Goal: Task Accomplishment & Management: Complete application form

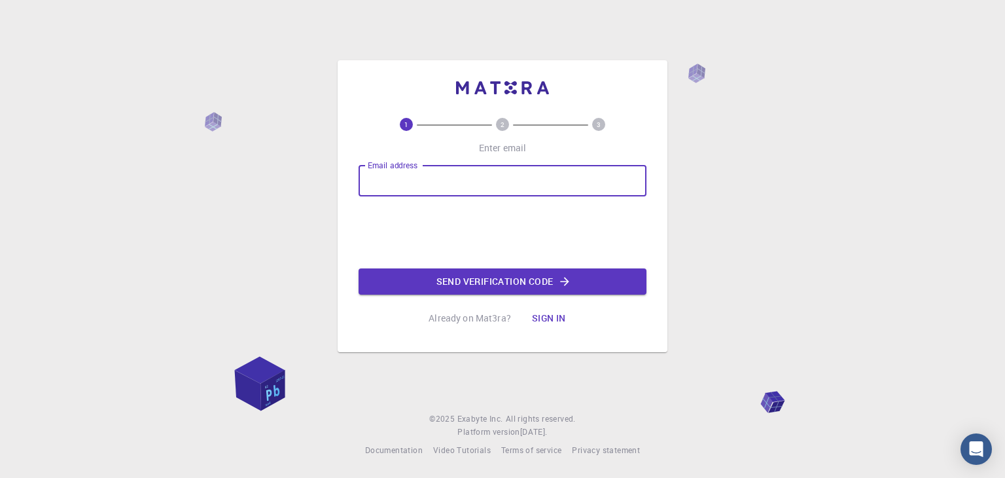
type input "[EMAIL_ADDRESS][DOMAIN_NAME]"
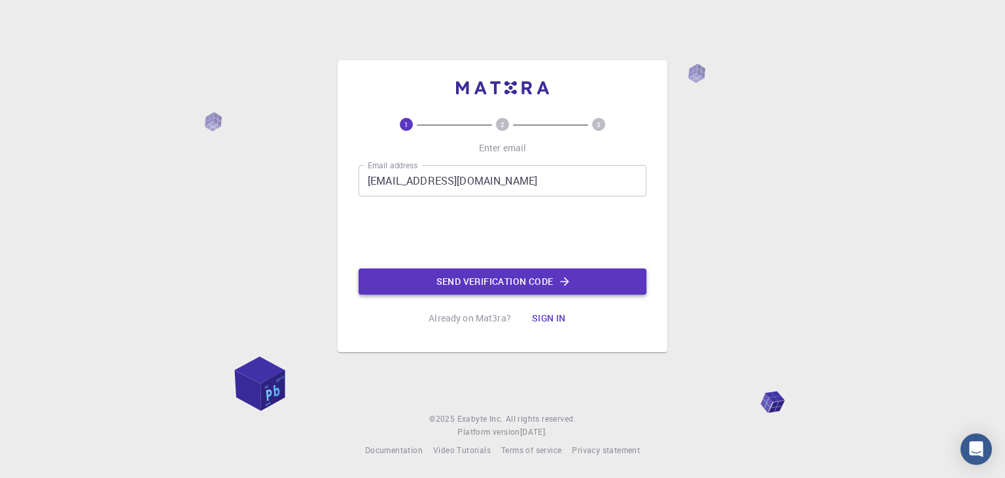
click at [507, 281] on button "Send verification code" at bounding box center [503, 281] width 288 height 26
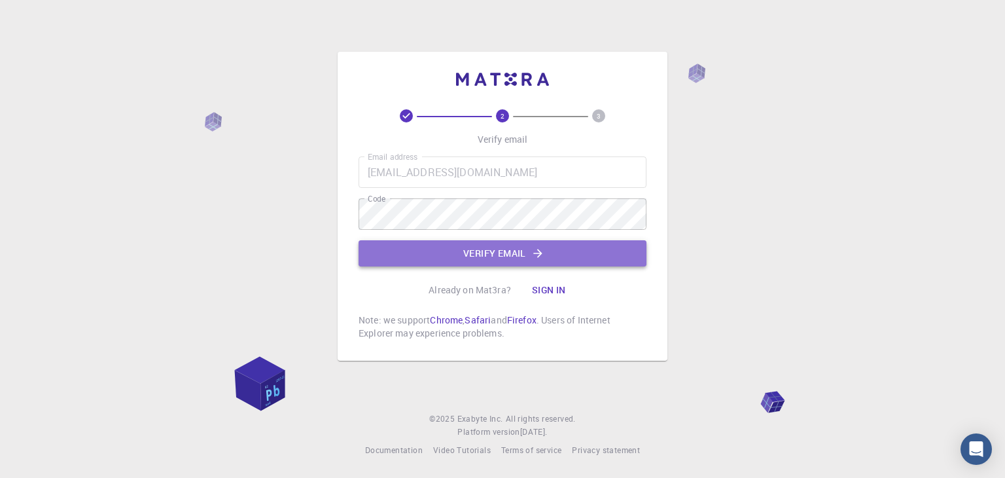
click at [464, 256] on button "Verify email" at bounding box center [503, 253] width 288 height 26
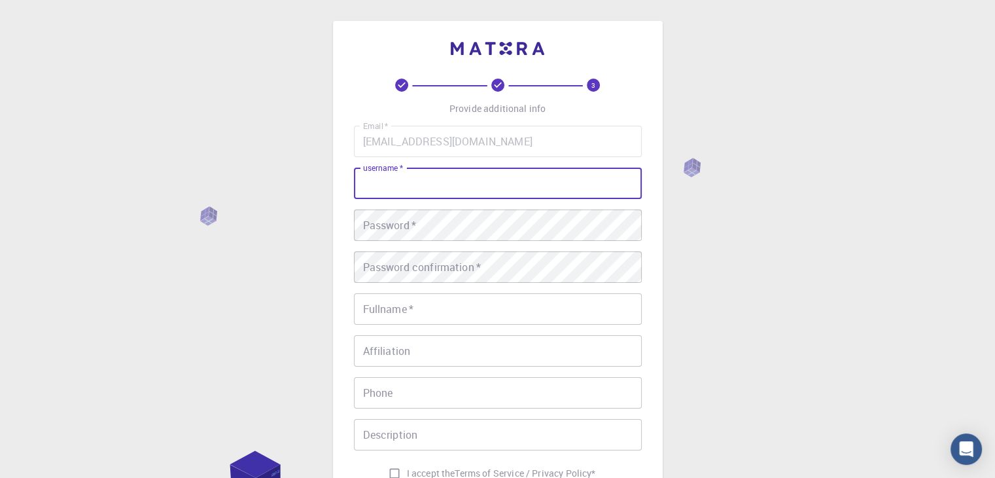
click at [446, 179] on input "username   *" at bounding box center [498, 183] width 288 height 31
type input "Hardik"
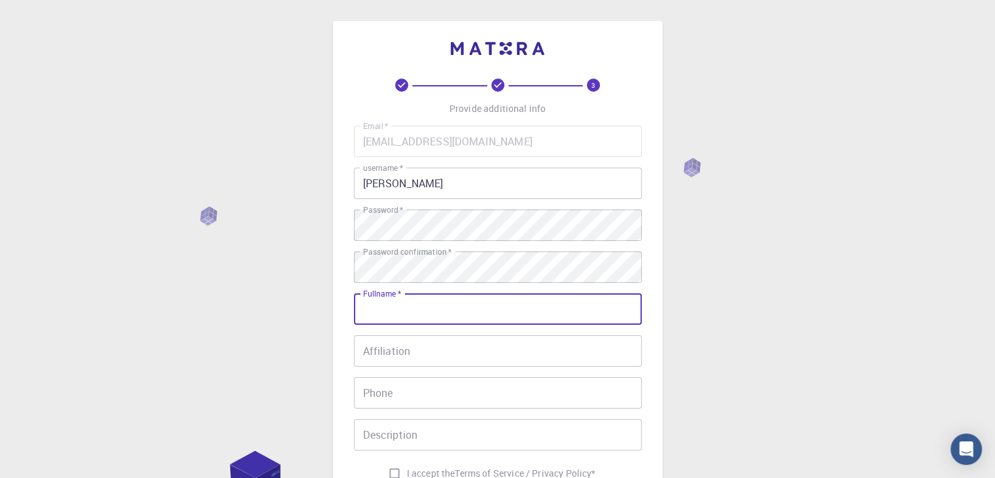
click at [461, 305] on input "Fullname   *" at bounding box center [498, 308] width 288 height 31
type input "[PERSON_NAME]"
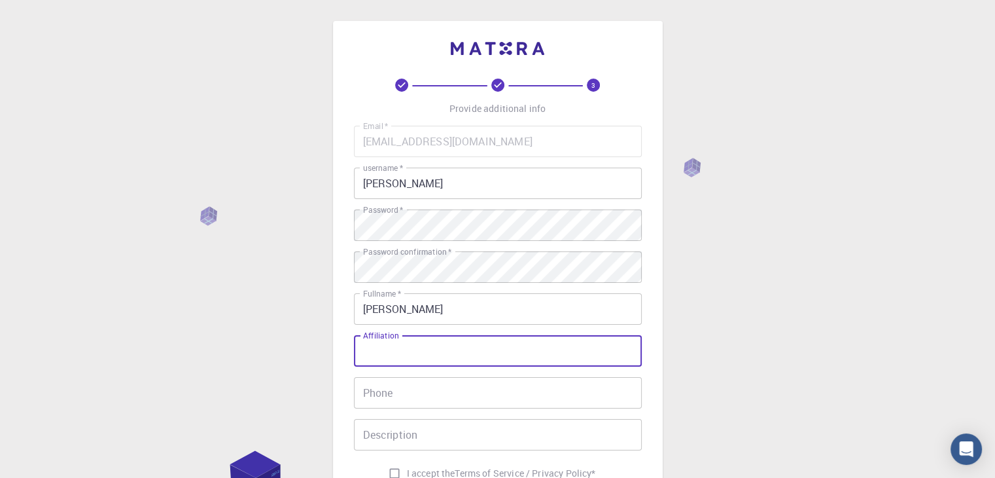
click at [452, 346] on input "Affiliation" at bounding box center [498, 350] width 288 height 31
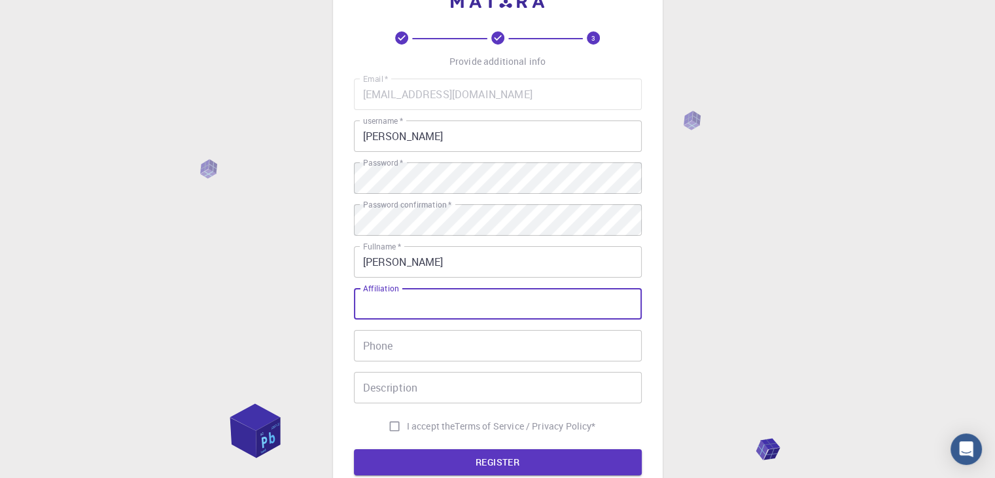
scroll to position [50, 0]
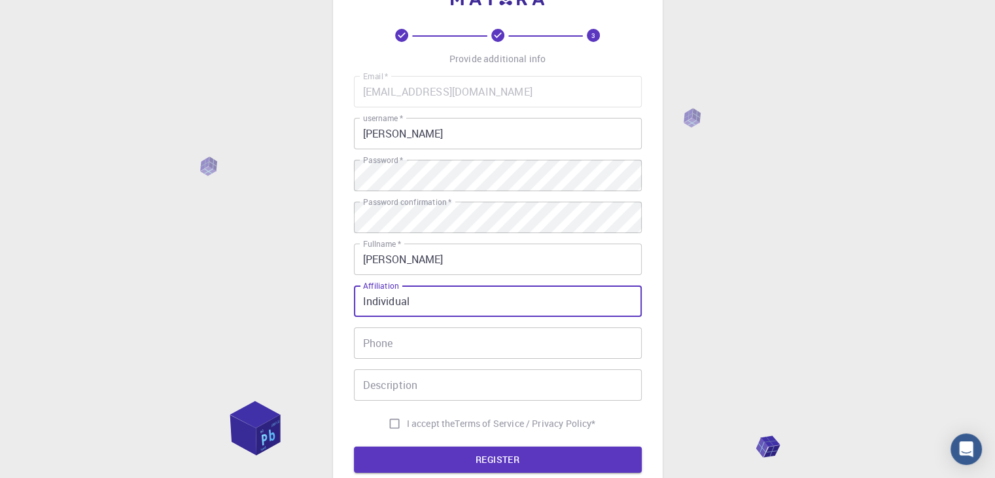
type input "Individual"
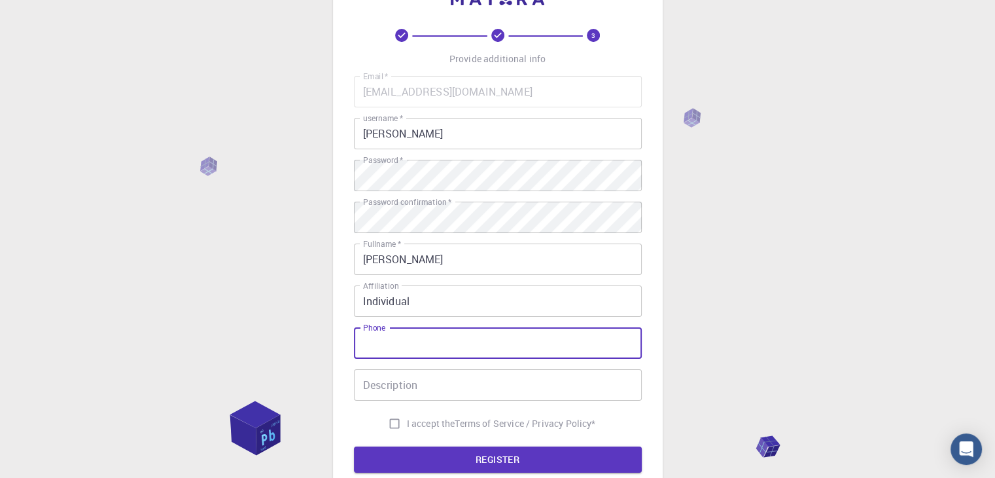
click at [452, 346] on input "Phone" at bounding box center [498, 342] width 288 height 31
click at [370, 342] on input "06354062406" at bounding box center [498, 342] width 288 height 31
type input "6354062406"
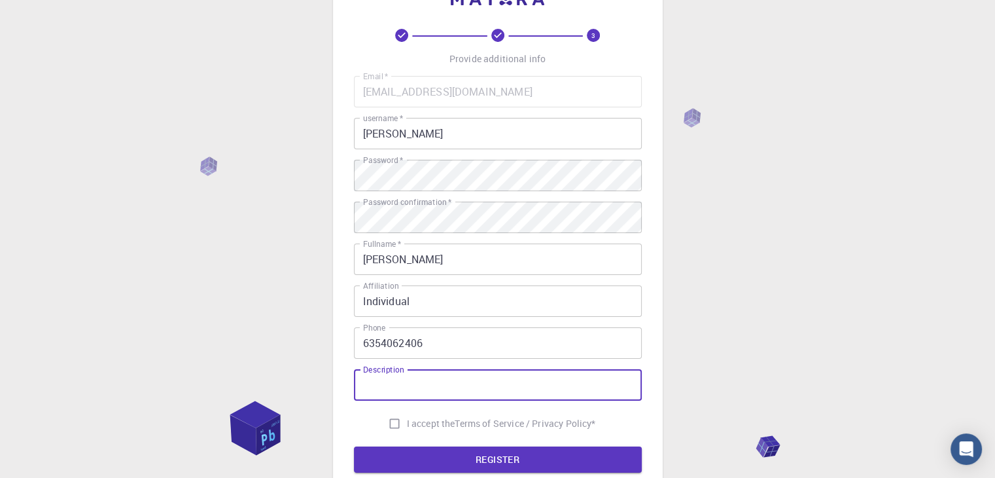
click at [415, 384] on input "Description" at bounding box center [498, 384] width 288 height 31
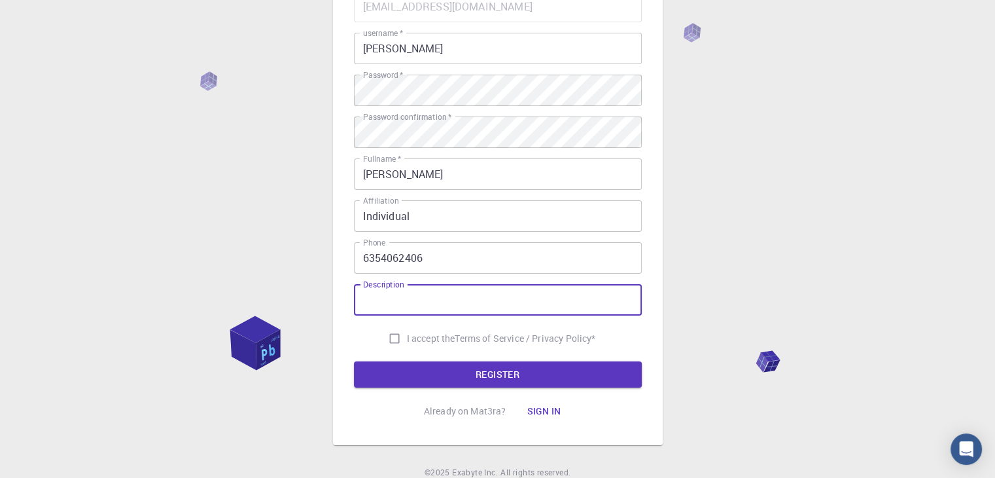
scroll to position [137, 0]
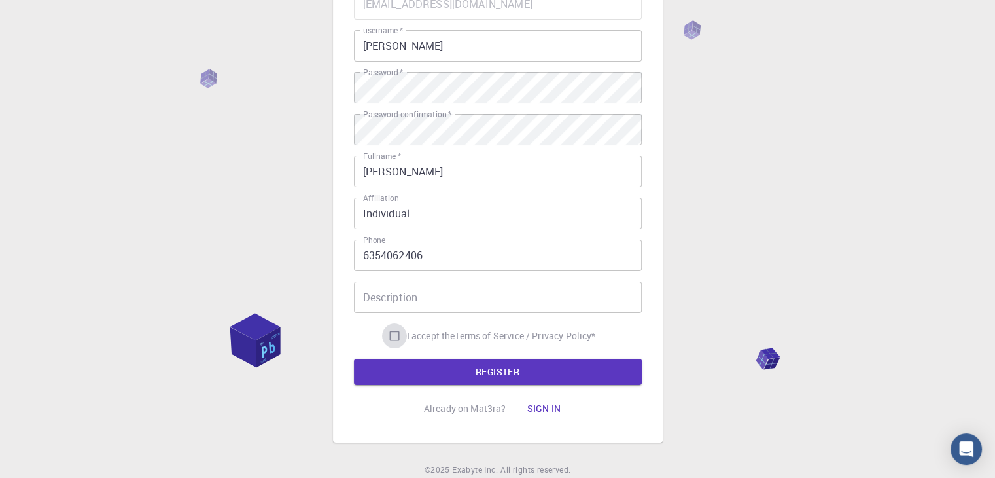
click at [398, 341] on input "I accept the Terms of Service / Privacy Policy *" at bounding box center [394, 335] width 25 height 25
checkbox input "true"
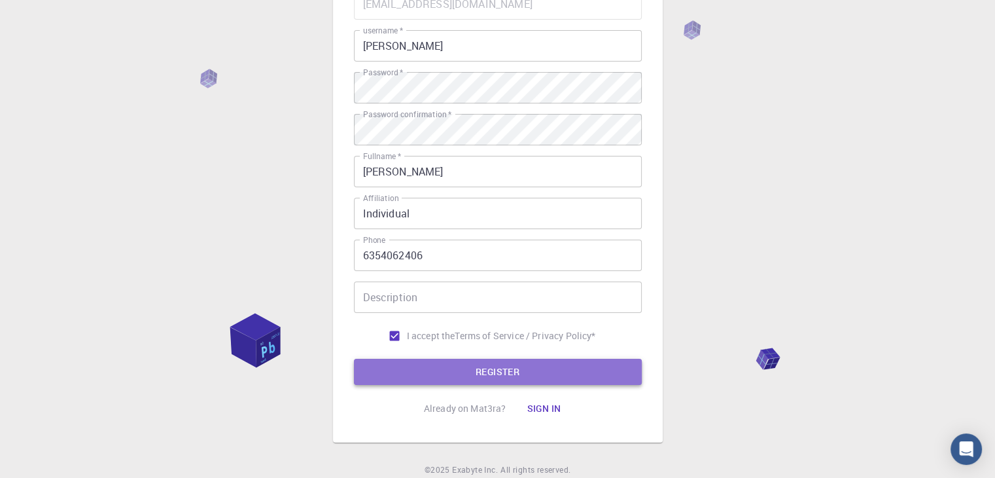
click at [445, 374] on button "REGISTER" at bounding box center [498, 372] width 288 height 26
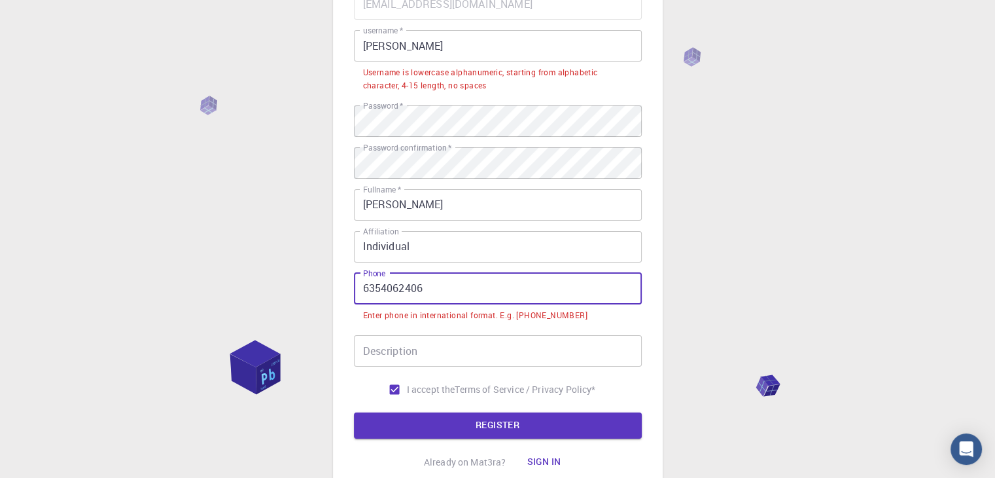
click at [366, 291] on input "6354062406" at bounding box center [498, 288] width 288 height 31
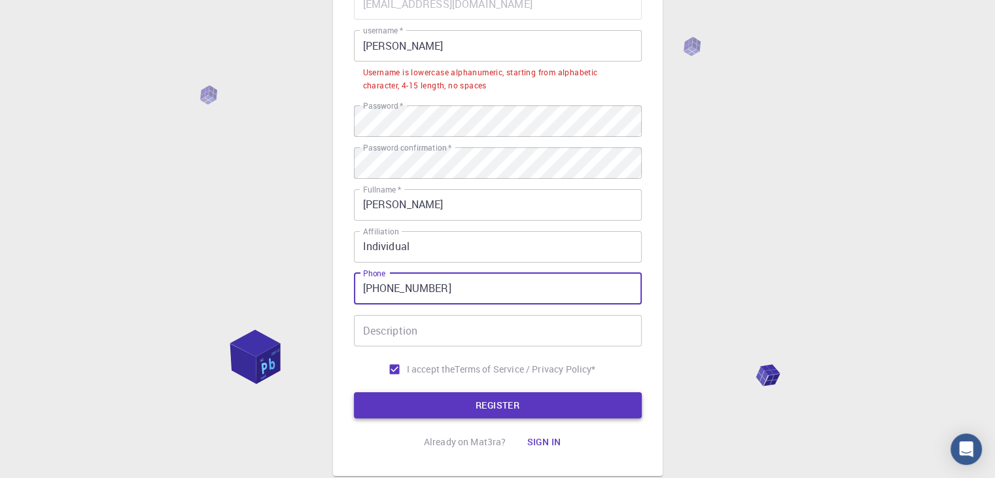
type input "+916354062406"
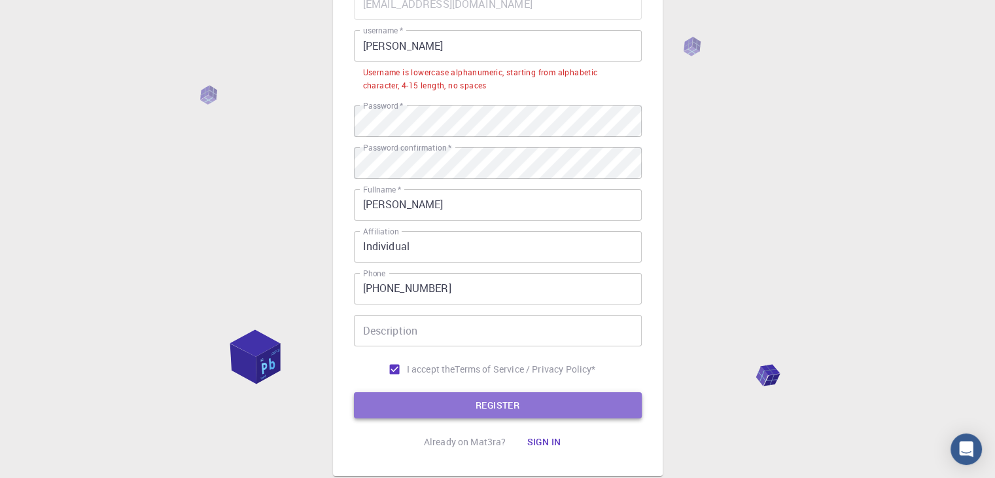
click at [437, 399] on button "REGISTER" at bounding box center [498, 405] width 288 height 26
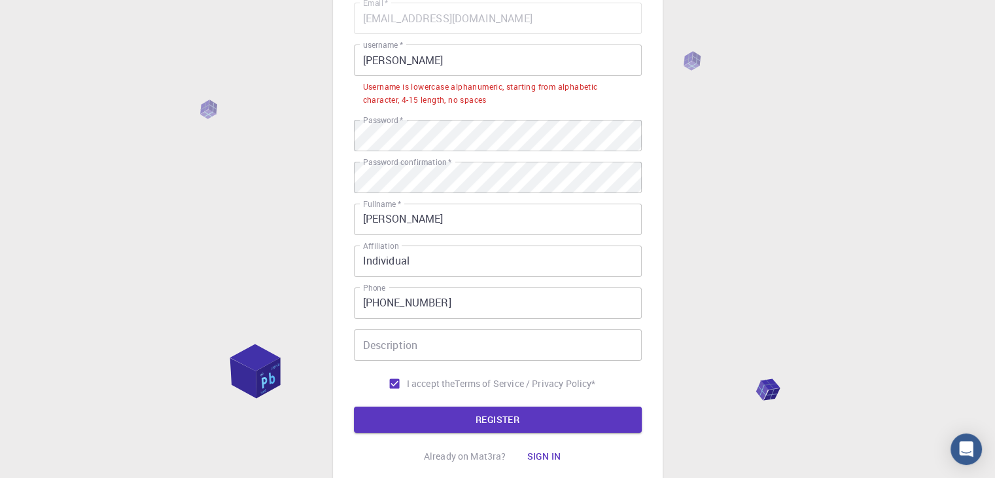
scroll to position [111, 0]
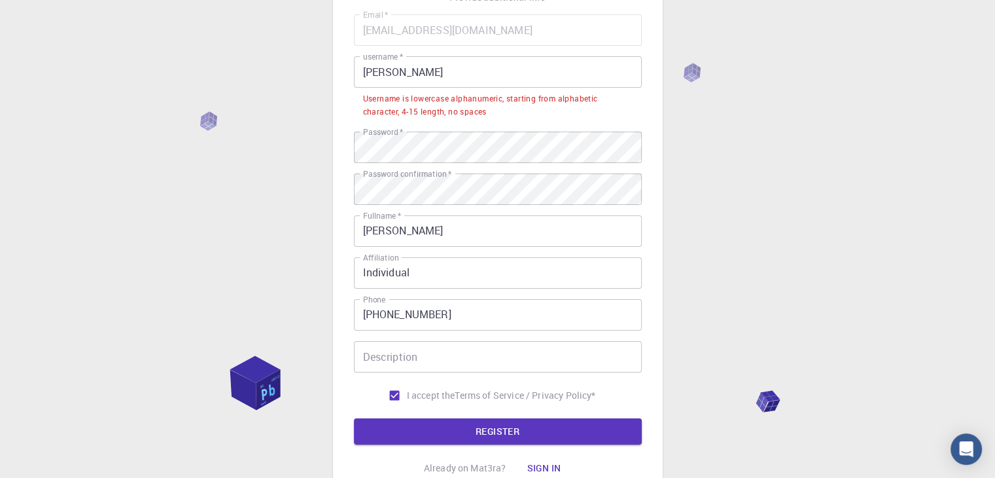
click at [440, 82] on input "Hardik" at bounding box center [498, 71] width 288 height 31
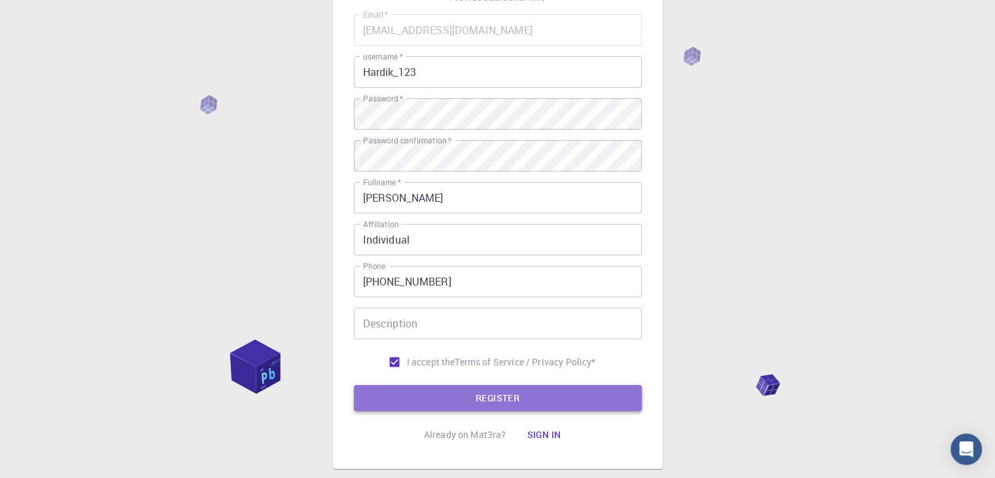
click at [435, 395] on button "REGISTER" at bounding box center [498, 398] width 288 height 26
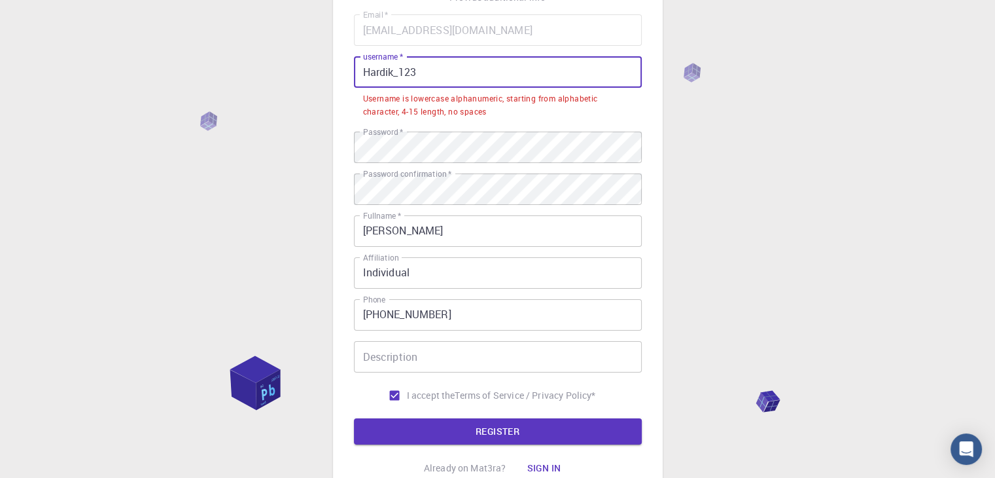
click at [372, 73] on input "Hardik_123" at bounding box center [498, 71] width 288 height 31
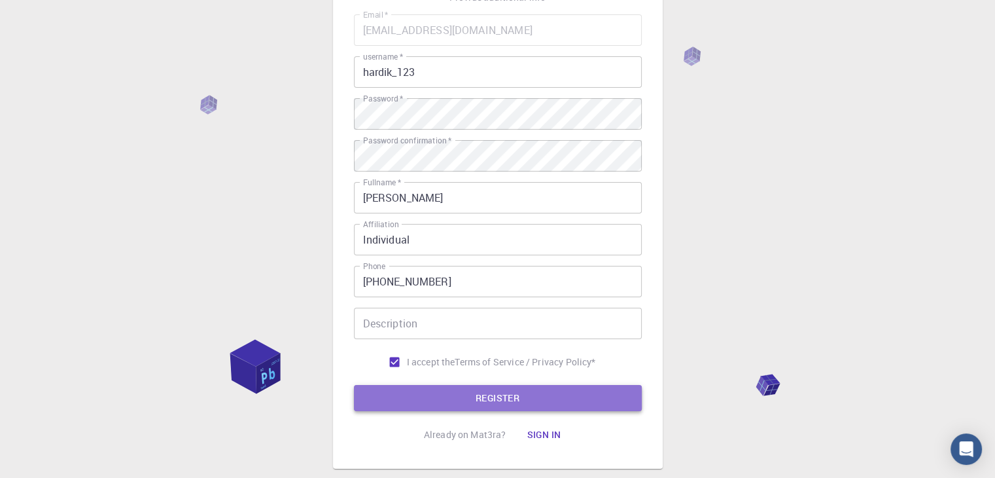
click at [485, 394] on button "REGISTER" at bounding box center [498, 398] width 288 height 26
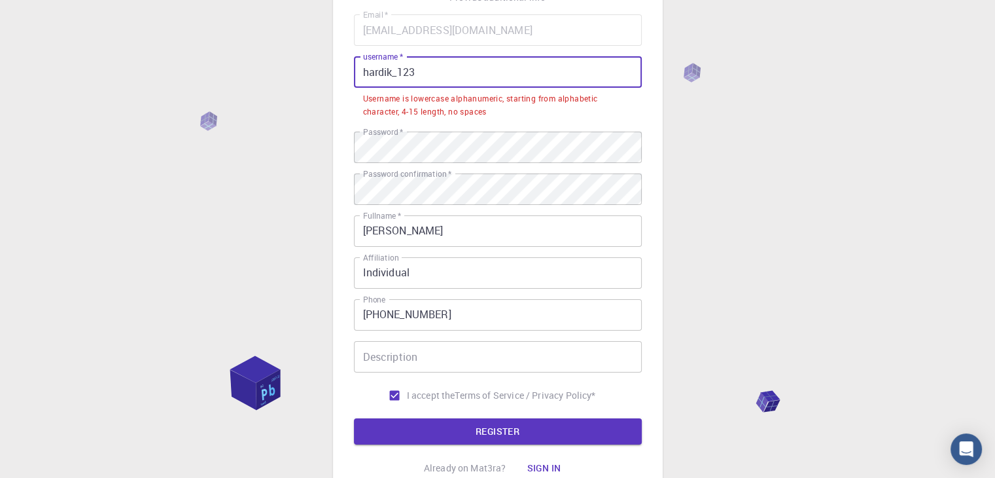
click at [396, 70] on input "hardik_123" at bounding box center [498, 71] width 288 height 31
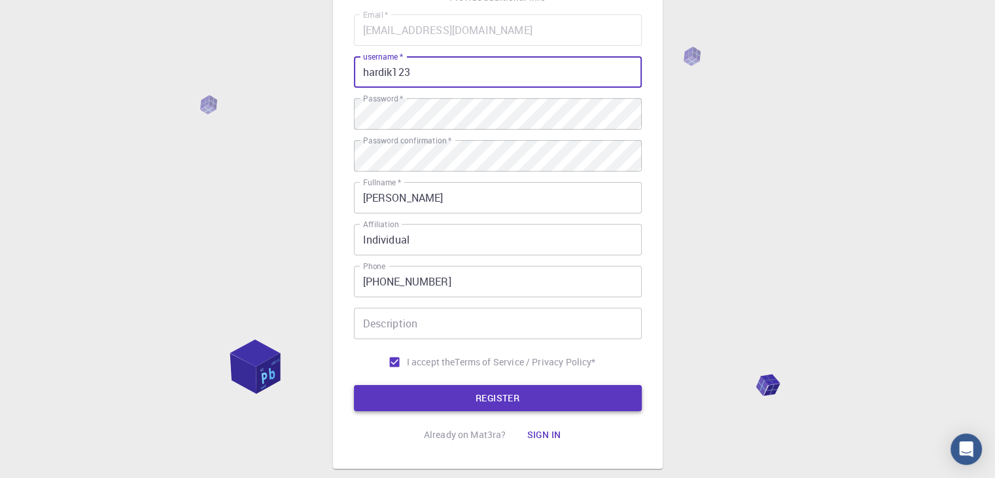
type input "hardik123"
click at [475, 397] on button "REGISTER" at bounding box center [498, 398] width 288 height 26
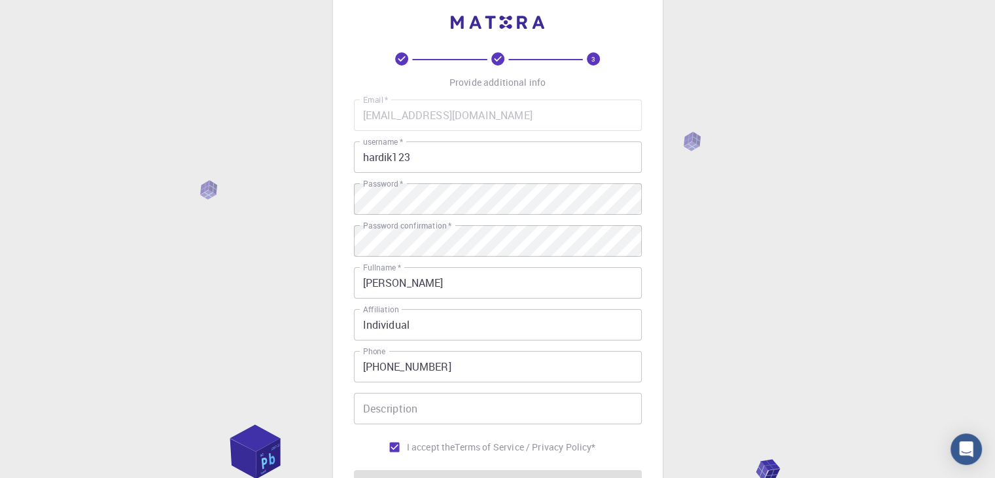
scroll to position [26, 0]
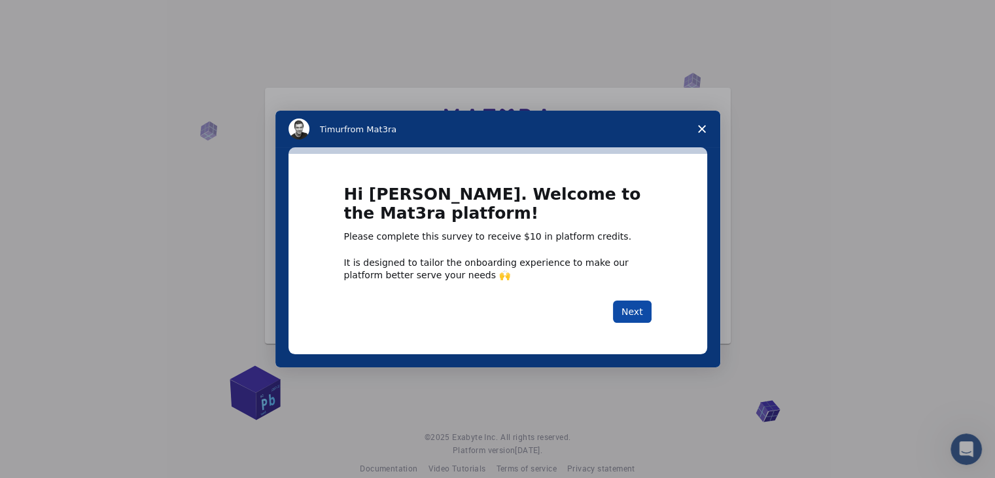
click at [642, 323] on button "Next" at bounding box center [632, 311] width 39 height 22
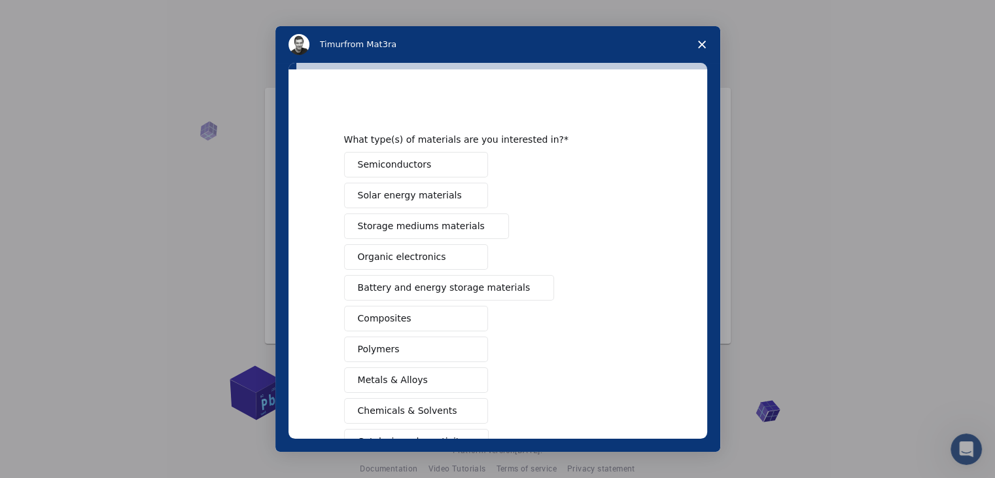
click at [447, 228] on span "Storage mediums materials" at bounding box center [421, 226] width 127 height 14
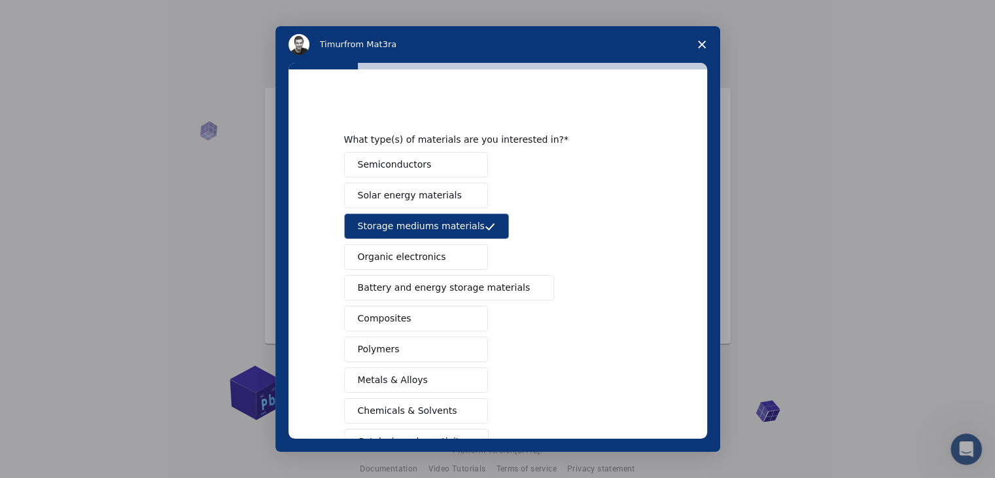
click at [424, 161] on button "Semiconductors" at bounding box center [416, 165] width 144 height 26
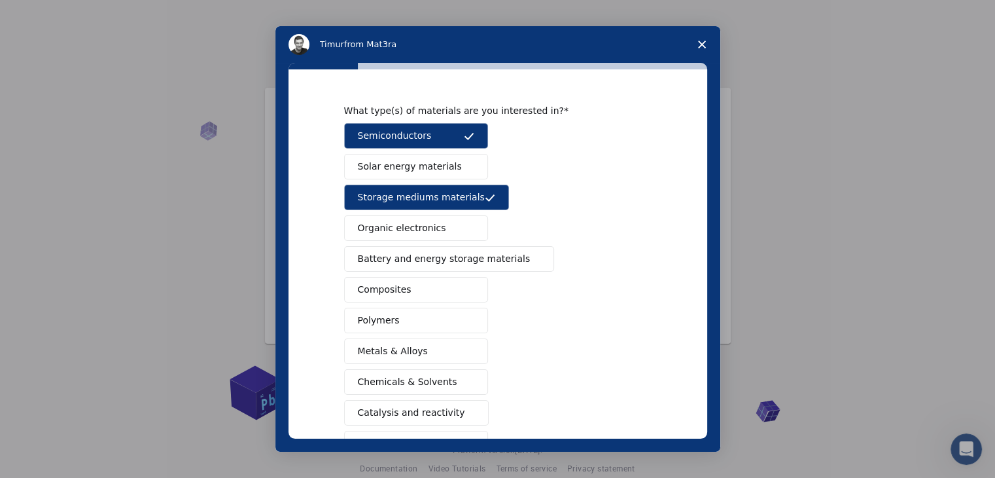
scroll to position [35, 0]
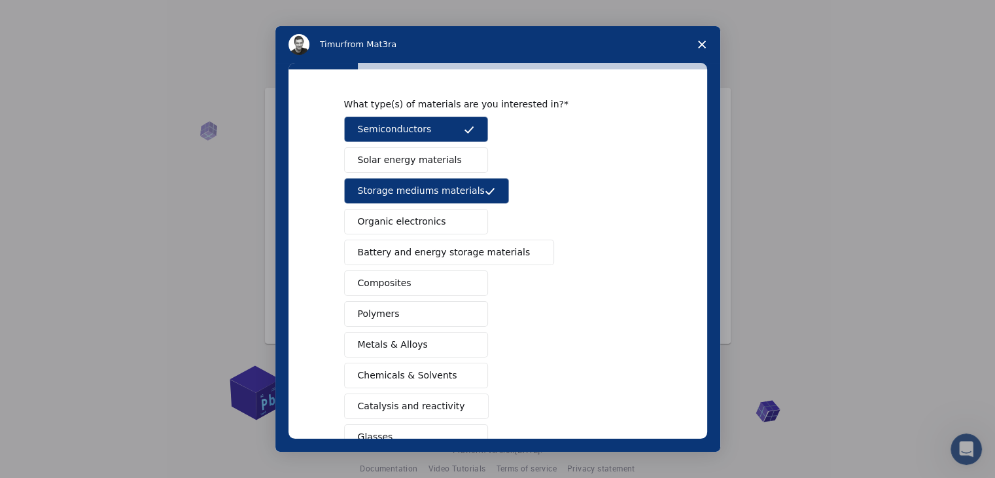
click at [431, 336] on button "Metals & Alloys" at bounding box center [416, 345] width 144 height 26
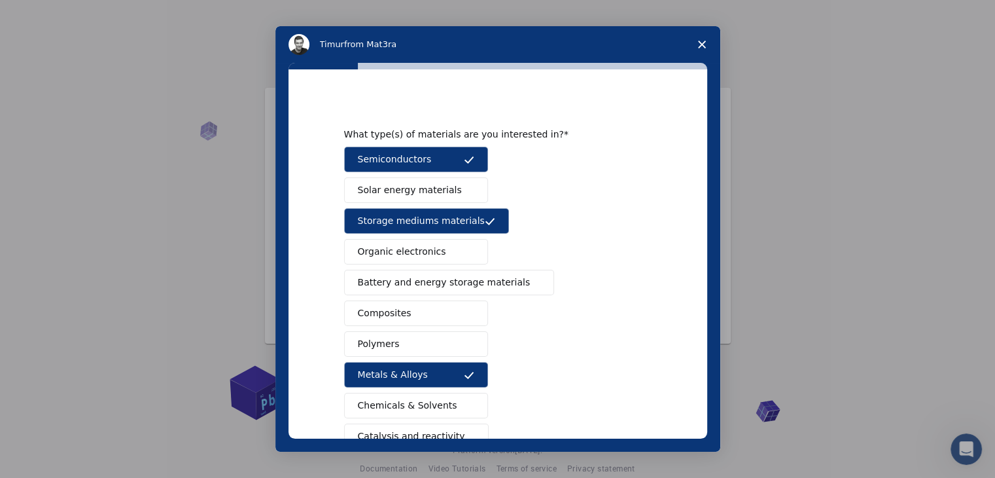
scroll to position [3, 0]
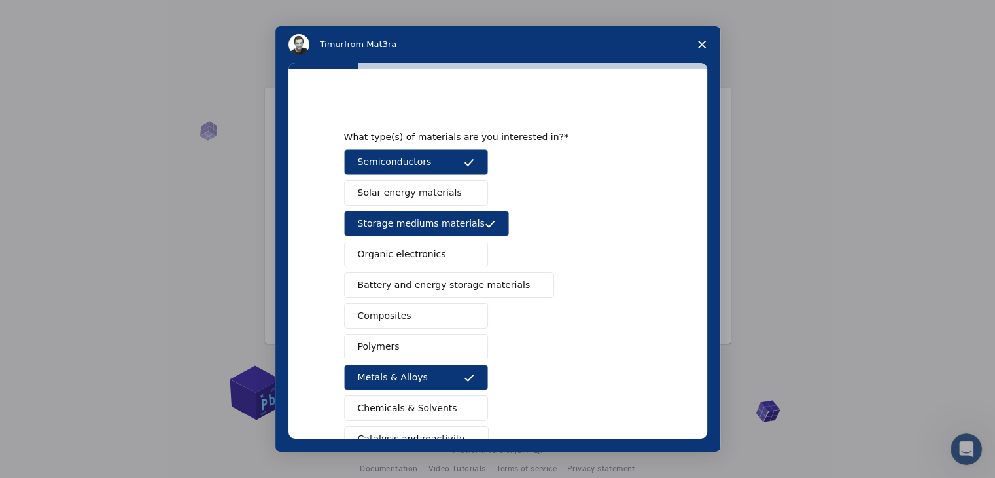
click at [435, 198] on span "Solar energy materials" at bounding box center [410, 193] width 104 height 14
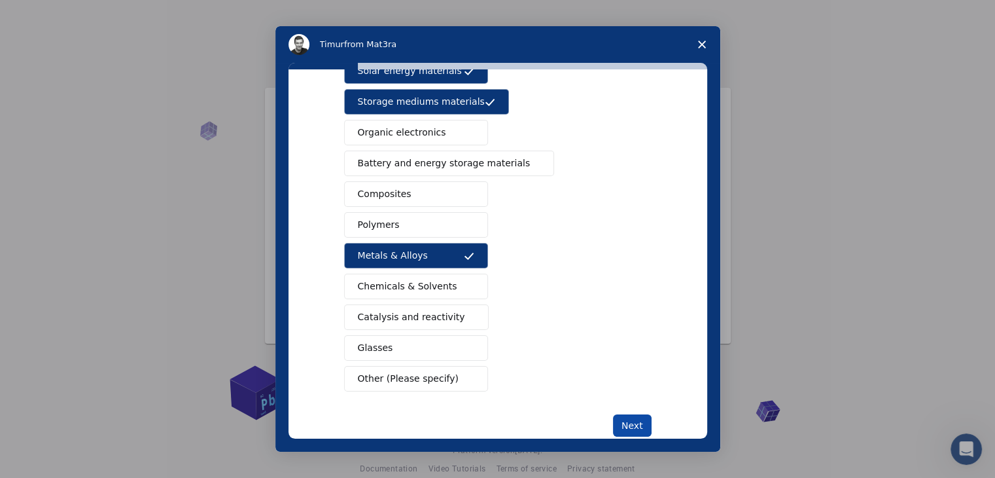
click at [615, 425] on button "Next" at bounding box center [632, 425] width 39 height 22
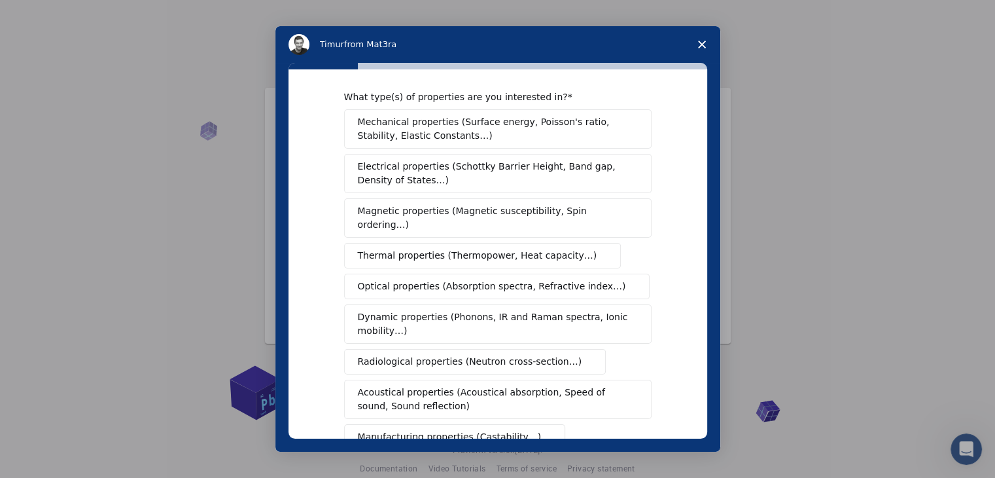
scroll to position [9, 0]
click at [569, 132] on span "Mechanical properties (Surface energy, Poisson's ratio, Stability, Elastic Cons…" at bounding box center [494, 129] width 273 height 27
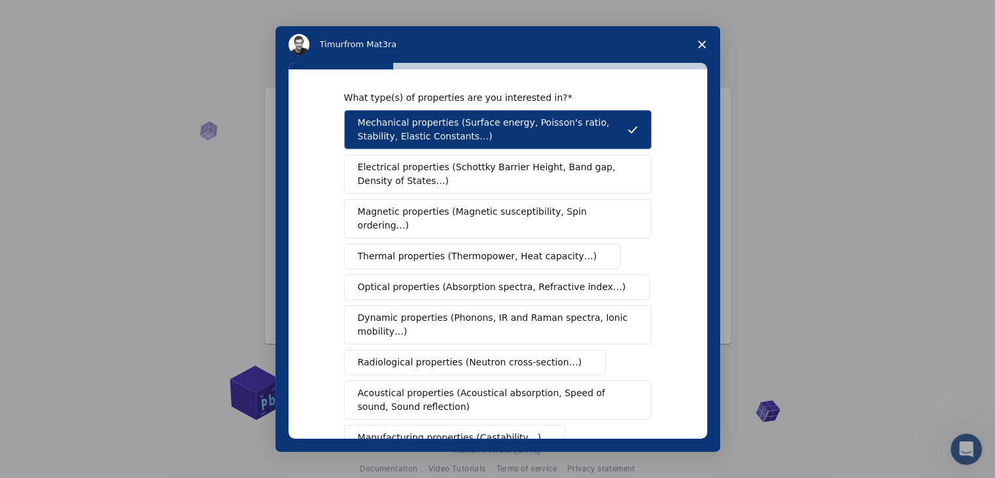
click at [539, 215] on span "Magnetic properties (Magnetic susceptibility, Spin ordering…)" at bounding box center [493, 218] width 270 height 27
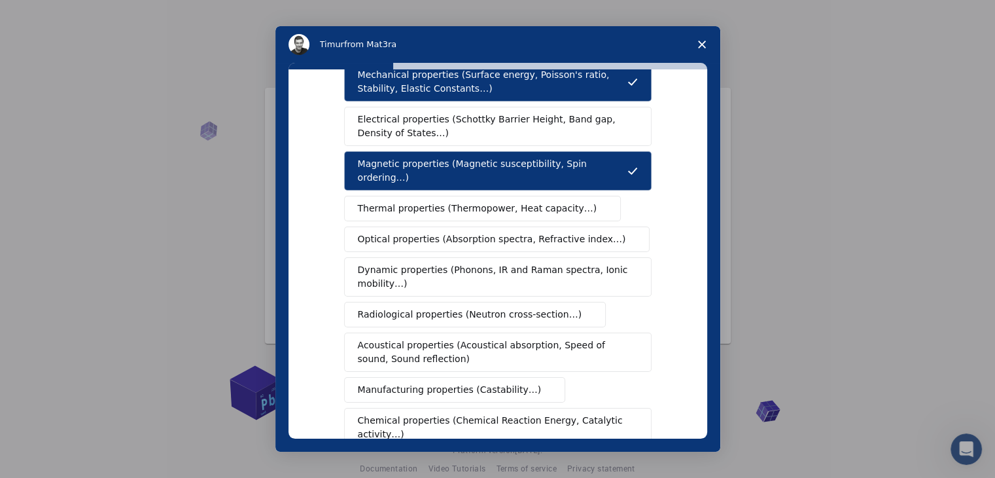
scroll to position [55, 0]
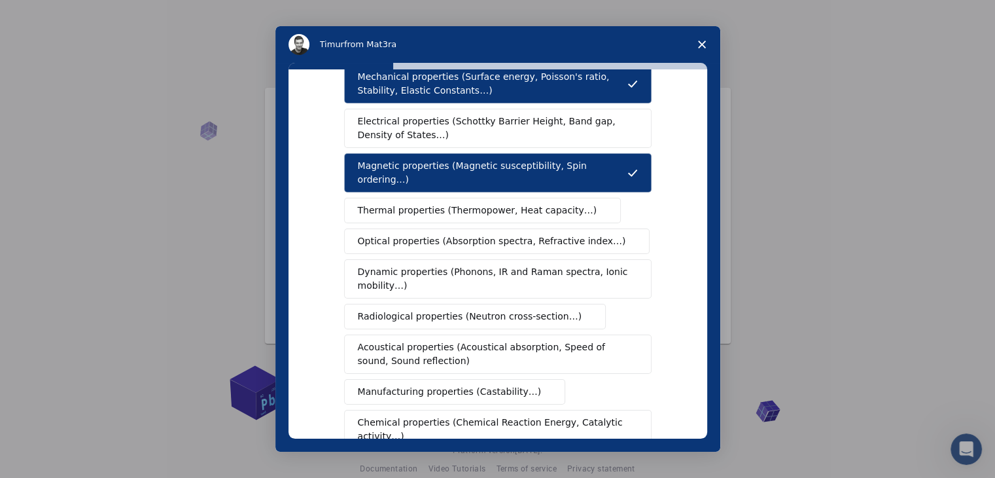
click at [523, 234] on span "Optical properties (Absorption spectra, Refractive index…)" at bounding box center [492, 241] width 268 height 14
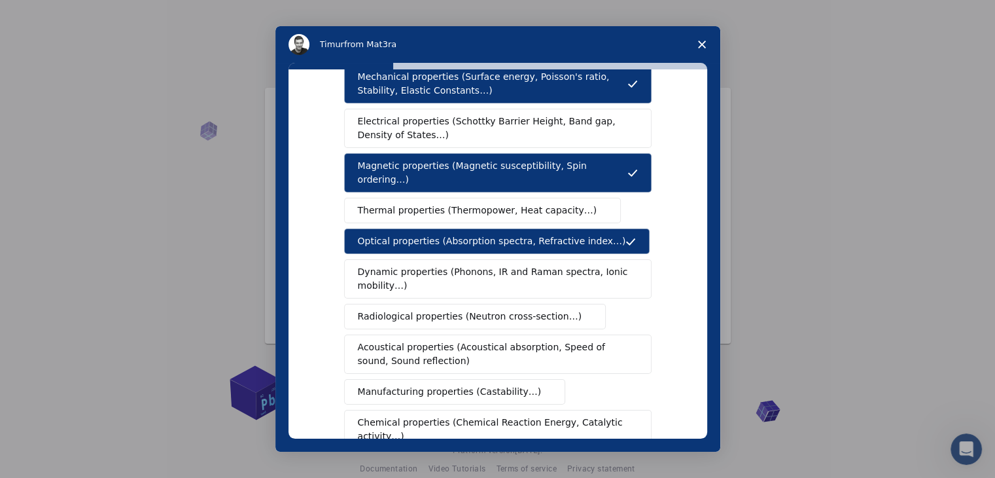
click at [499, 265] on span "Dynamic properties (Phonons, IR and Raman spectra, Ionic mobility…)" at bounding box center [494, 278] width 272 height 27
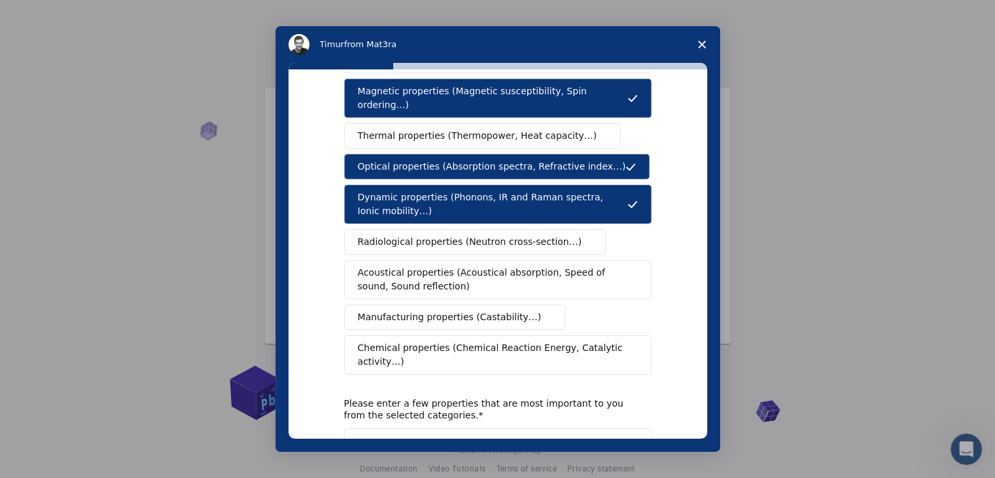
scroll to position [132, 0]
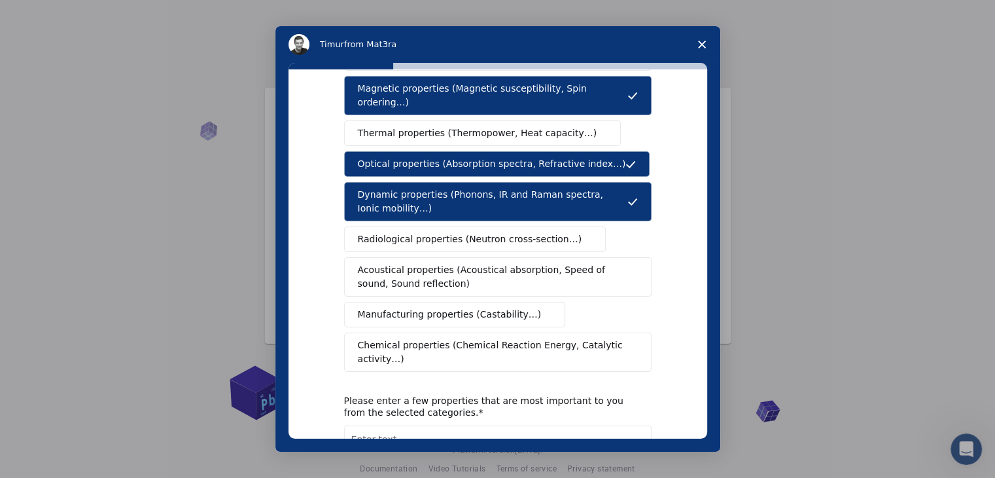
click at [498, 308] on span "Manufacturing properties (Castability…)" at bounding box center [450, 315] width 184 height 14
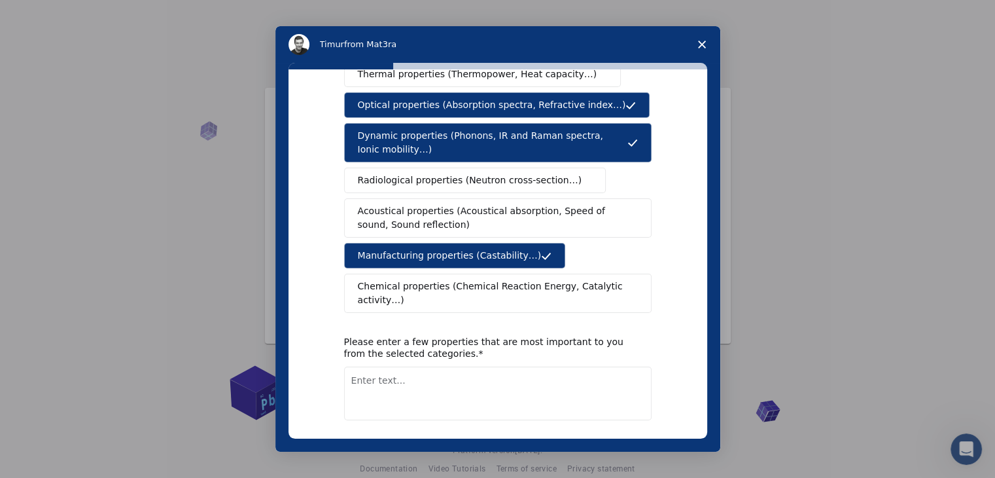
scroll to position [192, 0]
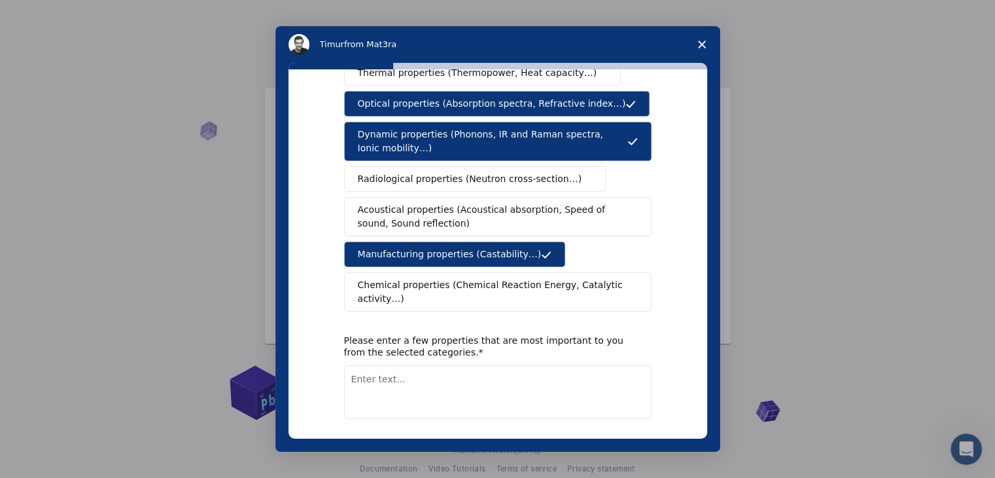
click at [479, 365] on textarea "Enter text..." at bounding box center [498, 392] width 308 height 54
type textarea "M"
type textarea "Spin Orbit coupling and GMR related properties"
click at [628, 442] on button "Next" at bounding box center [632, 453] width 39 height 22
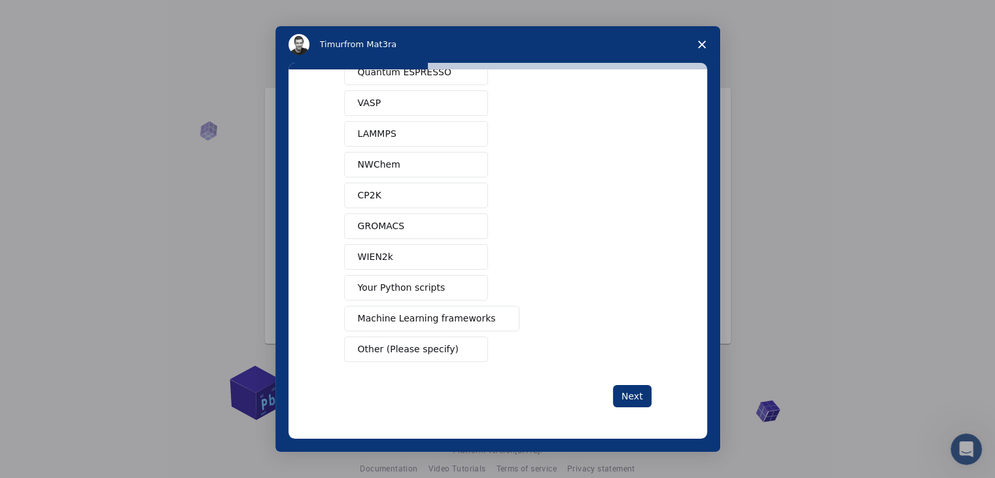
scroll to position [31, 0]
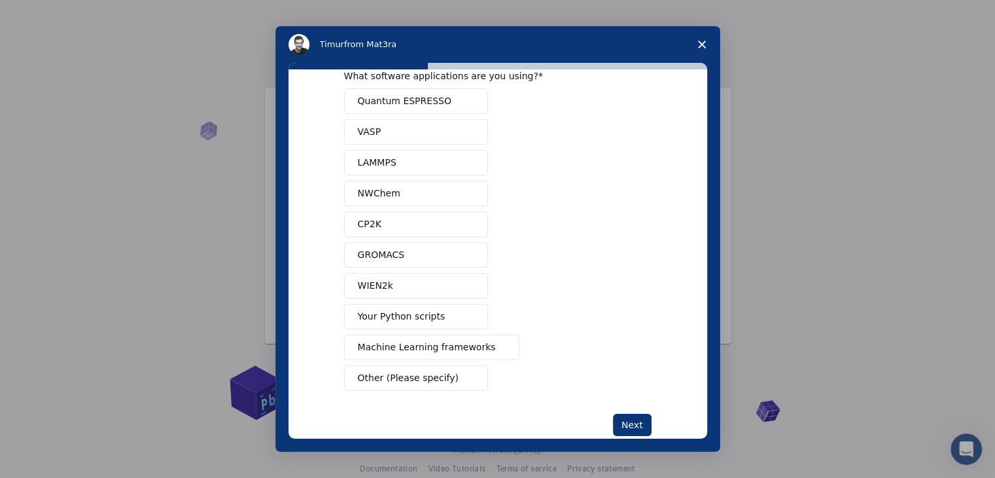
click at [434, 96] on span "Quantum ESPRESSO" at bounding box center [405, 101] width 94 height 14
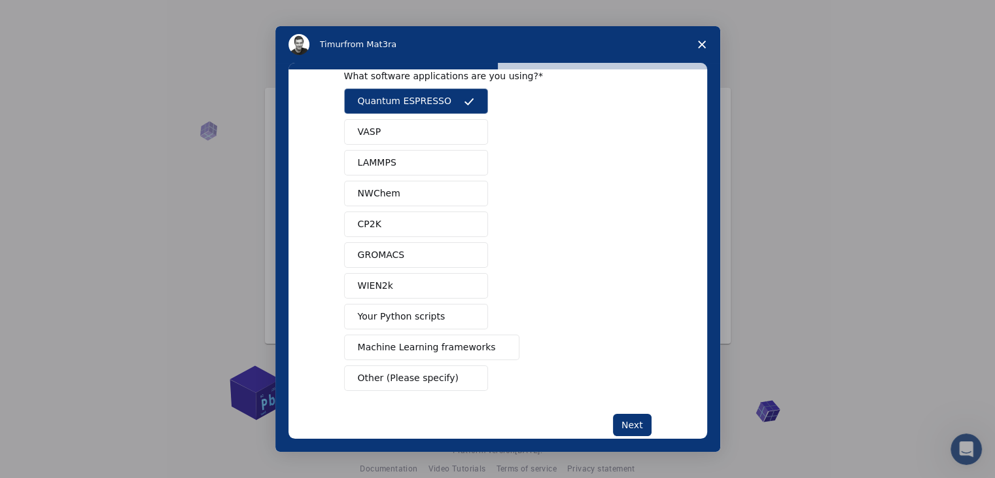
click at [441, 126] on button "VASP" at bounding box center [416, 132] width 144 height 26
click at [393, 283] on button "WIEN2k" at bounding box center [416, 286] width 144 height 26
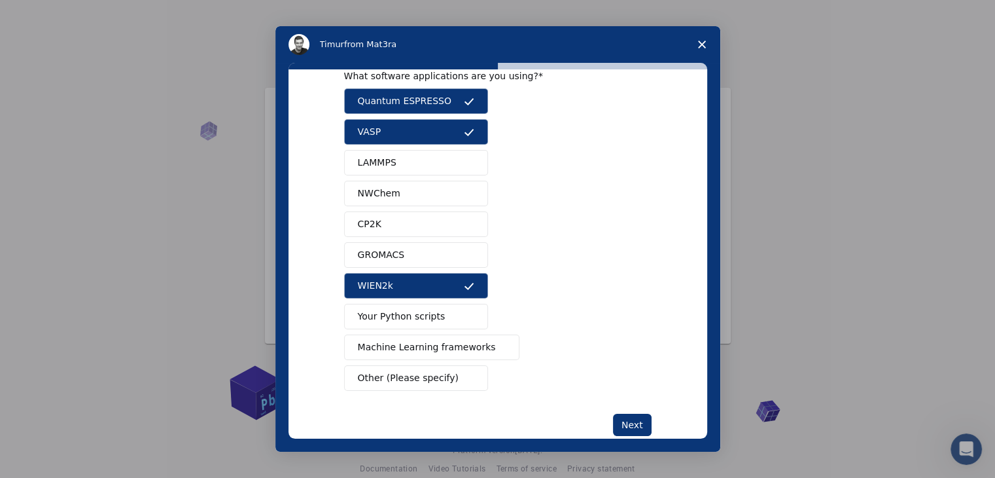
click at [397, 342] on span "Machine Learning frameworks" at bounding box center [427, 347] width 138 height 14
click at [414, 310] on span "Your Python scripts" at bounding box center [402, 317] width 88 height 14
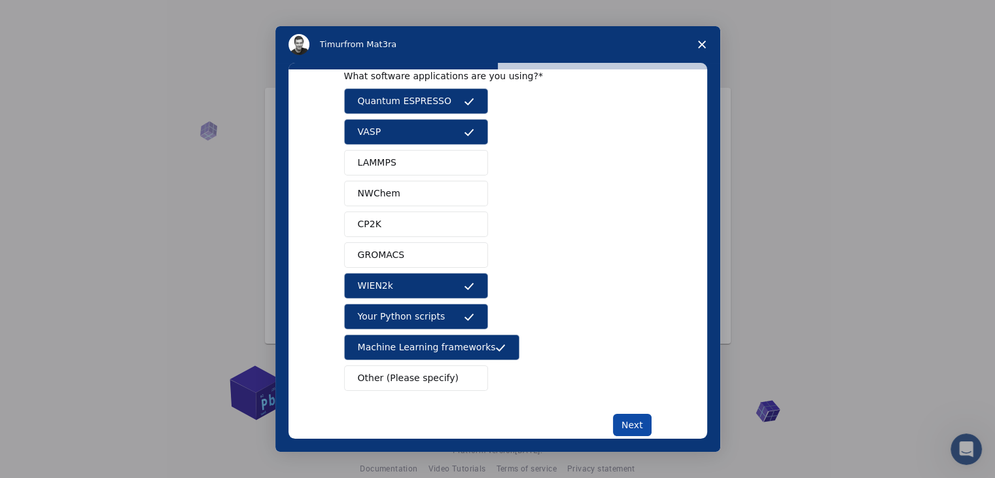
click at [627, 425] on button "Next" at bounding box center [632, 425] width 39 height 22
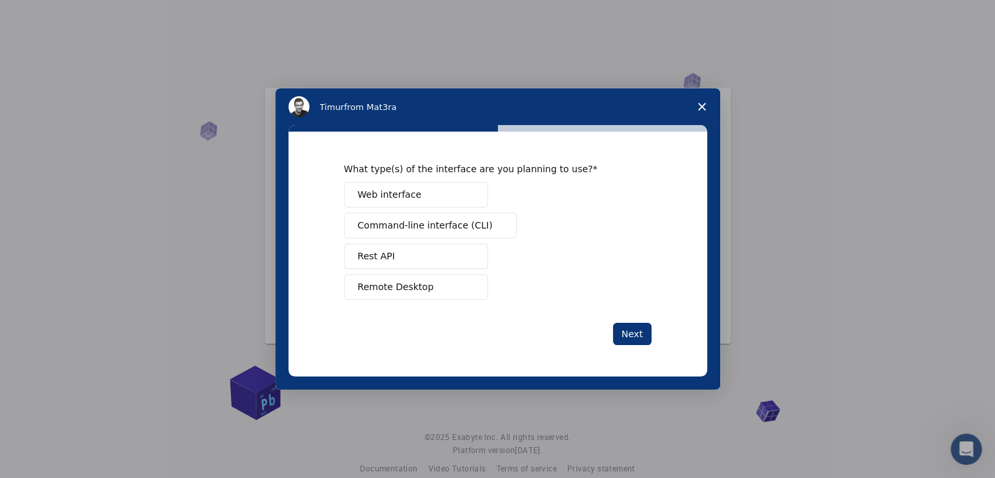
click at [425, 207] on button "Web interface" at bounding box center [416, 195] width 144 height 26
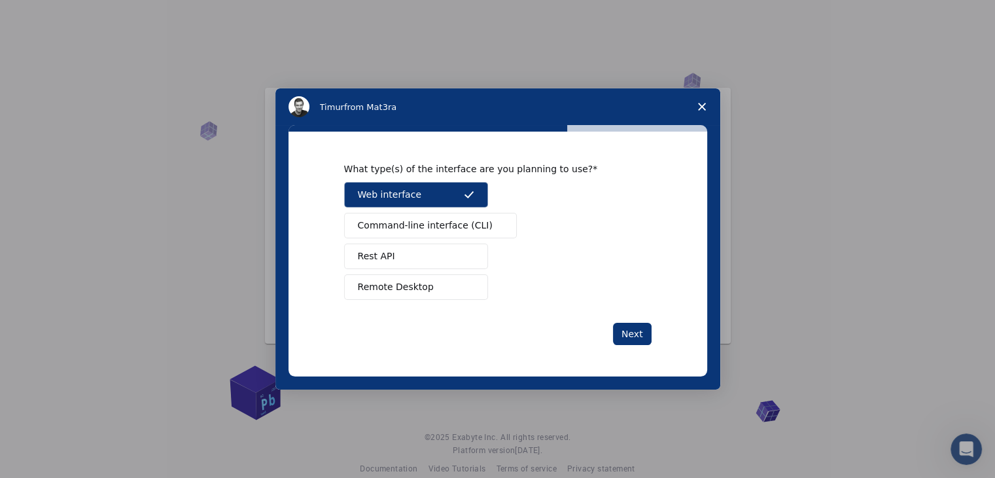
click at [434, 238] on button "Command-line interface (CLI)" at bounding box center [430, 226] width 173 height 26
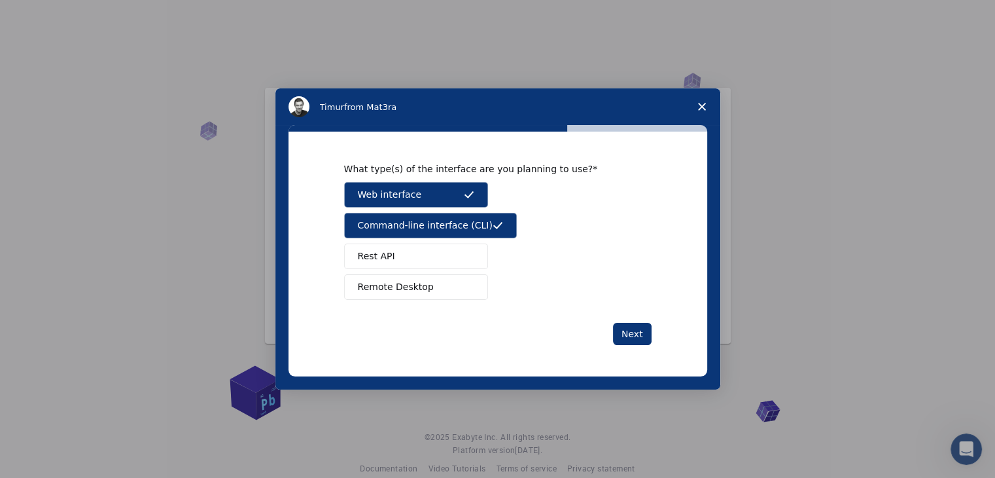
click at [410, 300] on button "Remote Desktop" at bounding box center [416, 287] width 144 height 26
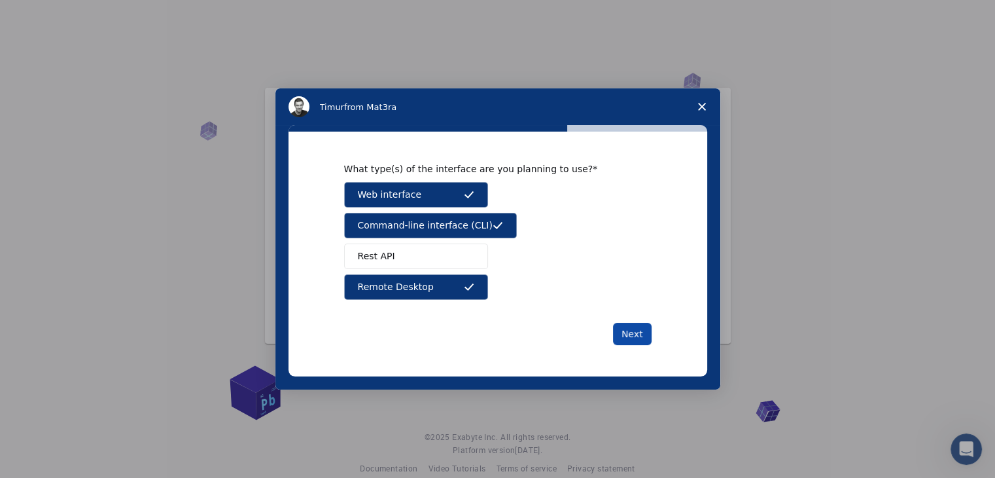
click at [641, 345] on button "Next" at bounding box center [632, 334] width 39 height 22
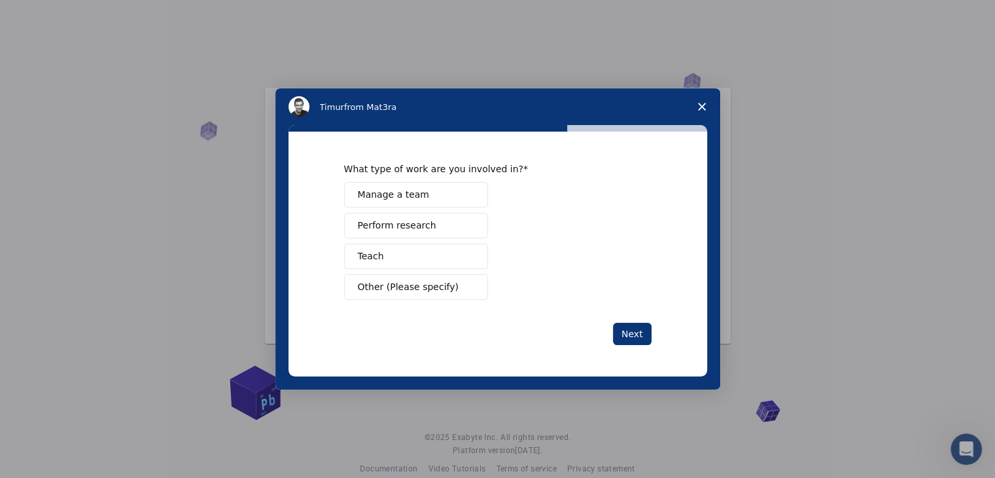
click at [384, 232] on span "Perform research" at bounding box center [397, 226] width 79 height 14
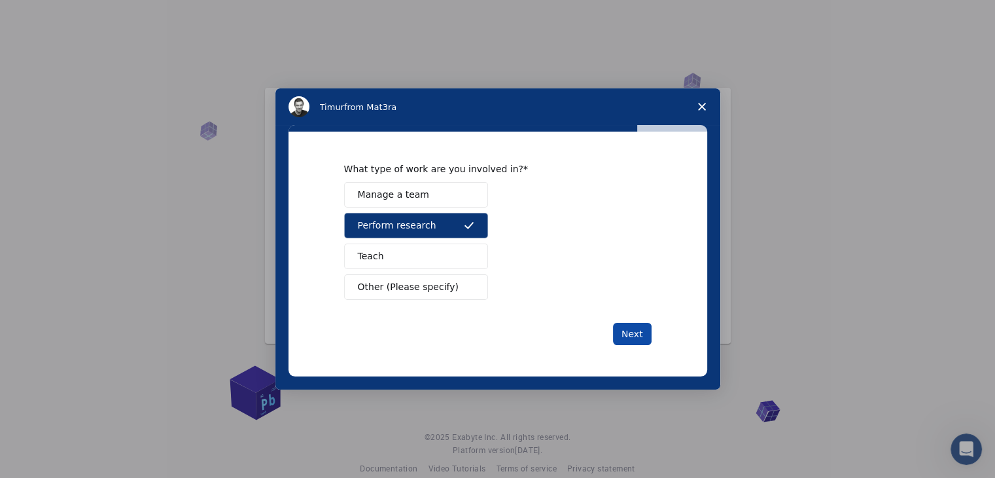
click at [623, 345] on button "Next" at bounding box center [632, 334] width 39 height 22
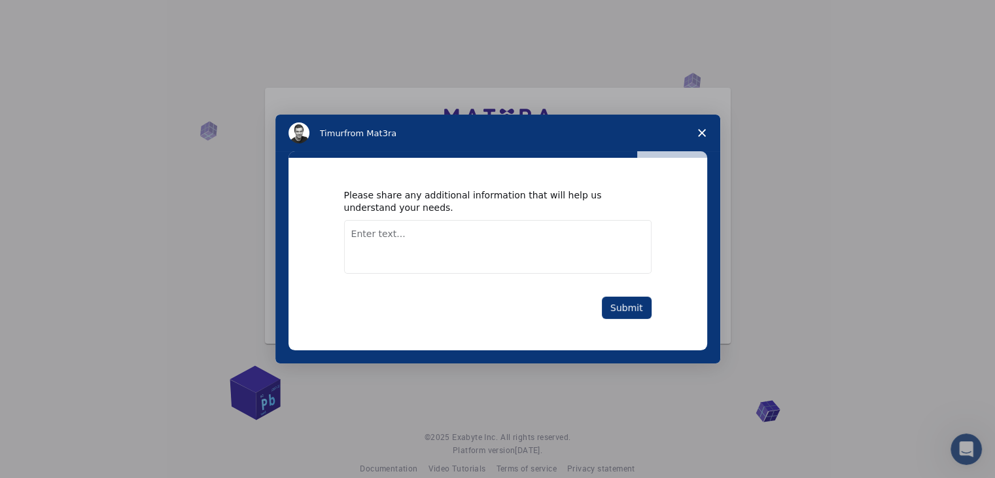
click at [406, 252] on textarea "Enter text..." at bounding box center [498, 247] width 308 height 54
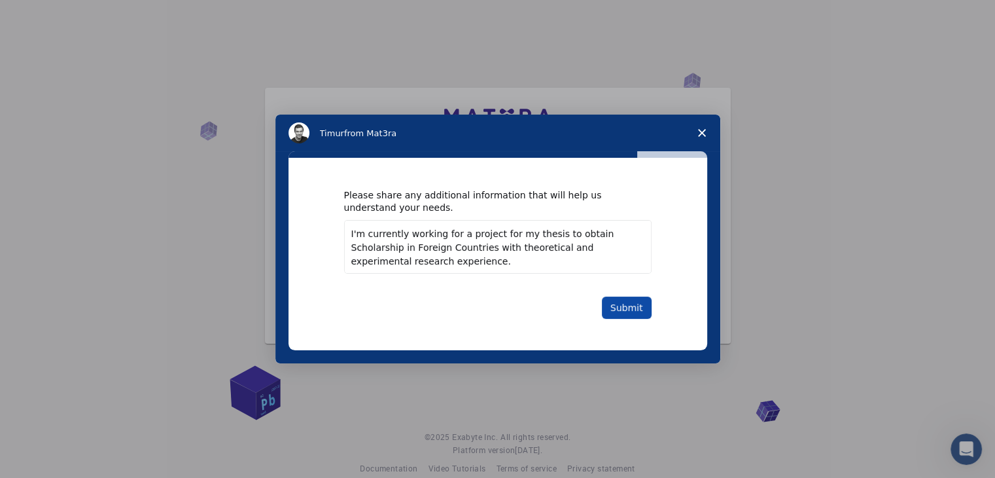
type textarea "I'm currently working for a project for my thesis to obtain Scholarship in Fore…"
click at [622, 317] on button "Submit" at bounding box center [627, 307] width 50 height 22
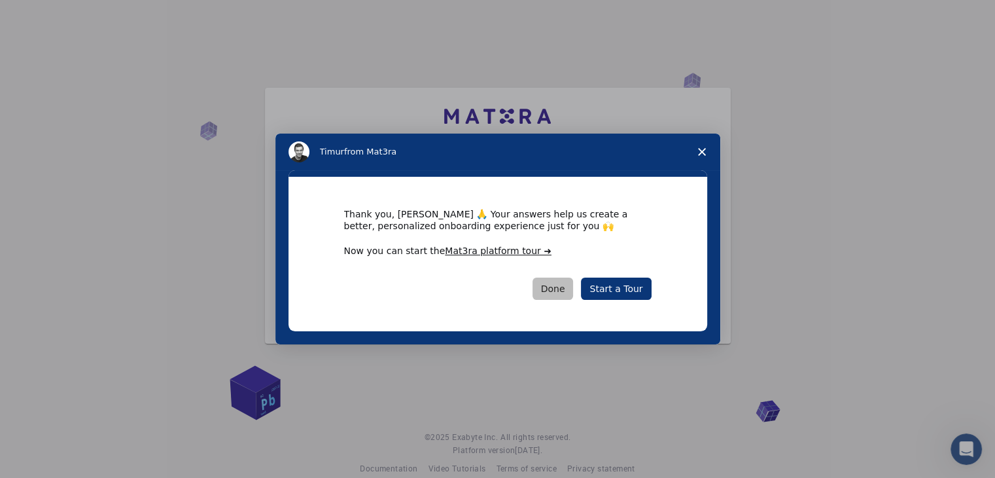
click at [567, 300] on button "Done" at bounding box center [553, 288] width 41 height 22
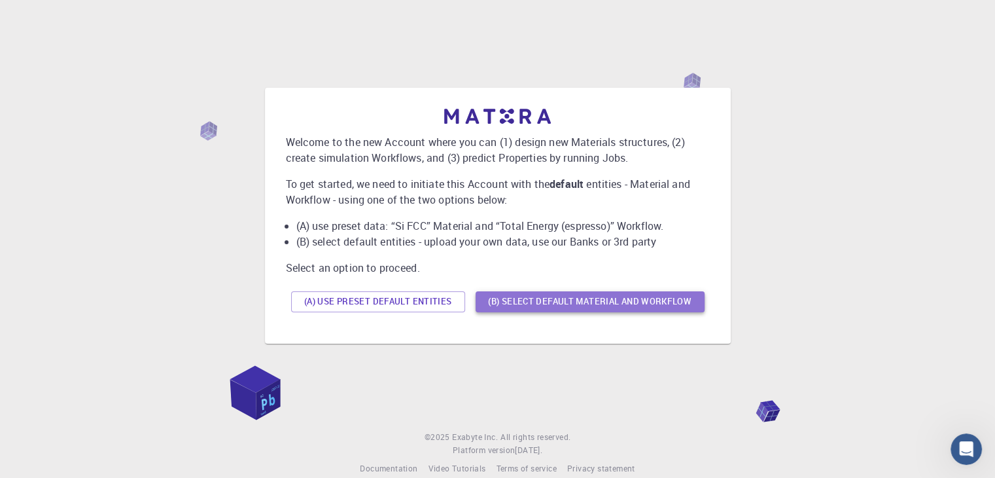
click at [554, 300] on button "(B) Select default material and workflow" at bounding box center [590, 301] width 229 height 21
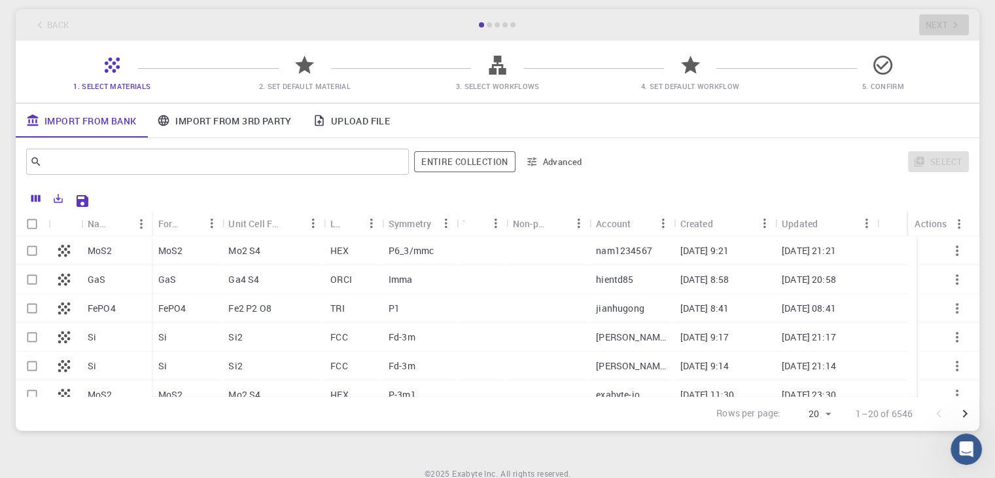
scroll to position [55, 0]
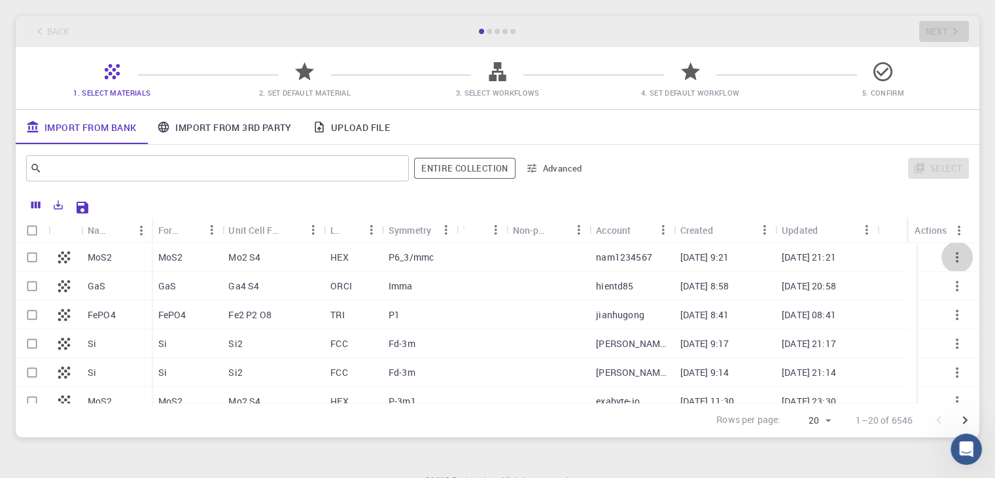
click at [949, 265] on icon "button" at bounding box center [957, 257] width 16 height 16
click at [344, 261] on p "HEX" at bounding box center [339, 257] width 18 height 13
type textarea "HEX"
click at [344, 261] on p "HEX" at bounding box center [339, 257] width 18 height 13
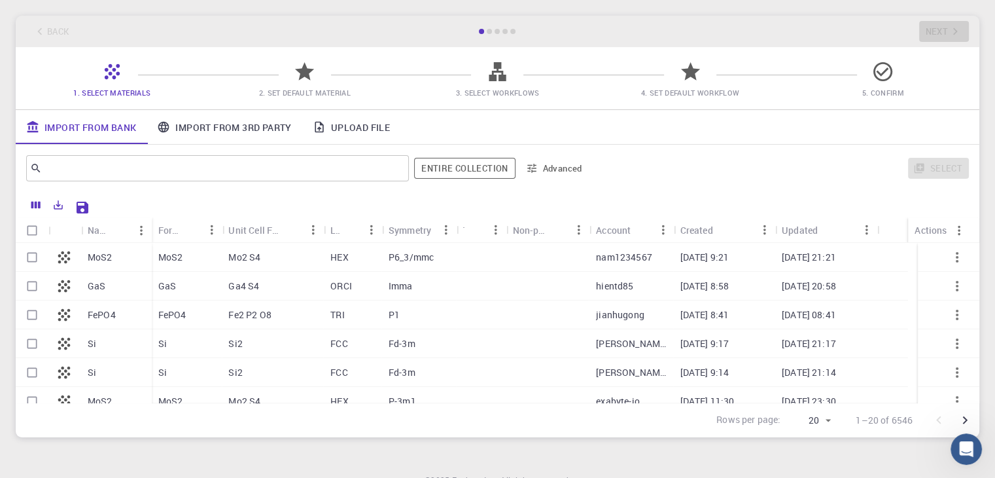
checkbox input "false"
click at [93, 259] on p "MoS2" at bounding box center [100, 257] width 25 height 13
checkbox input "true"
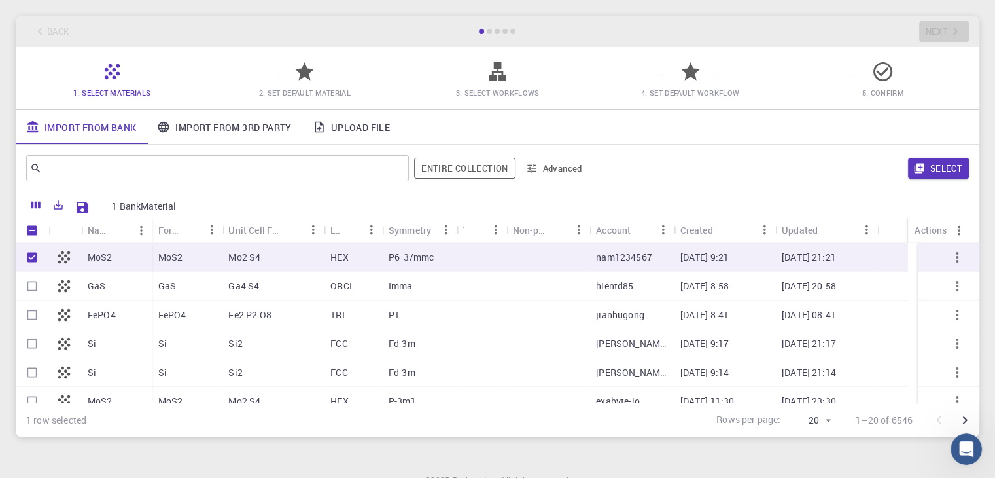
click at [34, 255] on input "Unselect row" at bounding box center [32, 257] width 25 height 25
checkbox input "false"
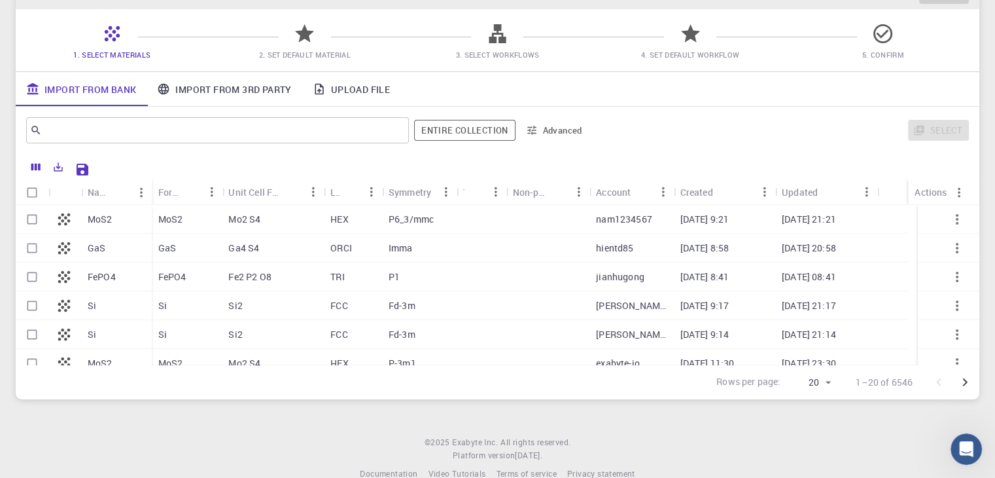
scroll to position [0, 0]
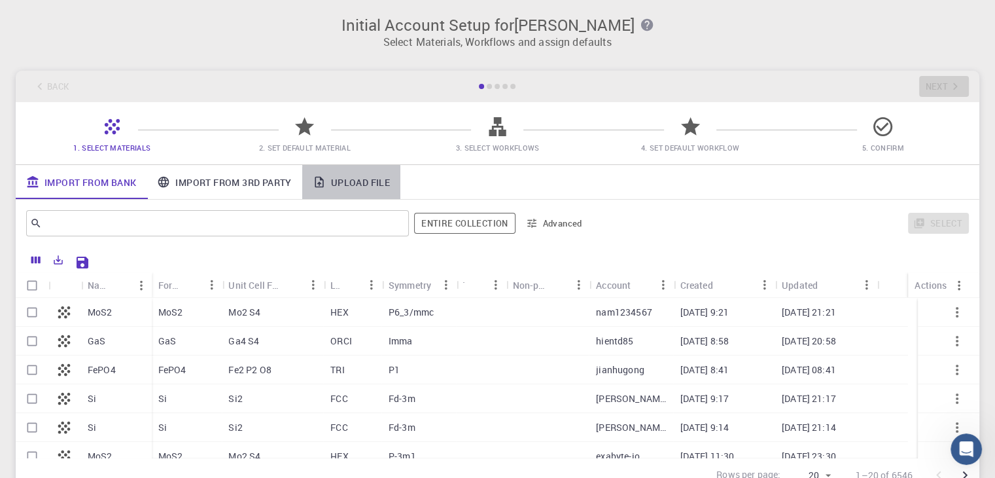
click at [351, 184] on link "Upload File" at bounding box center [351, 182] width 98 height 34
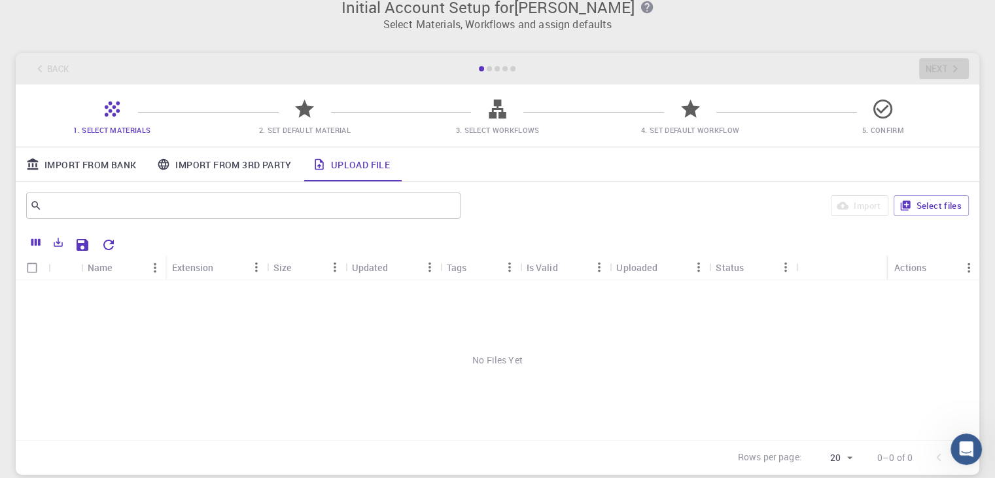
scroll to position [13, 0]
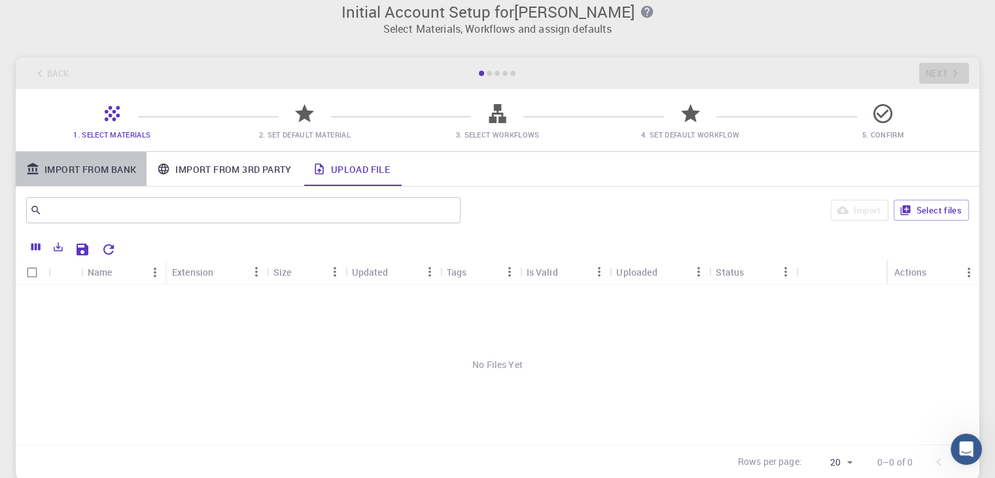
click at [83, 173] on link "Import From Bank" at bounding box center [81, 169] width 131 height 34
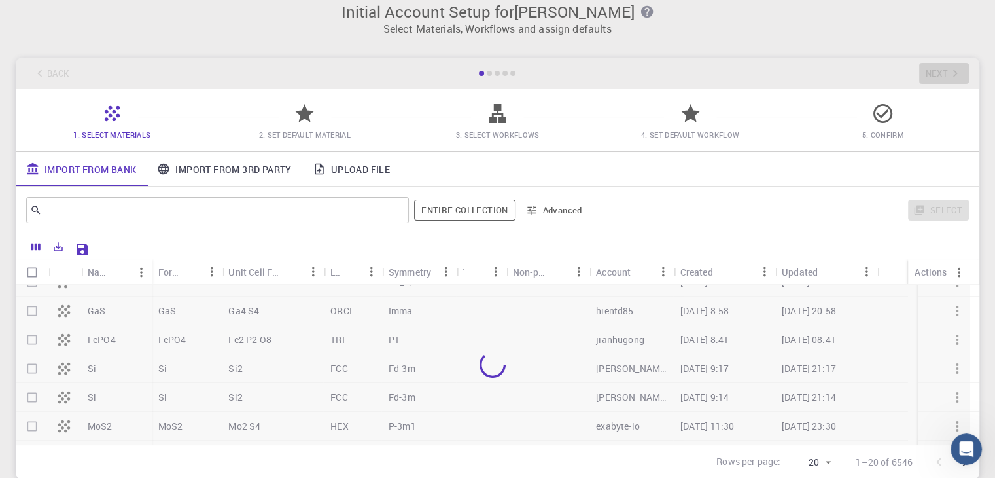
scroll to position [0, 0]
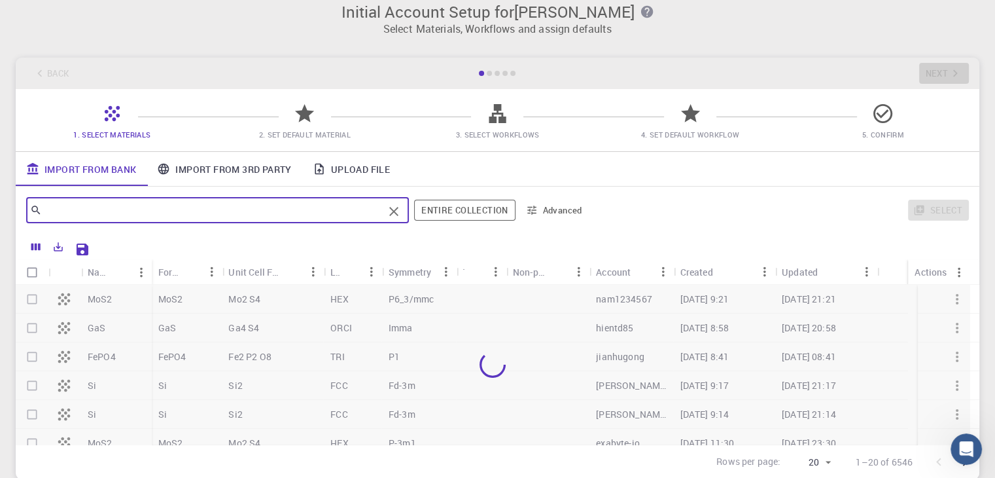
click at [330, 210] on input "text" at bounding box center [213, 210] width 342 height 18
type input "C"
click at [253, 207] on input "Mn2P" at bounding box center [213, 210] width 342 height 18
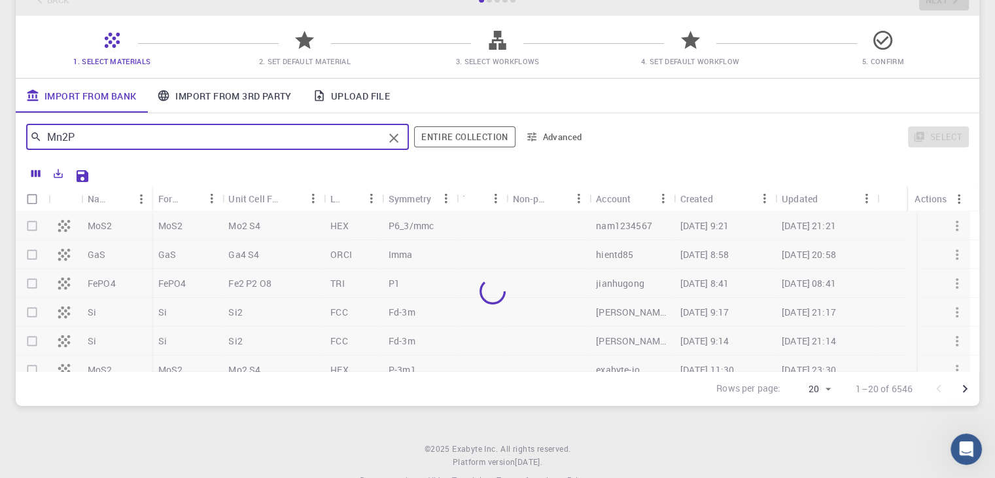
scroll to position [86, 0]
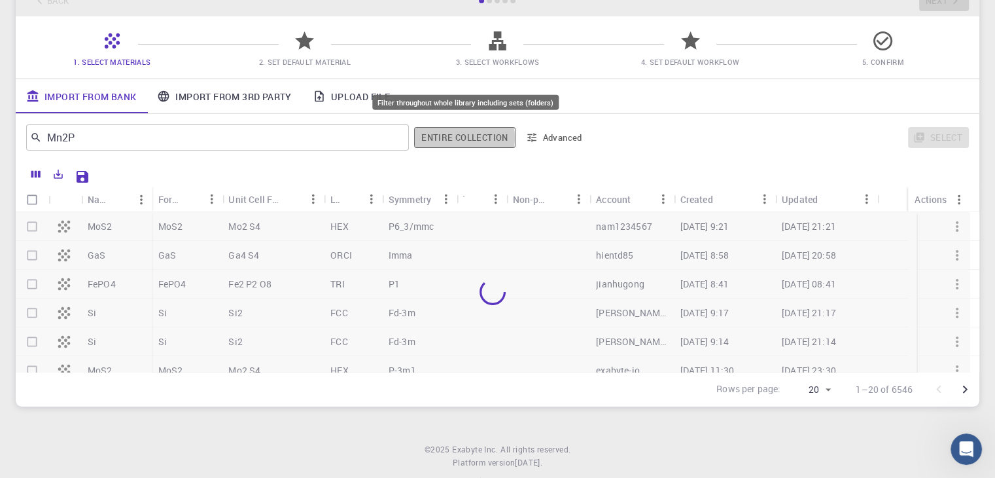
click at [450, 139] on button "Entire collection" at bounding box center [464, 137] width 101 height 21
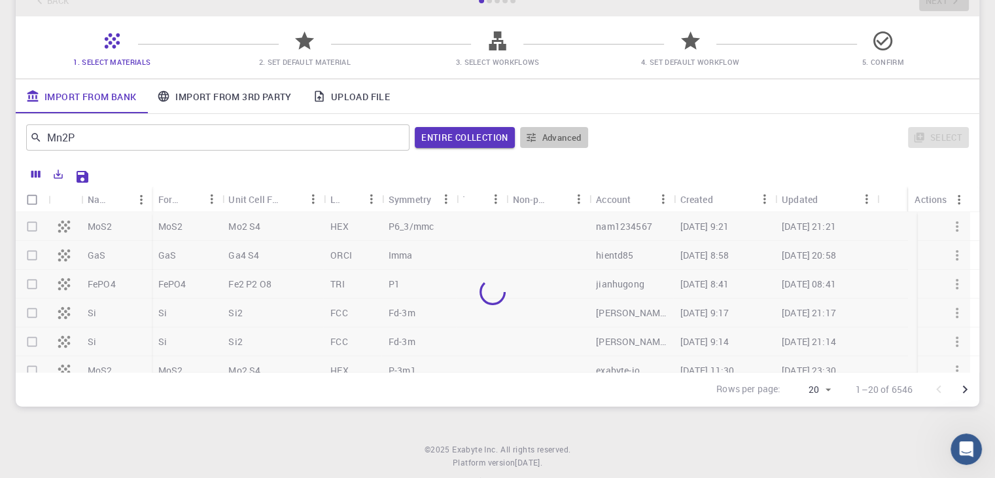
click at [539, 139] on button "Advanced" at bounding box center [554, 137] width 68 height 21
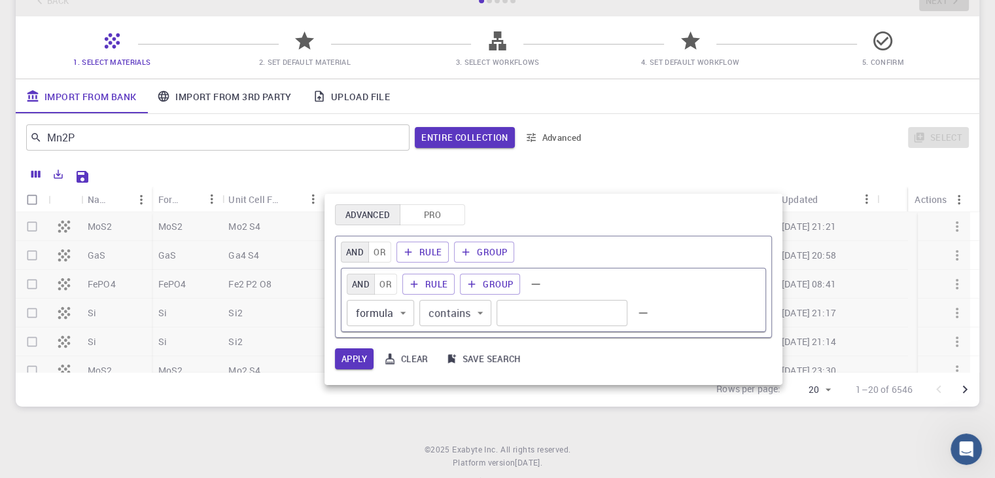
scroll to position [42, 0]
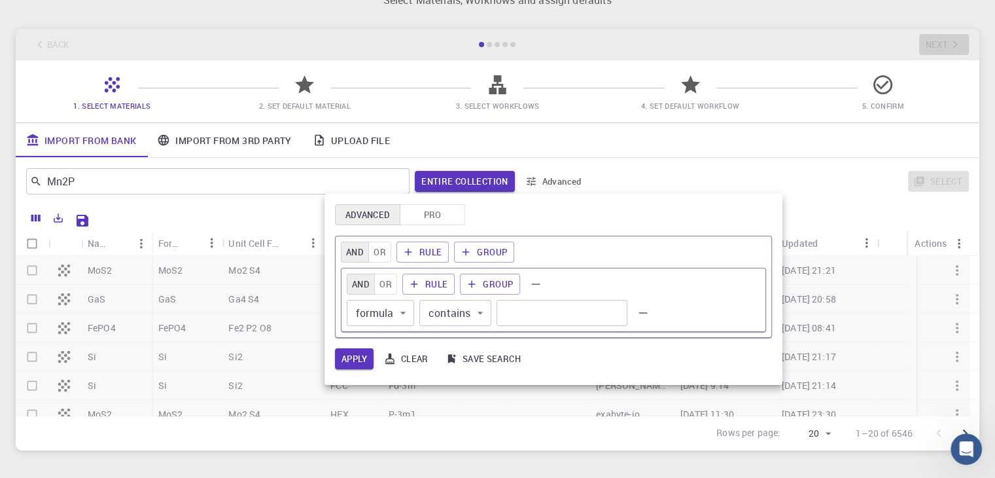
click at [434, 204] on button "Pro" at bounding box center [432, 214] width 65 height 21
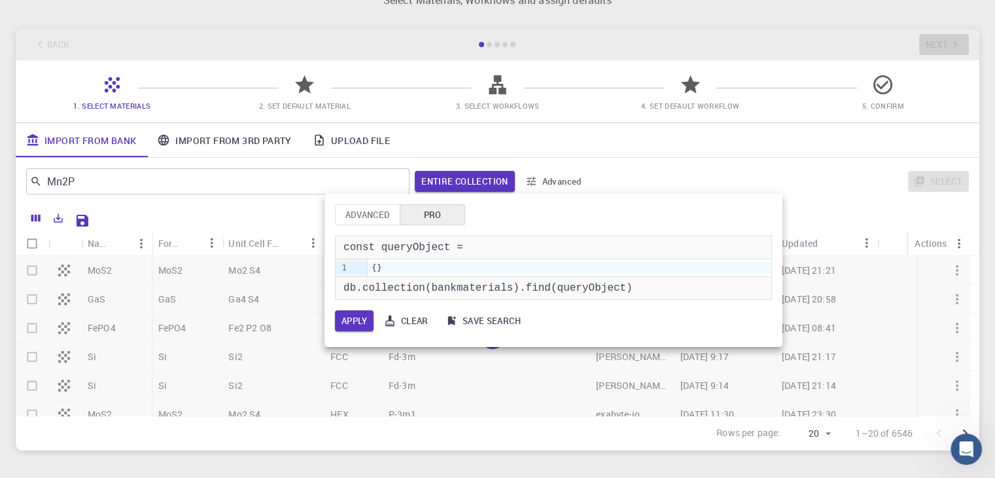
click at [361, 204] on button "Advanced" at bounding box center [367, 214] width 65 height 21
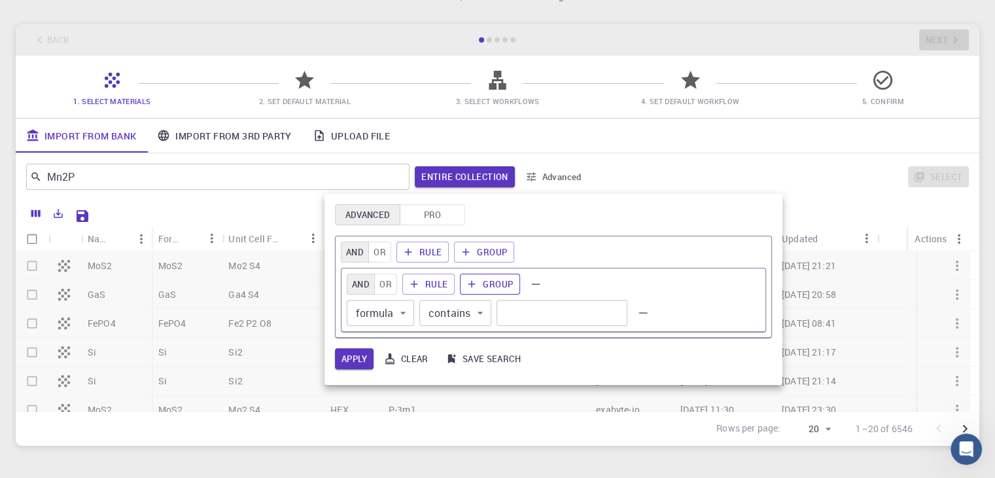
scroll to position [48, 0]
click at [271, 182] on div at bounding box center [497, 239] width 995 height 478
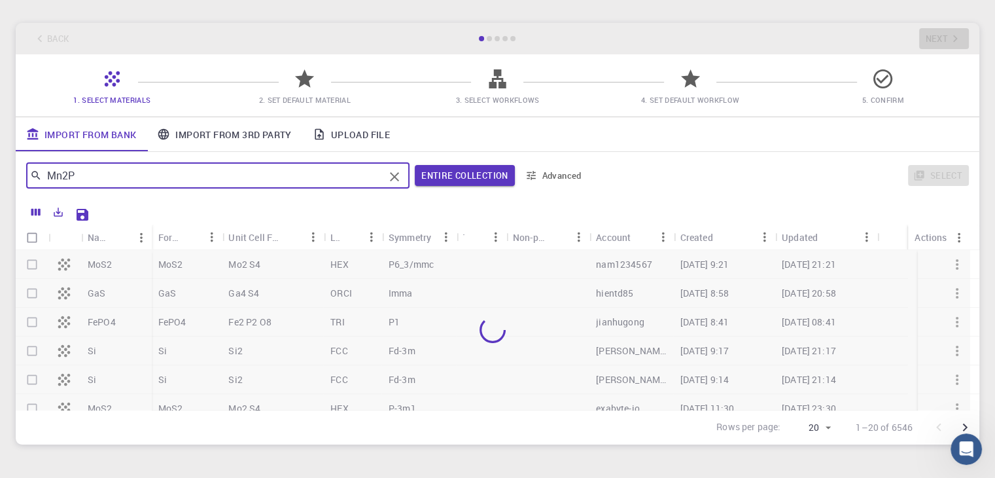
click at [271, 182] on input "Mn2P" at bounding box center [213, 175] width 342 height 18
type input "M"
click at [403, 179] on button "Clear" at bounding box center [394, 176] width 21 height 21
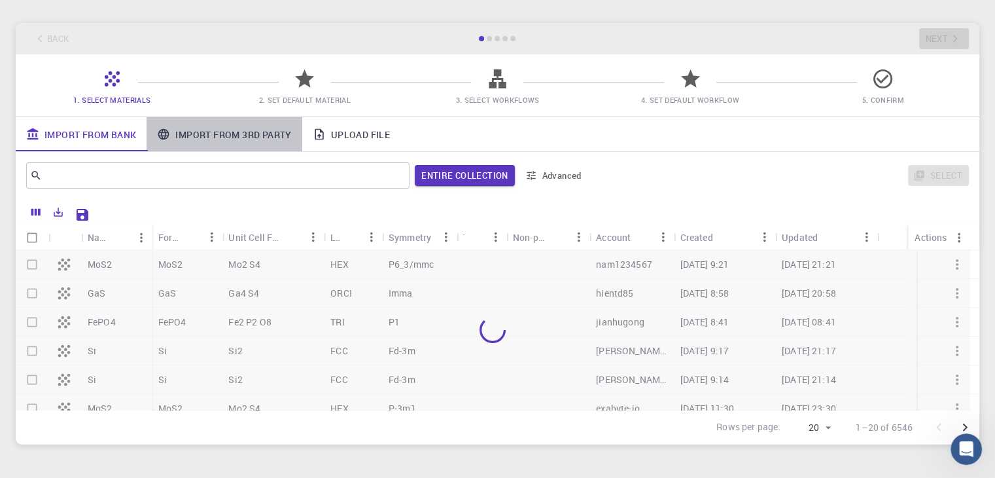
click at [272, 141] on link "Import From 3rd Party" at bounding box center [224, 134] width 155 height 34
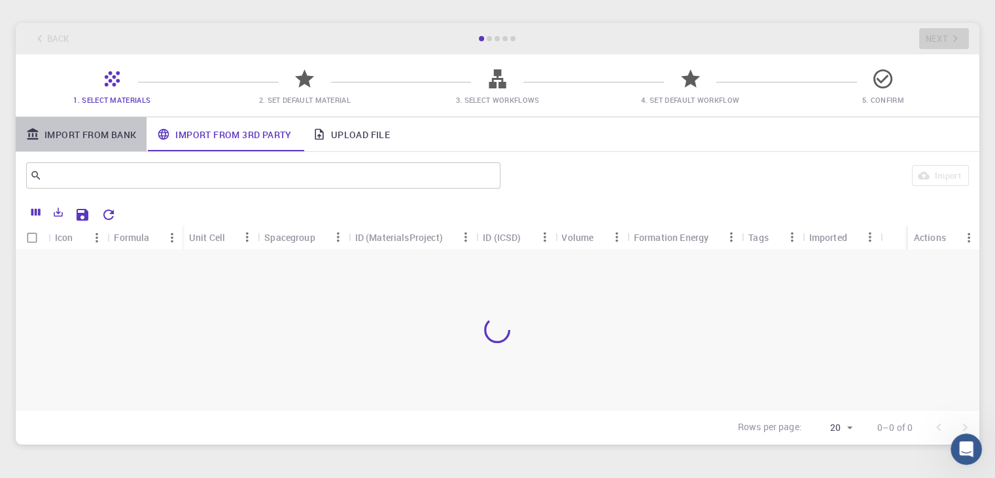
click at [58, 147] on link "Import From Bank" at bounding box center [81, 134] width 131 height 34
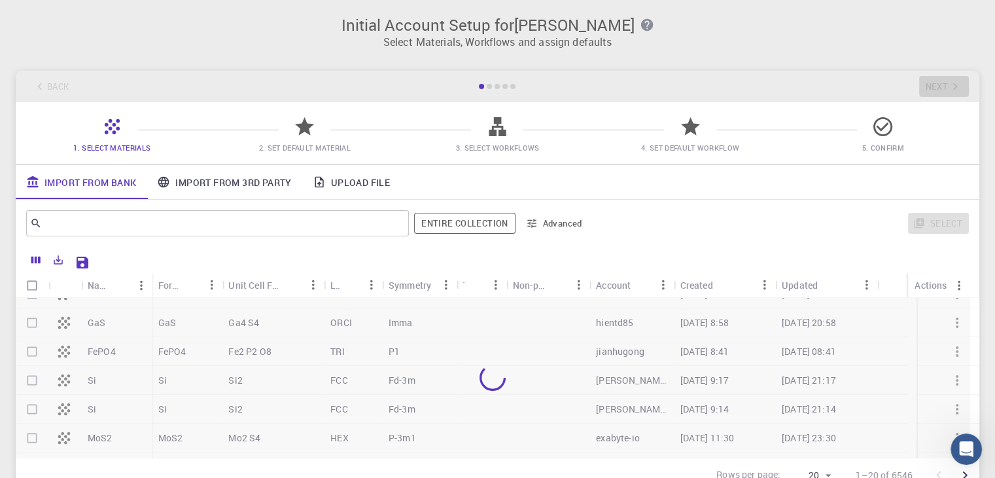
scroll to position [0, 0]
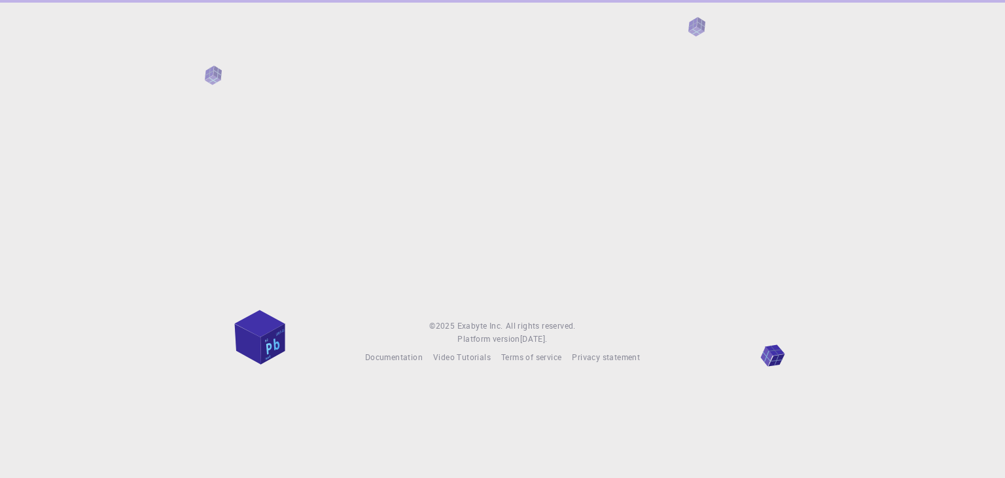
scroll to position [14095, 0]
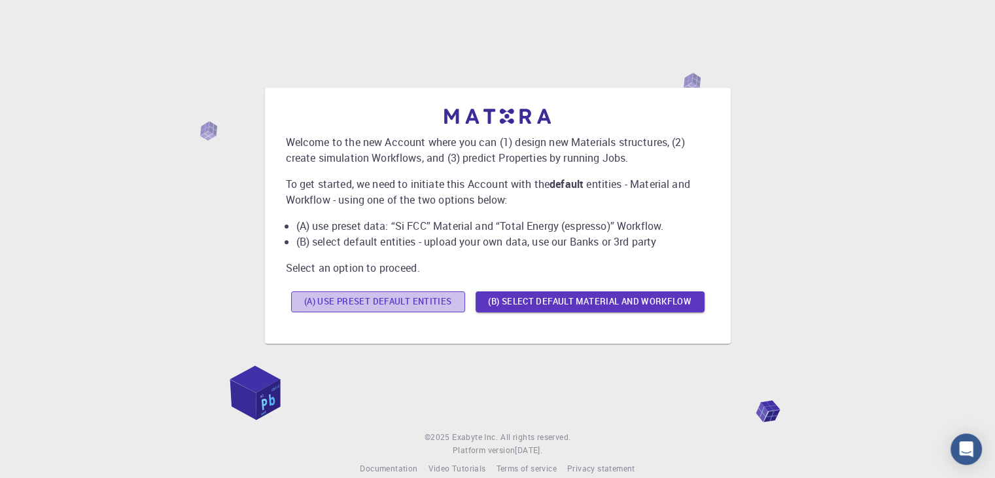
click at [446, 300] on button "(A) Use preset default entities" at bounding box center [378, 301] width 174 height 21
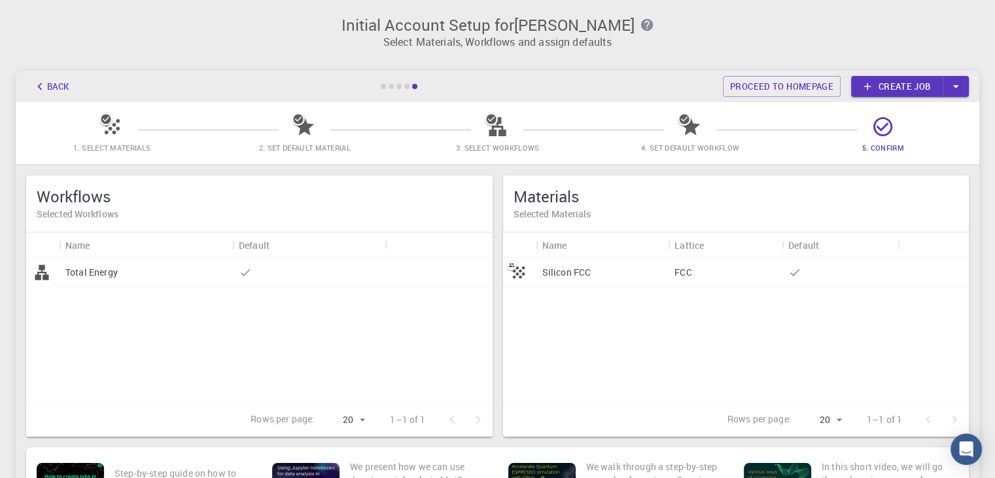
click at [638, 273] on div "Silicon FCC" at bounding box center [602, 272] width 133 height 29
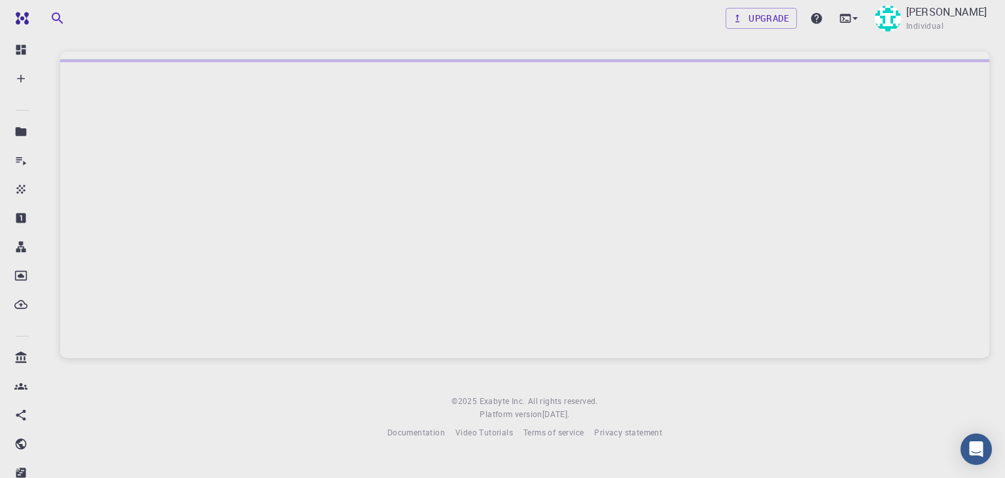
click at [638, 273] on div at bounding box center [524, 209] width 929 height 298
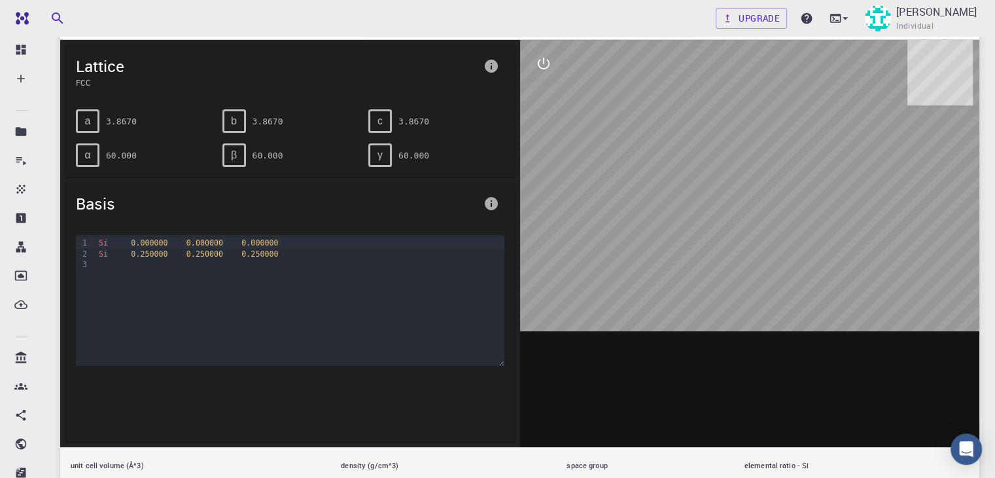
scroll to position [88, 0]
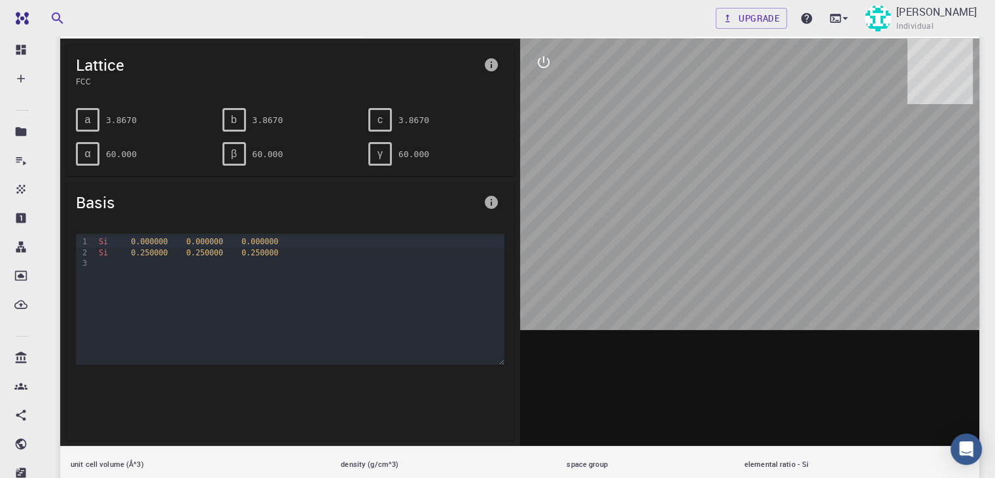
drag, startPoint x: 822, startPoint y: 254, endPoint x: 744, endPoint y: 270, distance: 79.6
click at [744, 270] on div at bounding box center [750, 242] width 460 height 407
click at [760, 202] on div at bounding box center [750, 242] width 460 height 407
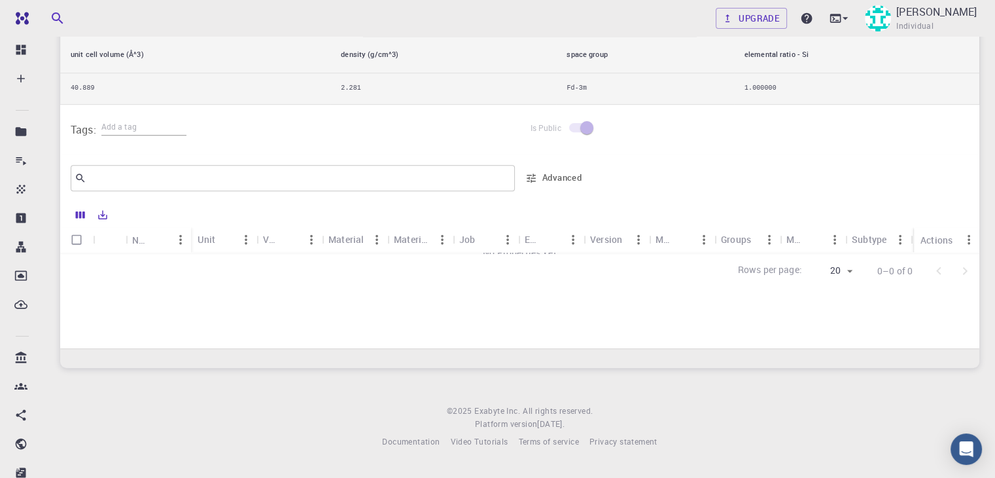
scroll to position [0, 0]
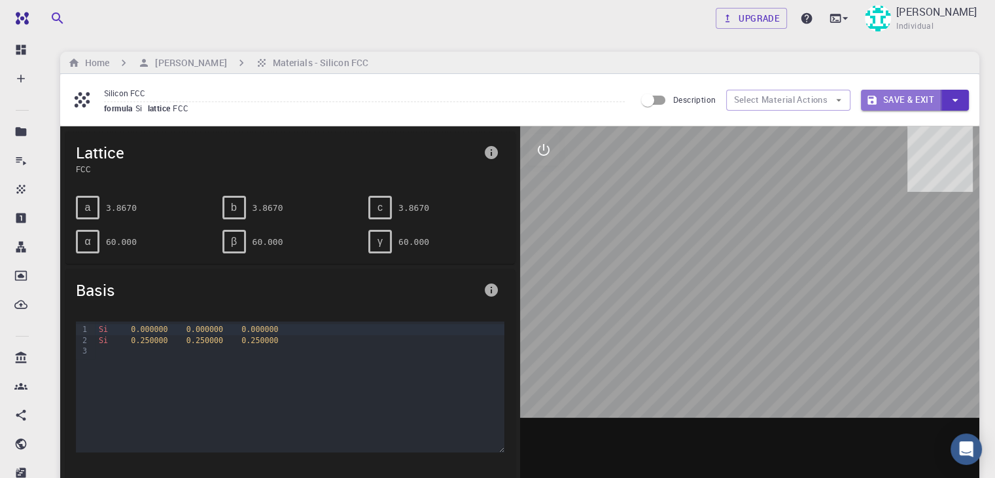
click at [896, 101] on button "Save & Exit" at bounding box center [901, 100] width 80 height 21
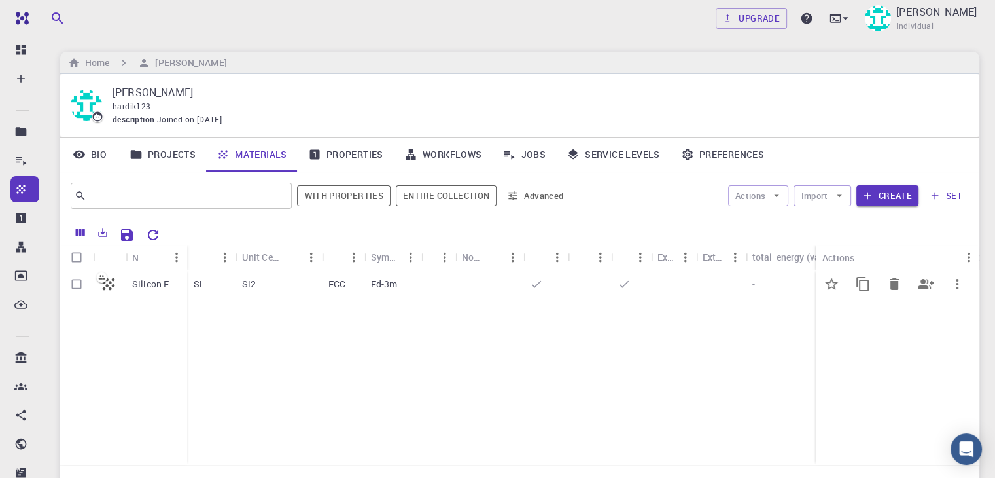
click at [69, 295] on input "Select row" at bounding box center [76, 284] width 25 height 25
checkbox input "true"
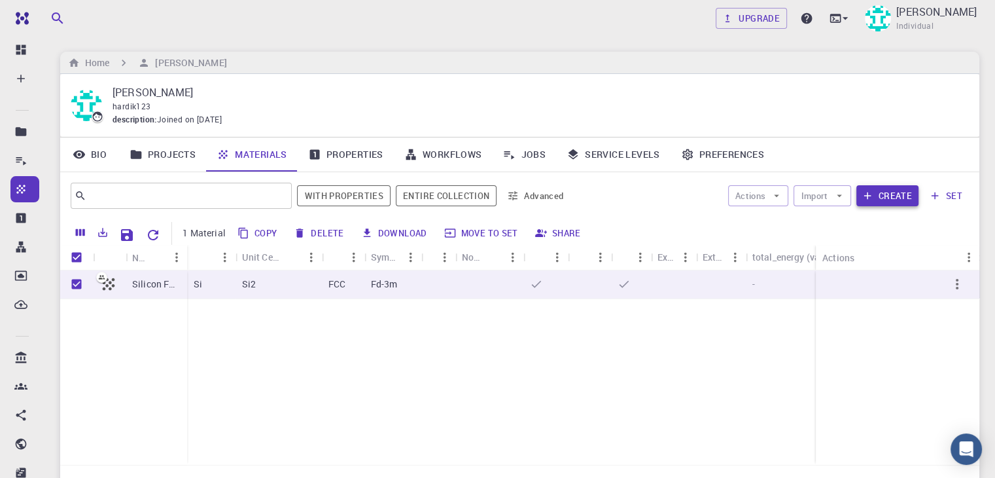
click at [876, 202] on button "Create" at bounding box center [888, 195] width 62 height 21
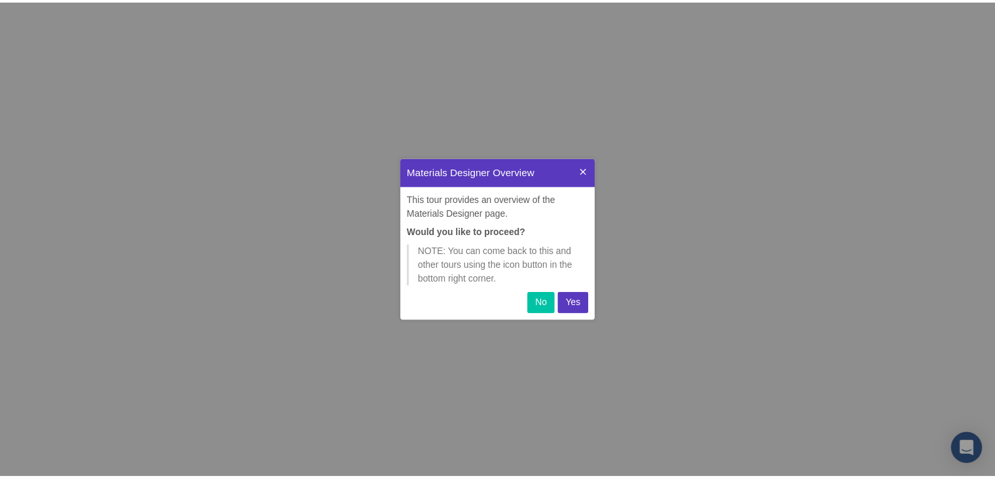
scroll to position [152, 186]
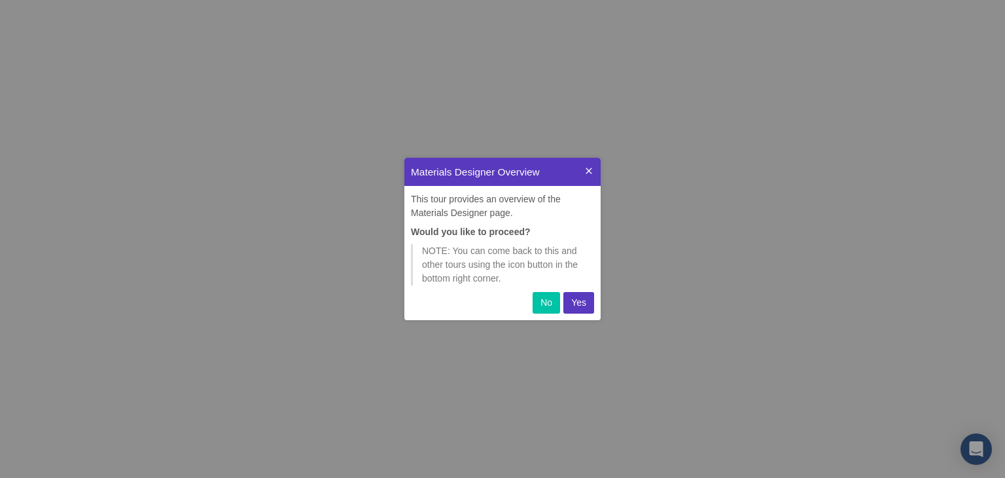
click at [580, 300] on p "Yes" at bounding box center [578, 303] width 15 height 14
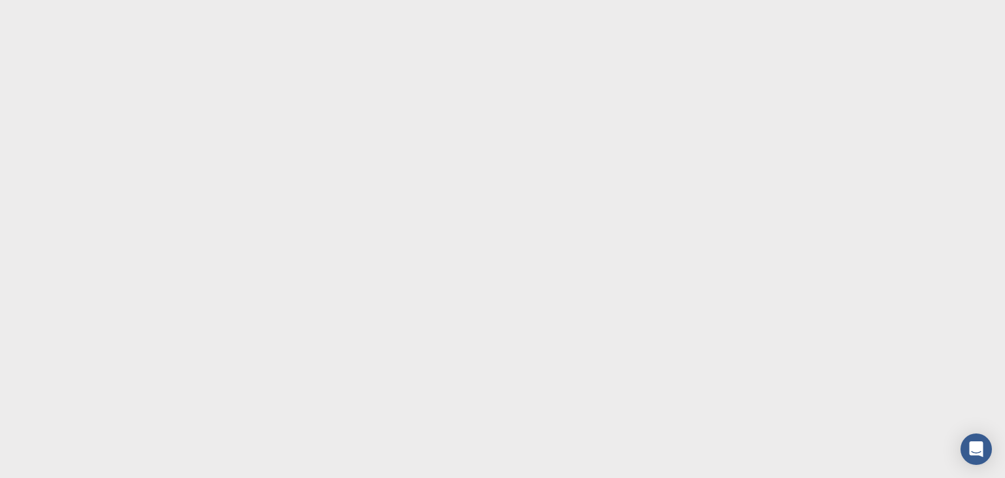
click at [611, 205] on body at bounding box center [502, 239] width 1005 height 478
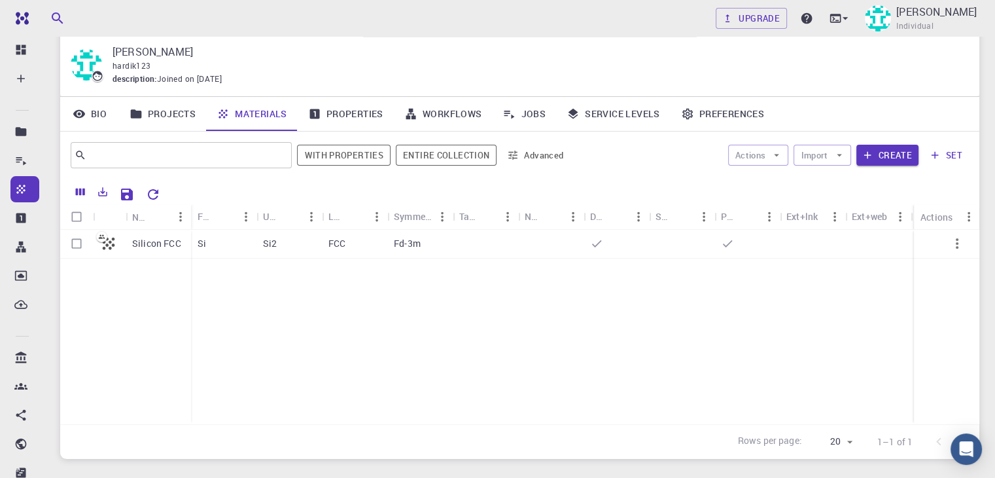
scroll to position [39, 0]
click at [73, 248] on input "Select row" at bounding box center [76, 244] width 25 height 25
checkbox input "true"
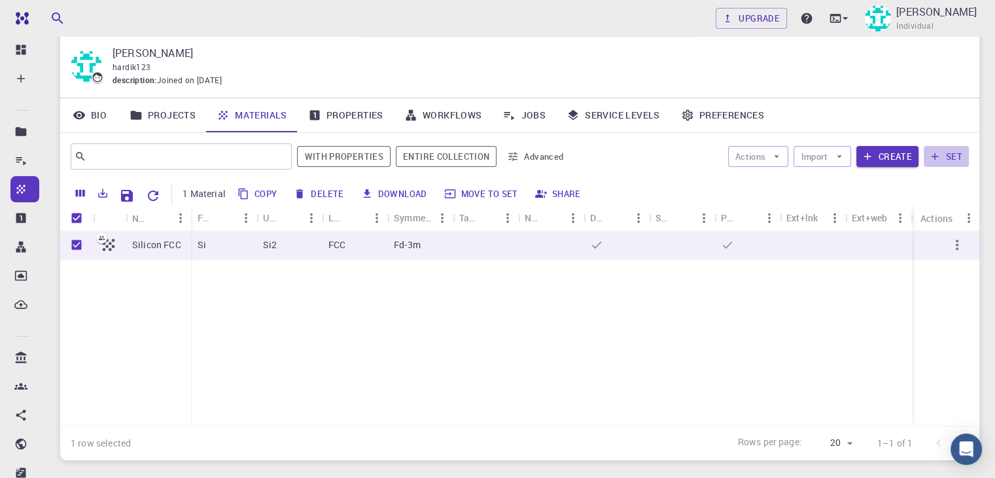
click at [940, 152] on icon "button" at bounding box center [935, 157] width 12 height 12
click at [881, 160] on button "Create" at bounding box center [888, 156] width 62 height 21
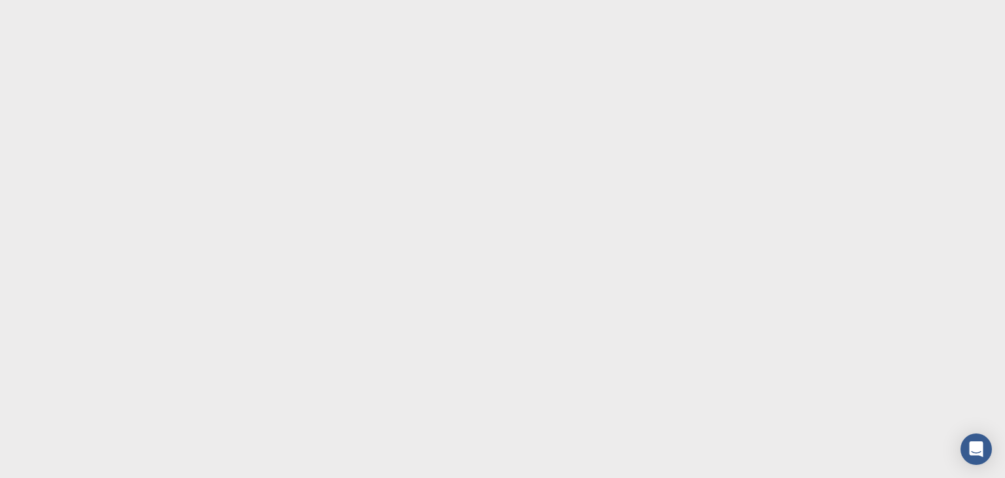
click at [307, 74] on body at bounding box center [502, 239] width 1005 height 478
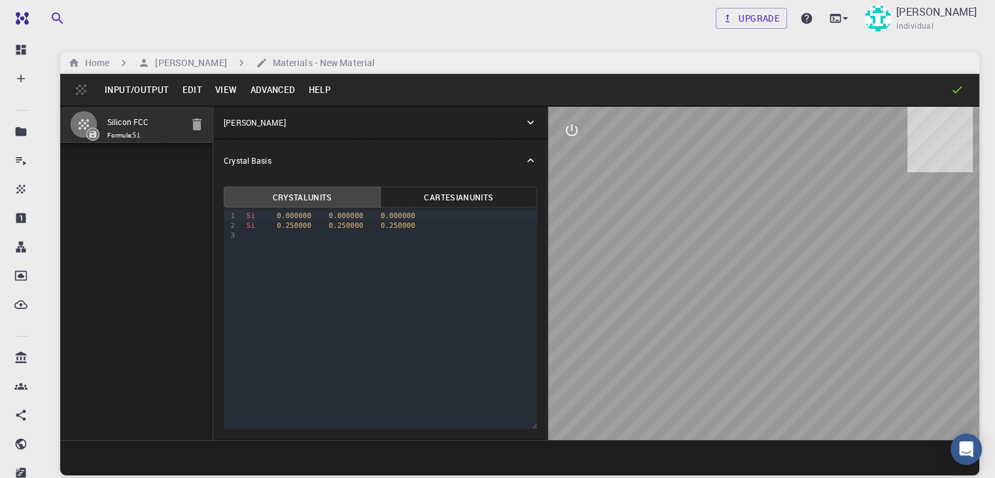
click at [524, 122] on icon at bounding box center [530, 122] width 13 height 13
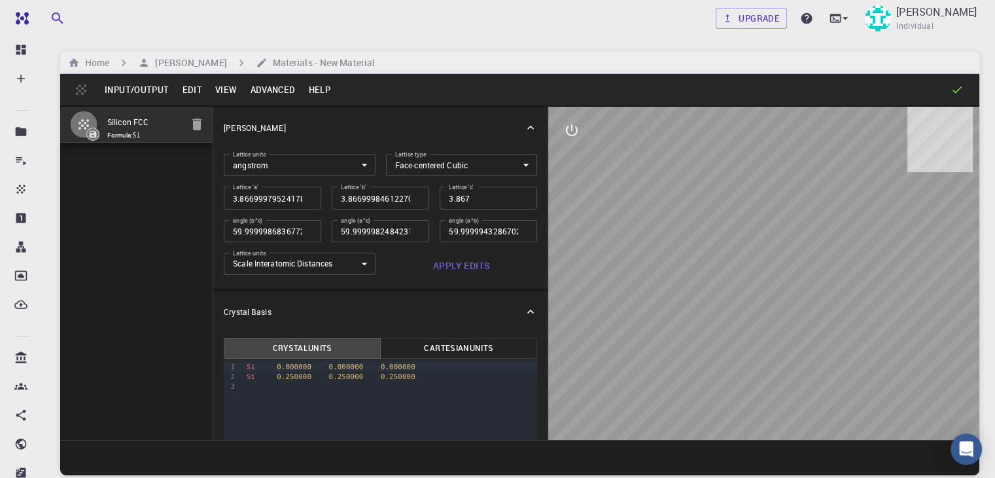
click at [460, 122] on div "Crystal Lattice" at bounding box center [380, 128] width 334 height 42
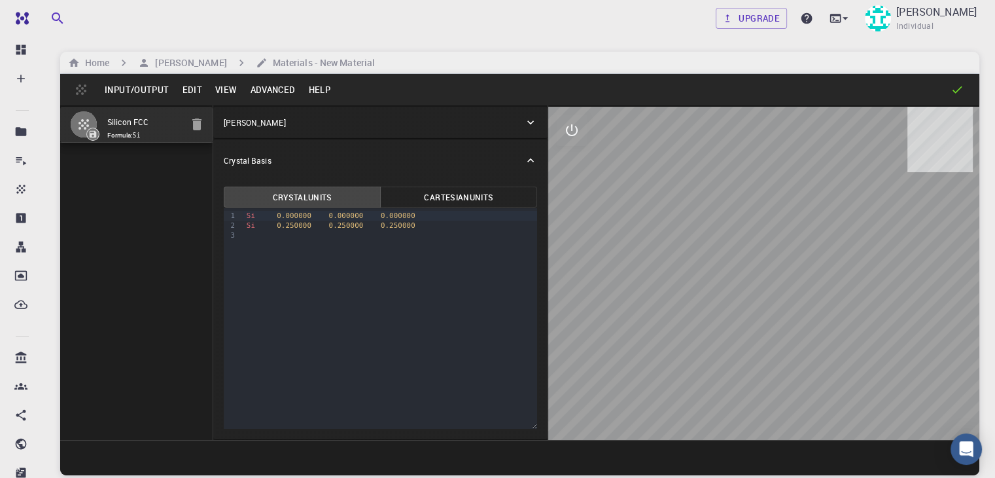
click at [961, 84] on icon at bounding box center [957, 89] width 13 height 13
click at [139, 84] on button "Input/Output" at bounding box center [136, 89] width 77 height 21
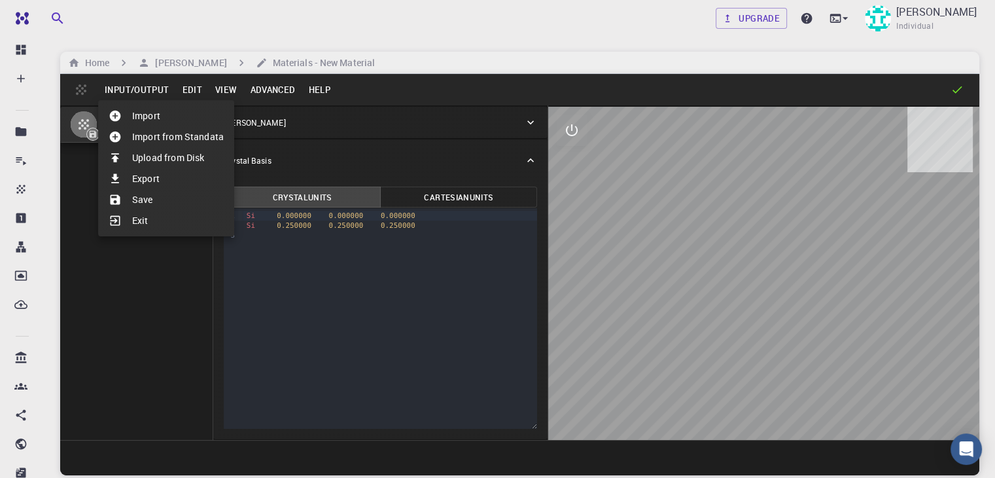
click at [221, 87] on div at bounding box center [497, 239] width 995 height 478
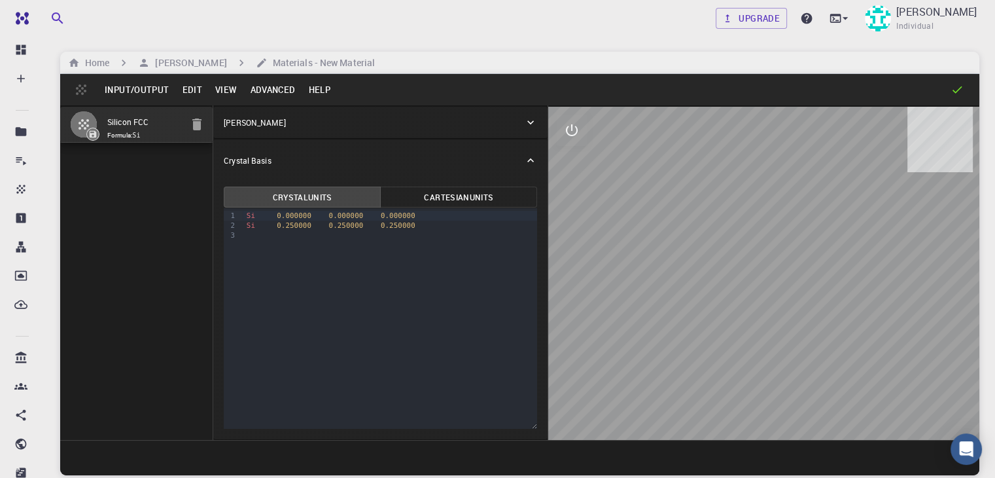
click at [221, 87] on button "View" at bounding box center [226, 89] width 35 height 21
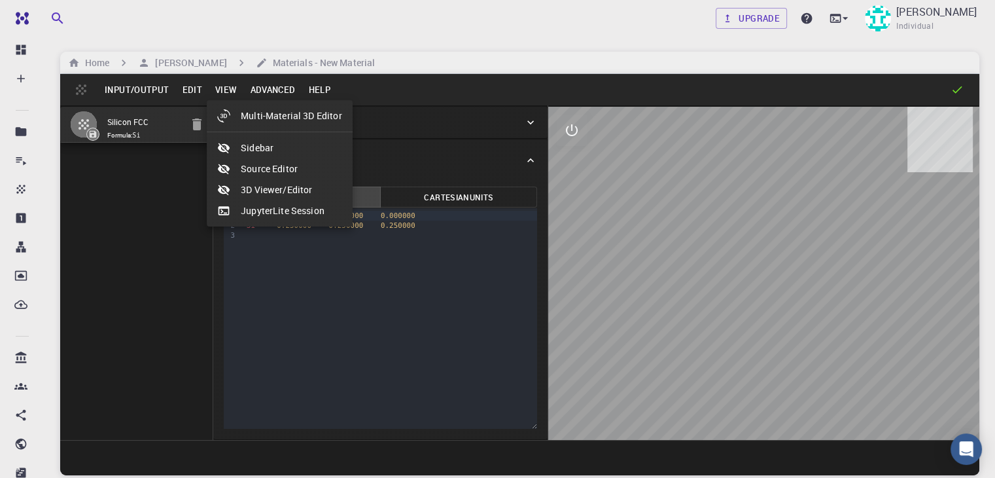
click at [186, 92] on div at bounding box center [497, 239] width 995 height 478
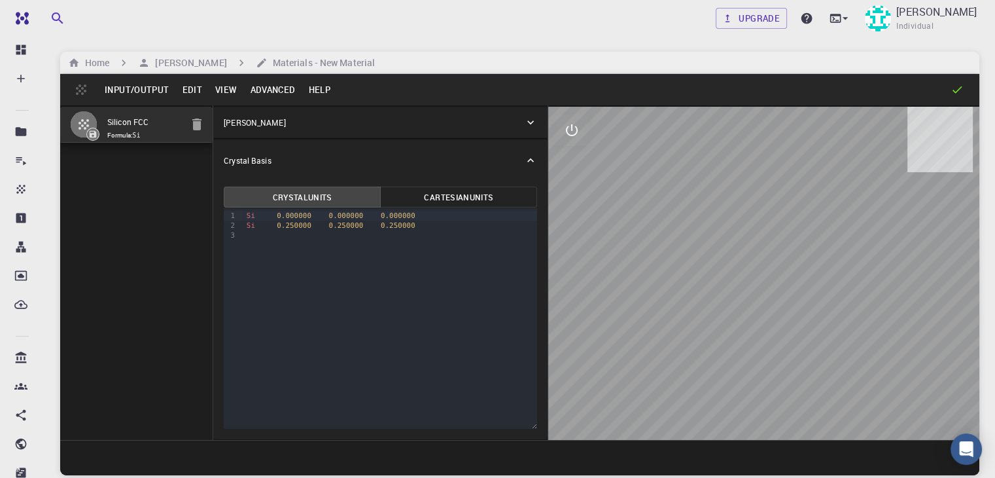
click at [192, 86] on button "Edit" at bounding box center [191, 89] width 33 height 21
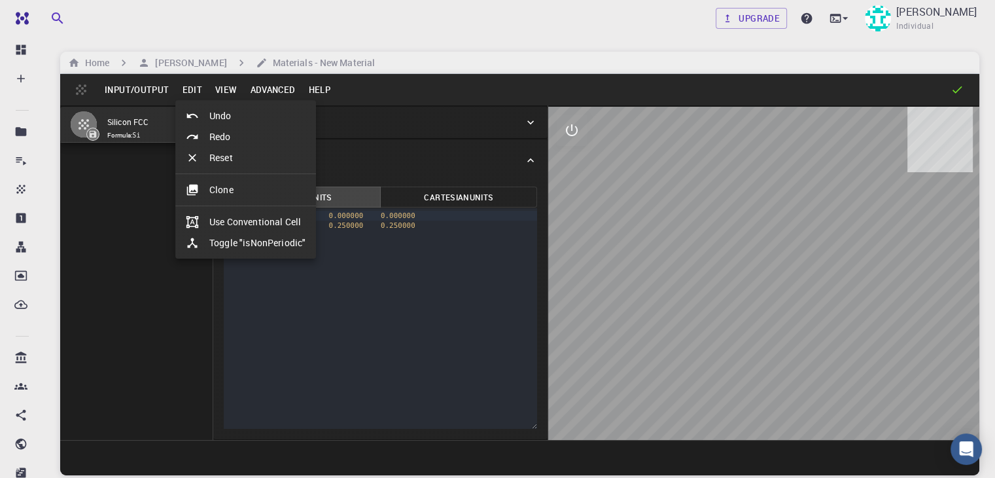
click at [269, 86] on div at bounding box center [497, 239] width 995 height 478
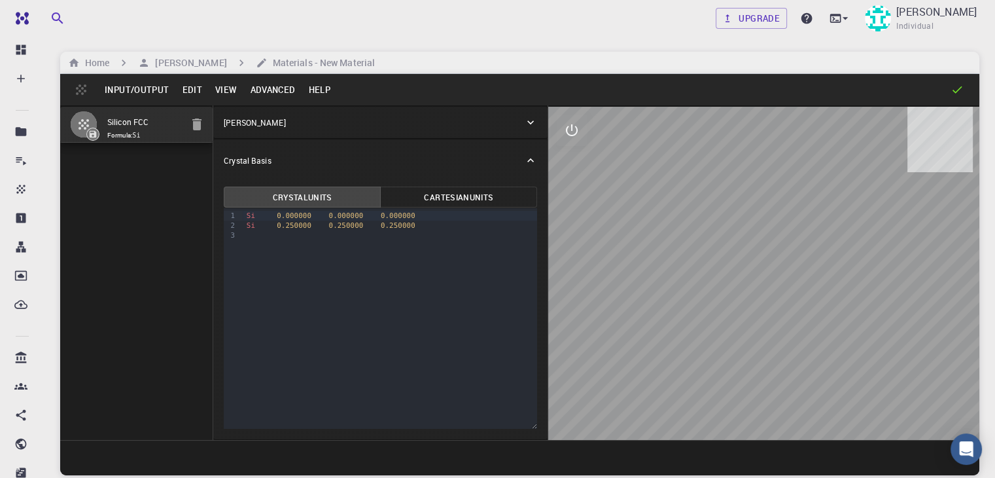
click at [269, 86] on button "Advanced" at bounding box center [272, 89] width 58 height 21
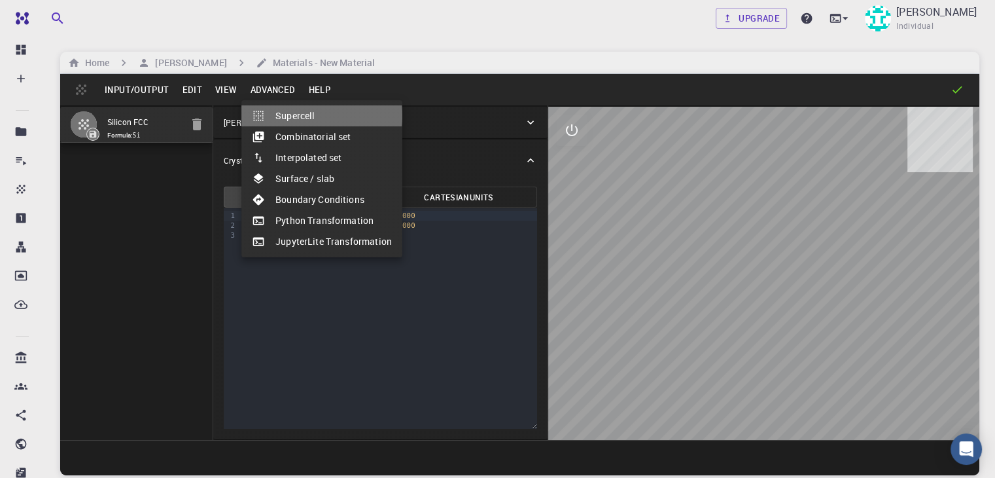
click at [296, 116] on li "Supercell" at bounding box center [321, 115] width 161 height 21
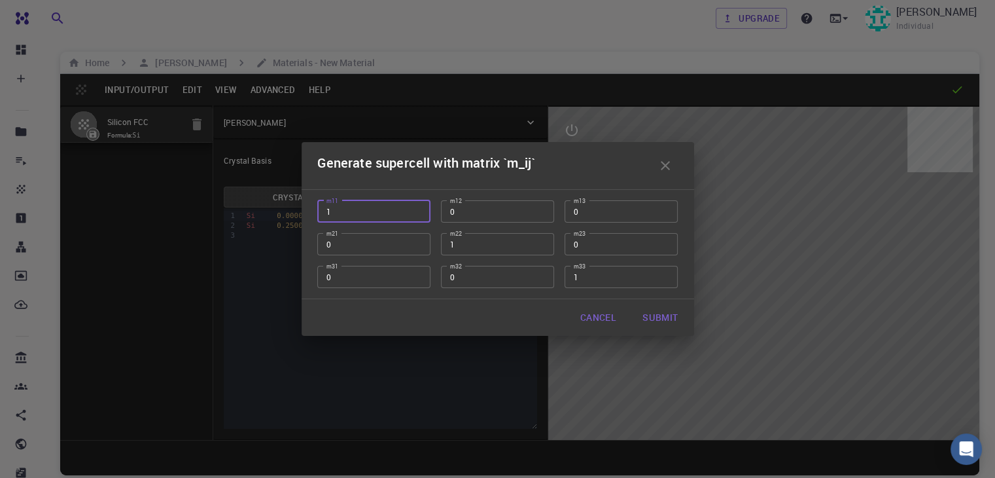
click at [366, 222] on input "1" at bounding box center [373, 211] width 113 height 22
type input "2"
click at [481, 255] on input "1" at bounding box center [497, 244] width 113 height 22
type input "1"
type input "2"
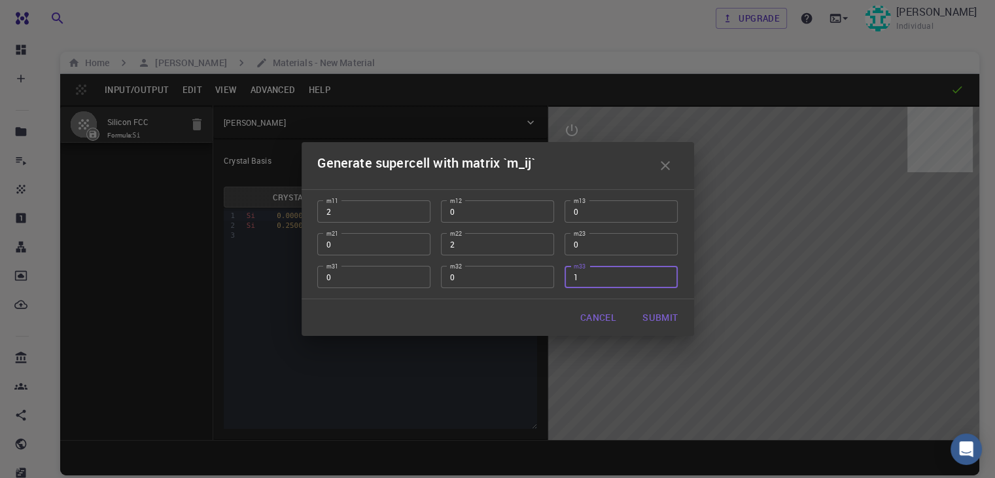
click at [597, 288] on input "1" at bounding box center [621, 277] width 113 height 22
type input "2"
click at [664, 330] on button "Submit" at bounding box center [660, 317] width 56 height 26
type input "TRI"
type input "7.7339995904835686"
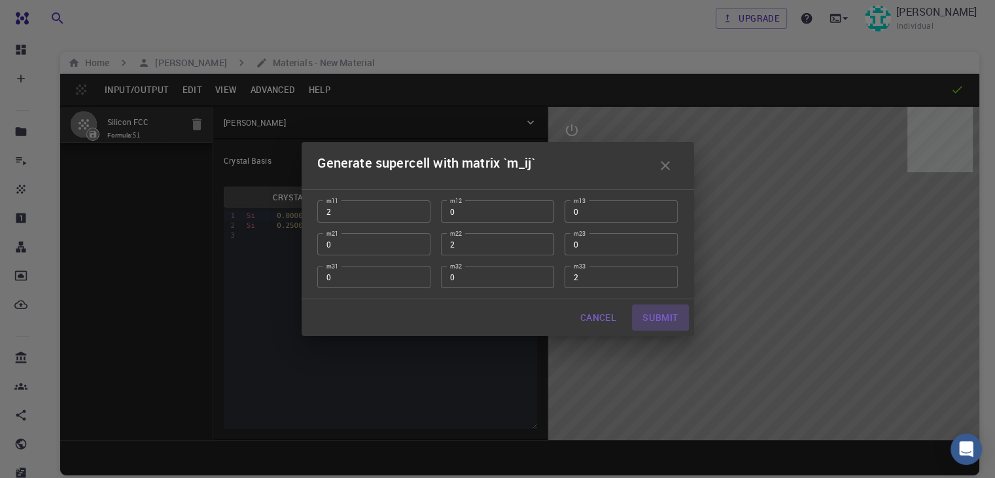
type input "7.733999692245405"
type input "7.734"
type input "59.99999432867028"
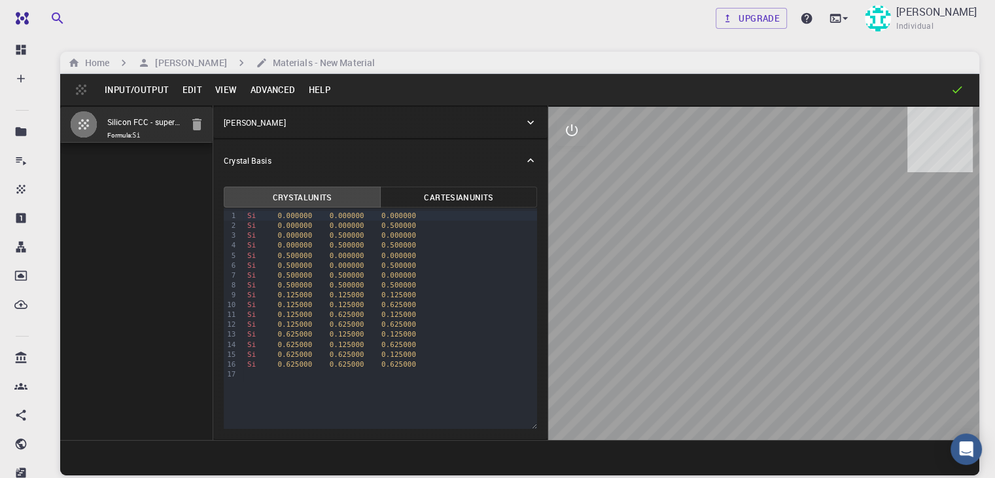
drag, startPoint x: 816, startPoint y: 350, endPoint x: 774, endPoint y: 338, distance: 43.7
click at [774, 338] on div at bounding box center [763, 273] width 431 height 333
drag, startPoint x: 774, startPoint y: 338, endPoint x: 730, endPoint y: 359, distance: 48.9
click at [730, 359] on div at bounding box center [763, 273] width 431 height 333
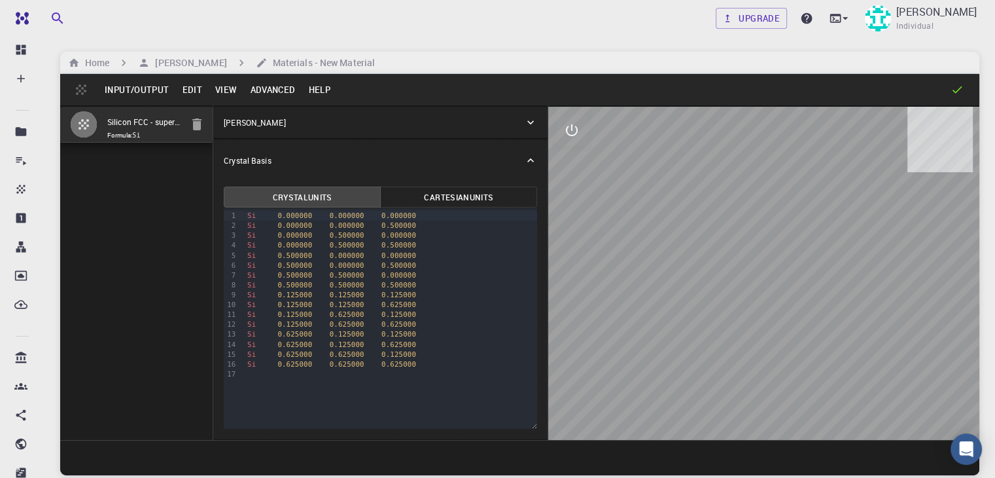
click at [220, 89] on button "View" at bounding box center [226, 89] width 35 height 21
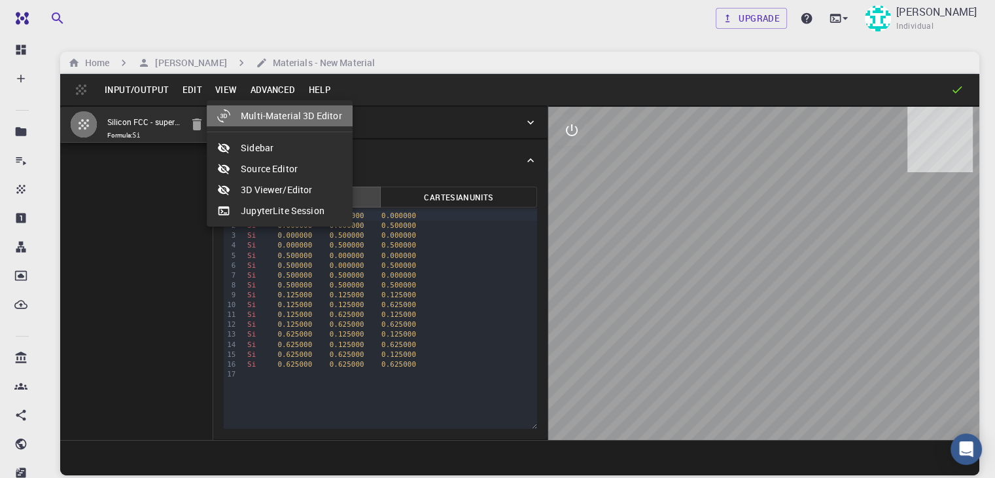
click at [298, 125] on li "Multi-Material 3D Editor" at bounding box center [280, 115] width 146 height 21
select select "Color"
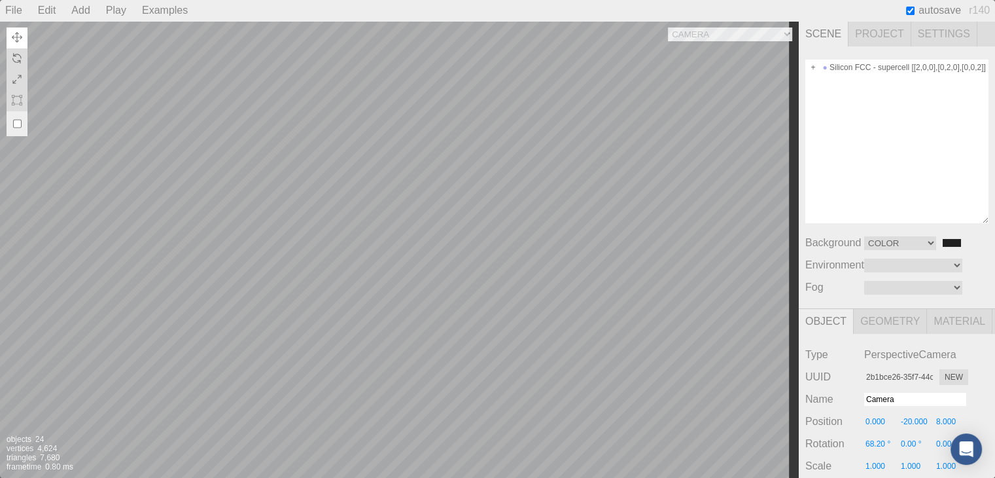
click at [465, 320] on div "Camera OrthographicCamera PerspectiveCamera Objects 24 Vertices 4,624 Triangles…" at bounding box center [399, 249] width 799 height 457
click at [728, 43] on div "Camera OrthographicCamera PerspectiveCamera Objects 24 Vertices 4,624 Triangles…" at bounding box center [399, 249] width 799 height 457
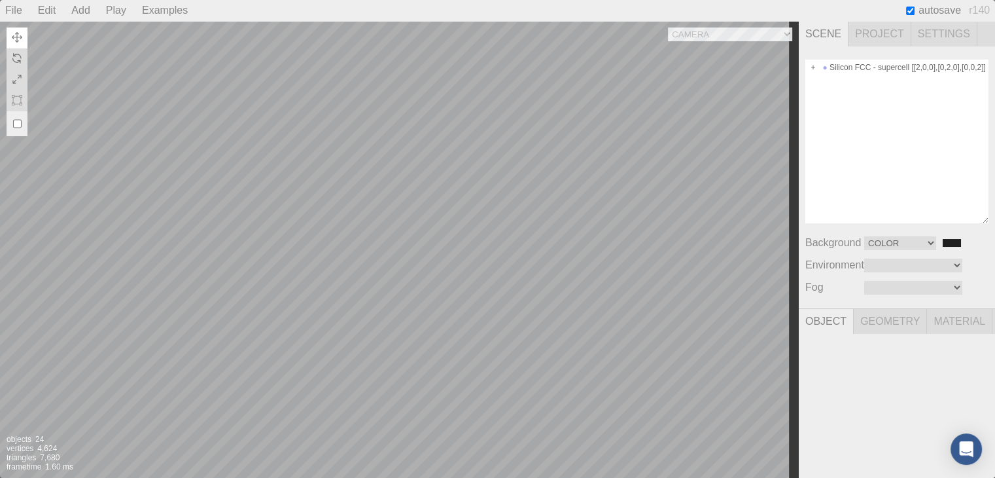
click at [745, 33] on div "Camera OrthographicCamera PerspectiveCamera Objects 24 Vertices 4,624 Triangles…" at bounding box center [399, 249] width 799 height 457
click at [668, 27] on select "Camera OrthographicCamera PerspectiveCamera" at bounding box center [730, 34] width 124 height 14
click at [742, 35] on div "Camera OrthographicCamera PerspectiveCamera Objects 24 Vertices 4,624 Triangles…" at bounding box center [399, 249] width 799 height 457
click at [668, 27] on select "Camera OrthographicCamera PerspectiveCamera" at bounding box center [730, 34] width 124 height 14
click at [675, 88] on div "Camera OrthographicCamera PerspectiveCamera Objects 24 Vertices 4,624 Triangles…" at bounding box center [399, 249] width 799 height 457
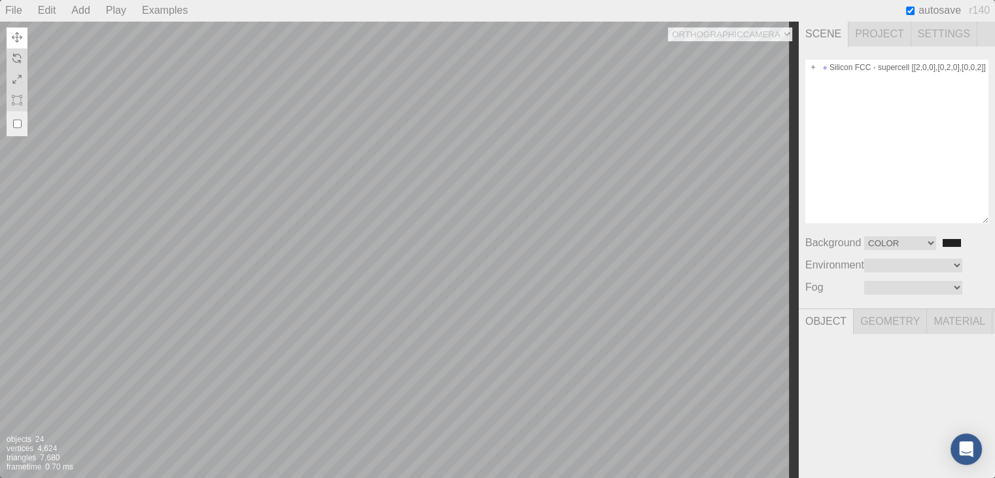
click at [719, 33] on div "Camera OrthographicCamera PerspectiveCamera Objects 24 Vertices 4,624 Triangles…" at bounding box center [399, 249] width 799 height 457
select select "2b1bce26-35f7-44c8-80b8-728ee5bb7fb5"
click at [668, 27] on select "Camera OrthographicCamera PerspectiveCamera" at bounding box center [730, 34] width 124 height 14
click at [521, 243] on div "Camera OrthographicCamera PerspectiveCamera Objects 24 Vertices 4,624 Triangles…" at bounding box center [399, 249] width 799 height 457
click at [16, 94] on button at bounding box center [17, 100] width 21 height 21
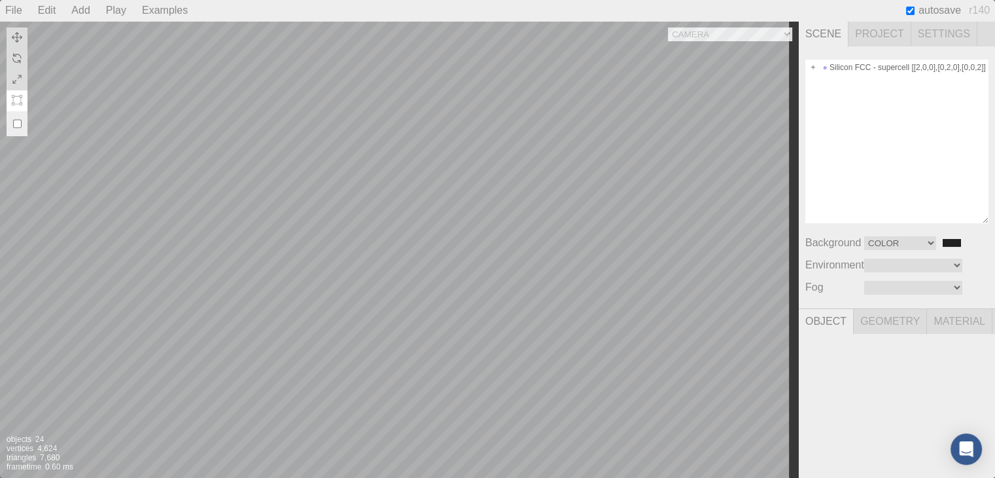
click at [18, 98] on img at bounding box center [17, 100] width 10 height 10
click at [18, 77] on img at bounding box center [17, 79] width 10 height 10
click at [346, 170] on div "Camera OrthographicCamera PerspectiveCamera Objects 24 Vertices 4,624 Triangles…" at bounding box center [399, 249] width 799 height 457
click at [361, 203] on div "Camera OrthographicCamera PerspectiveCamera Objects 24 Vertices 4,624 Triangles…" at bounding box center [399, 249] width 799 height 457
click at [16, 36] on img at bounding box center [17, 37] width 10 height 10
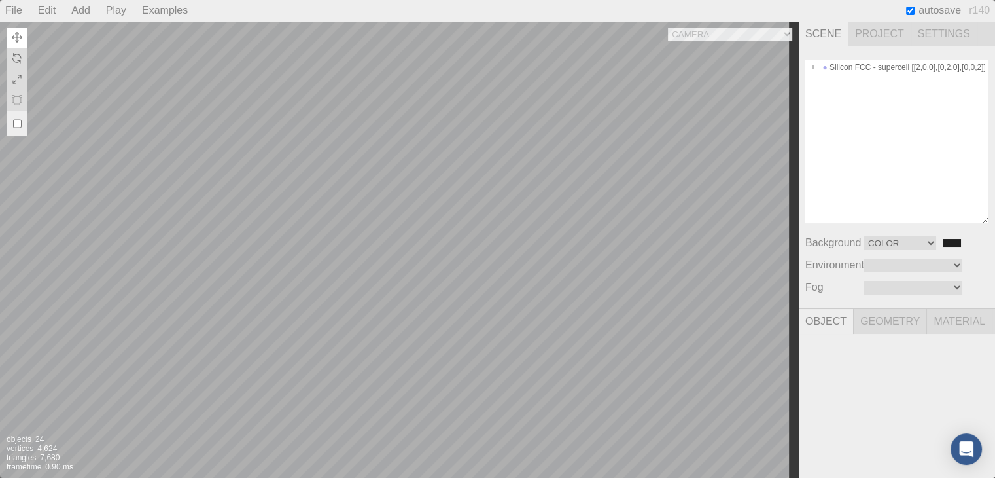
click at [337, 163] on div "Camera OrthographicCamera PerspectiveCamera Objects 24 Vertices 4,624 Triangles…" at bounding box center [399, 249] width 799 height 457
click at [908, 250] on select "Color Texture Equirect" at bounding box center [900, 243] width 72 height 14
click at [864, 243] on select "Color Texture Equirect" at bounding box center [900, 243] width 72 height 14
click at [902, 247] on select "Color Texture Equirect" at bounding box center [900, 243] width 72 height 14
select select "Color"
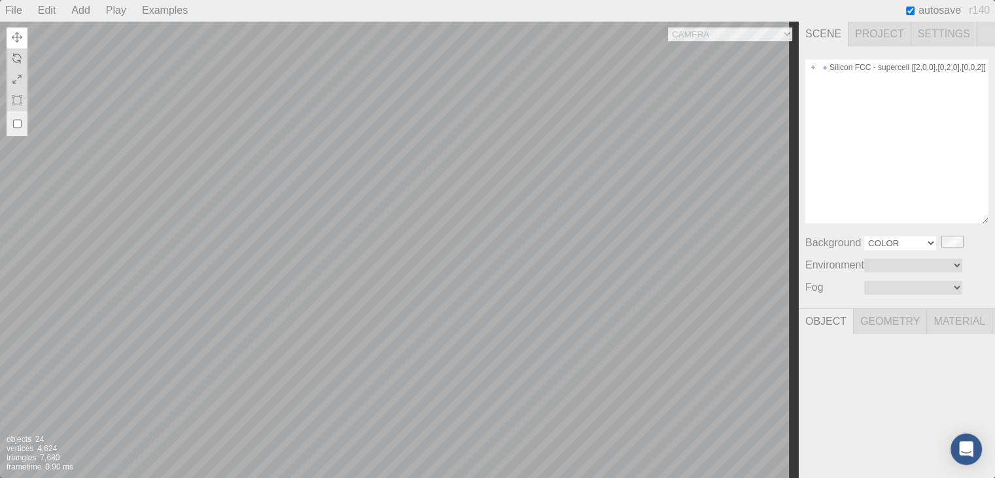
click at [864, 243] on select "Color Texture Equirect" at bounding box center [900, 243] width 72 height 14
click at [942, 248] on input "#202020" at bounding box center [952, 243] width 21 height 10
type input "#201313"
click at [881, 205] on div "Silicon FCC - supercell [[2,0,0],[0,2,0],[0,0,2]]" at bounding box center [897, 142] width 183 height 164
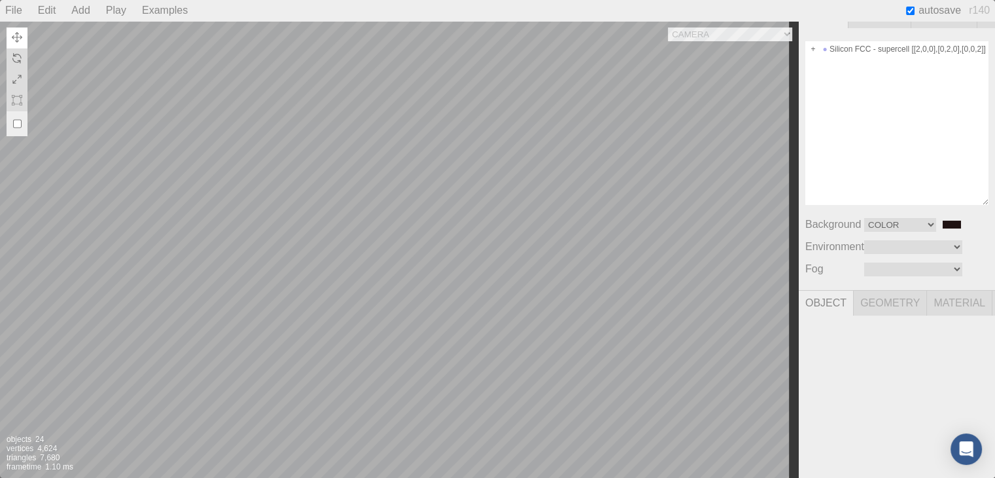
click at [886, 308] on span "Geometry" at bounding box center [890, 303] width 73 height 25
click at [958, 298] on span "Material" at bounding box center [959, 303] width 65 height 25
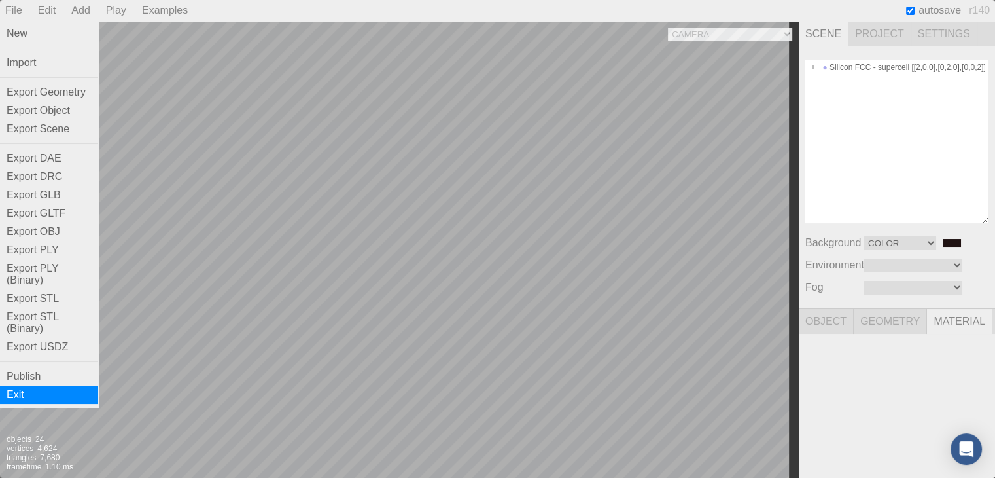
click at [60, 404] on div "Exit" at bounding box center [49, 394] width 98 height 18
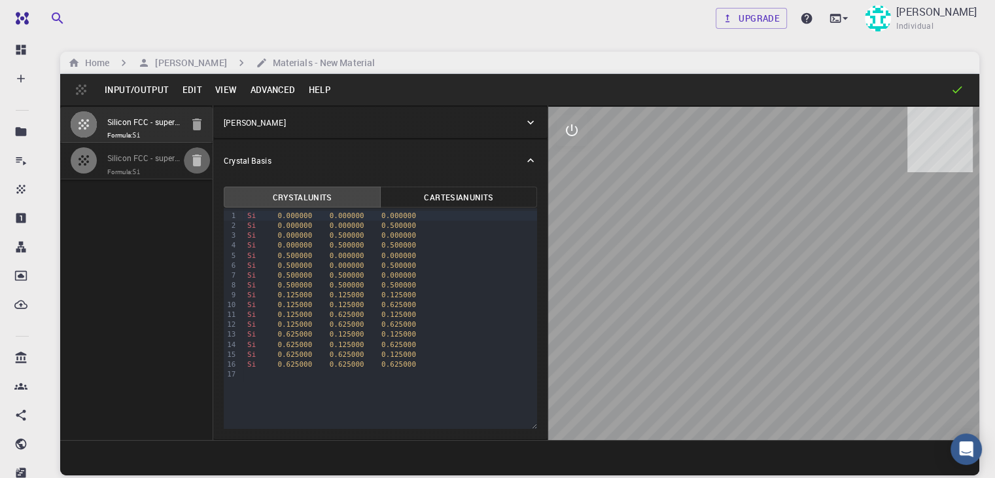
click at [189, 168] on icon "button" at bounding box center [197, 160] width 16 height 16
type input "7.7339998271171115"
type input "7.733999796213871"
type input "7.734000205993652"
type input "59.9999982472968"
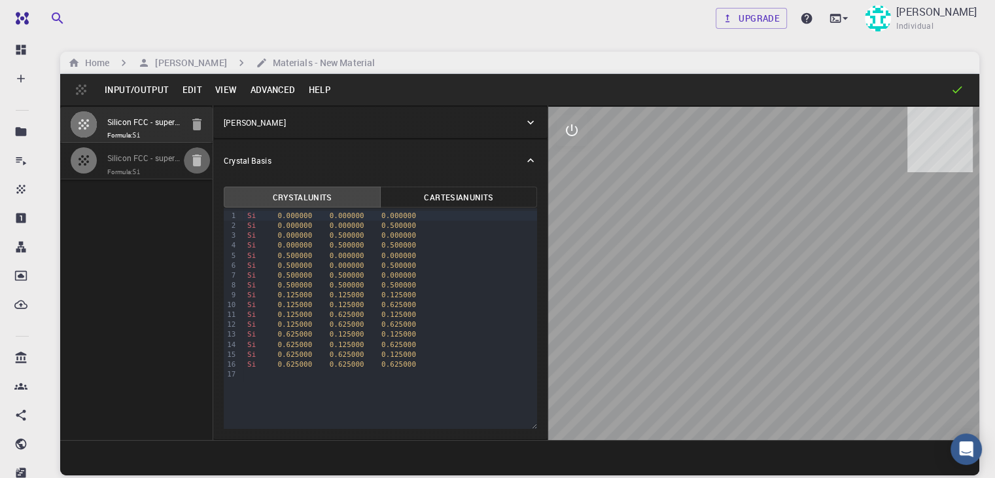
type input "59.99999837947563"
type input "59.999994077402114"
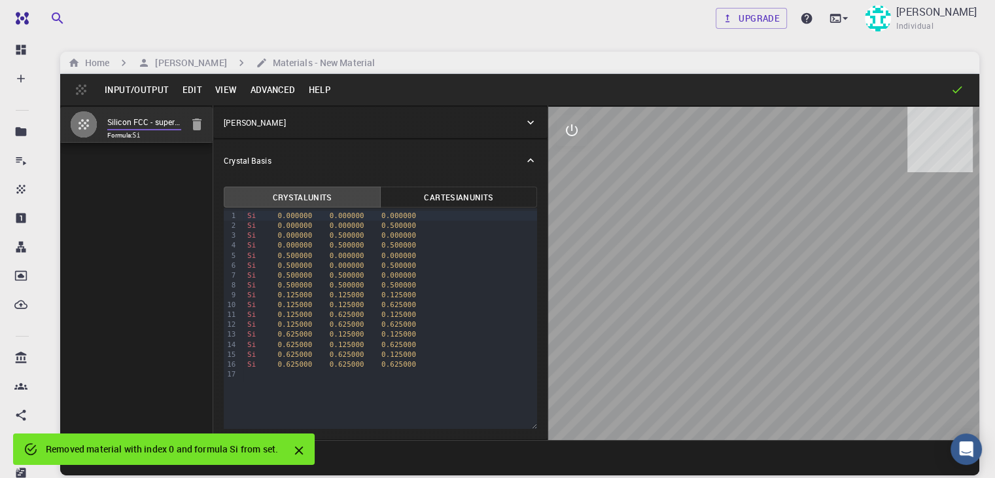
click at [118, 126] on input "Silicon FCC - supercell [[2,0,0],[0,2,0],[0,0,2]]" at bounding box center [144, 122] width 74 height 15
click at [189, 126] on icon "button" at bounding box center [197, 124] width 16 height 16
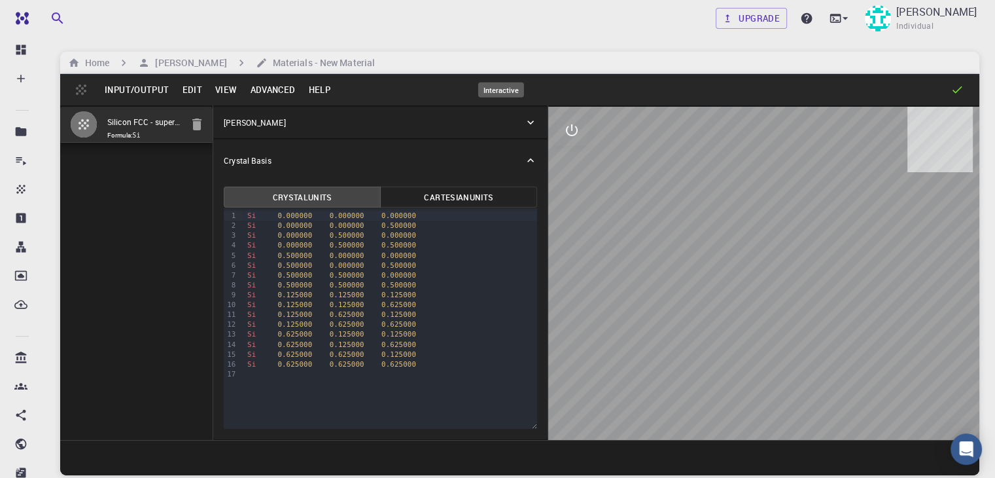
click at [556, 143] on button "interactive" at bounding box center [571, 130] width 31 height 31
click at [565, 164] on icon "view" at bounding box center [572, 162] width 14 height 10
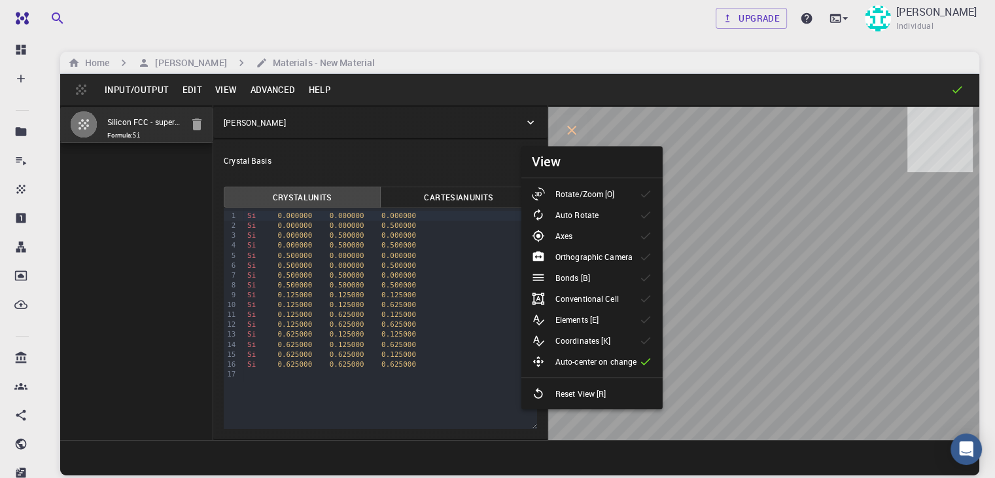
click at [660, 149] on li "View" at bounding box center [592, 161] width 141 height 31
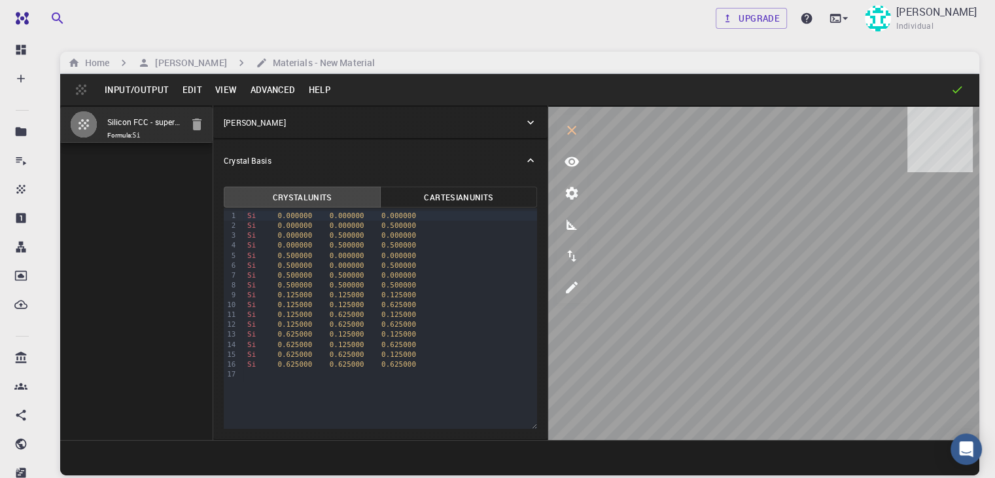
click at [955, 92] on icon at bounding box center [958, 89] width 10 height 7
click at [953, 92] on icon at bounding box center [957, 89] width 13 height 13
click at [959, 92] on icon at bounding box center [957, 89] width 13 height 13
click at [179, 59] on h6 "[PERSON_NAME]" at bounding box center [188, 63] width 77 height 14
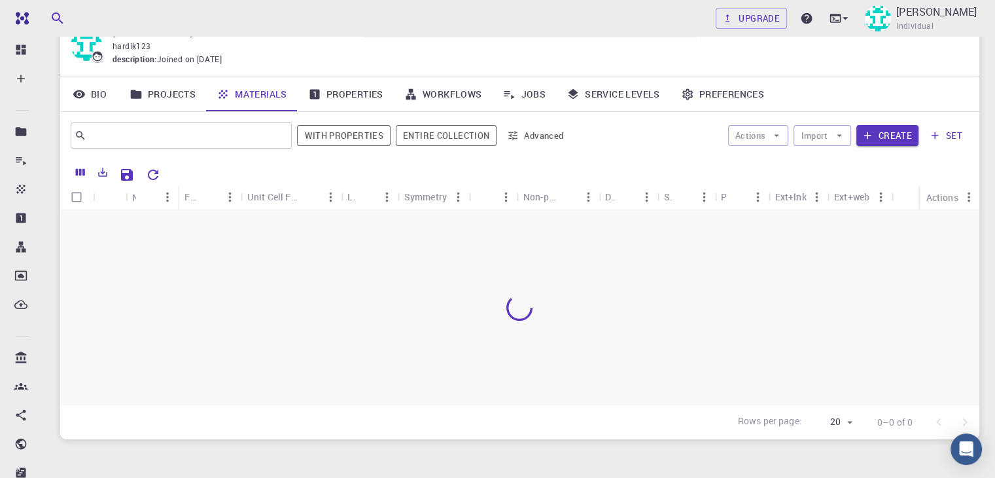
scroll to position [81, 0]
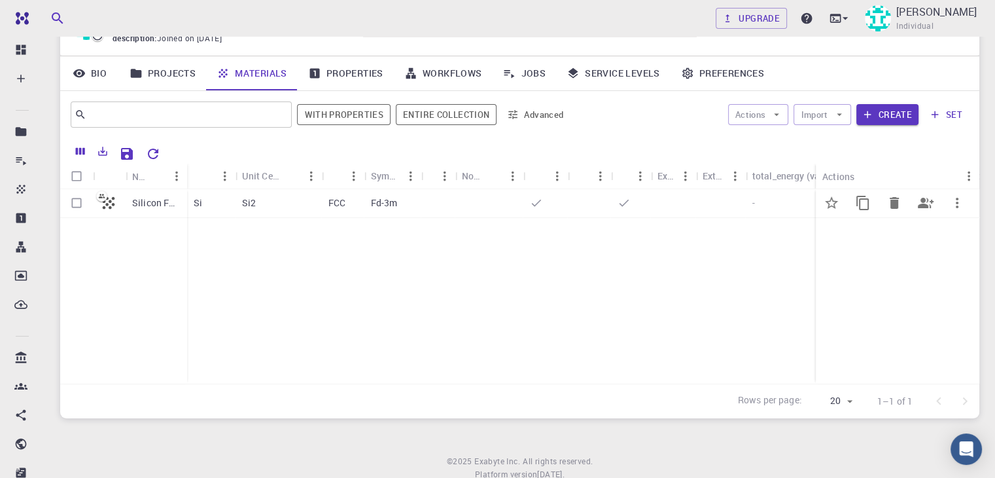
click at [76, 200] on input "Select row" at bounding box center [76, 202] width 25 height 25
checkbox input "true"
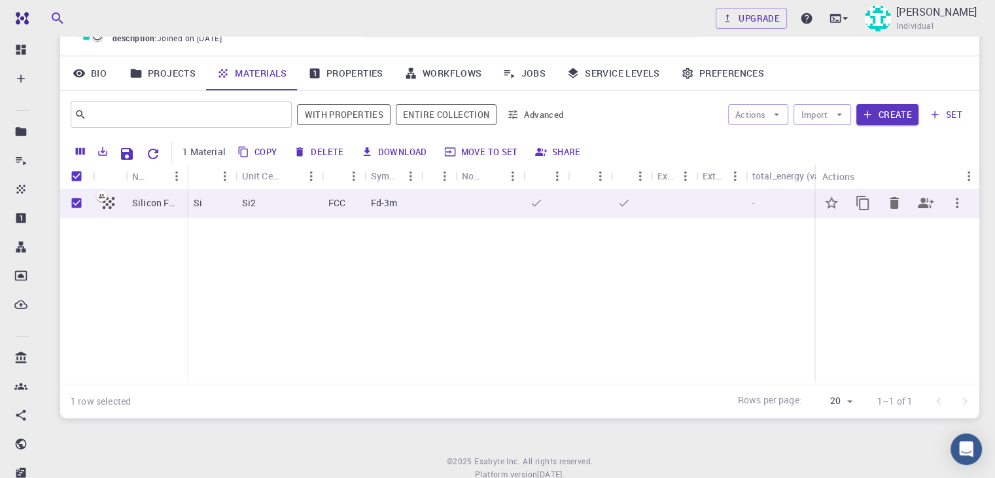
checkbox input "true"
click at [894, 120] on button "Create" at bounding box center [888, 114] width 62 height 21
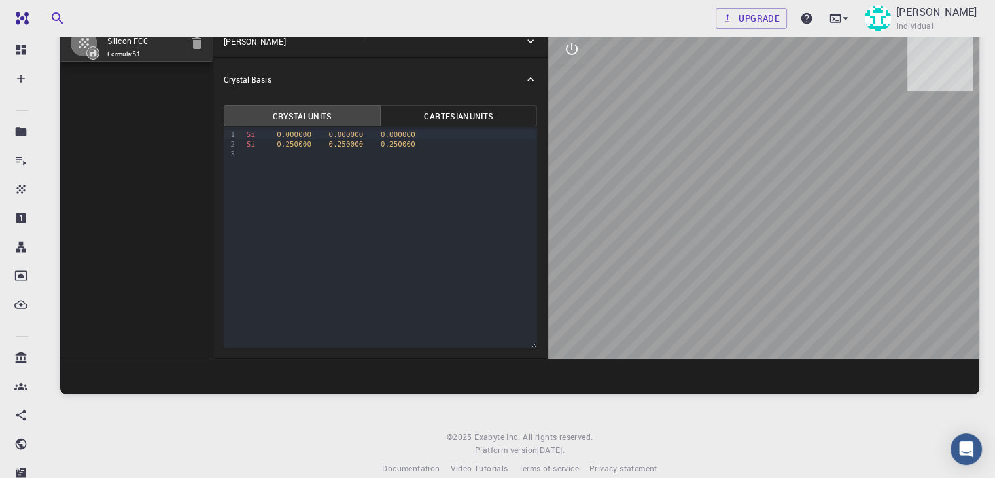
click at [960, 6] on icon at bounding box center [958, 8] width 10 height 7
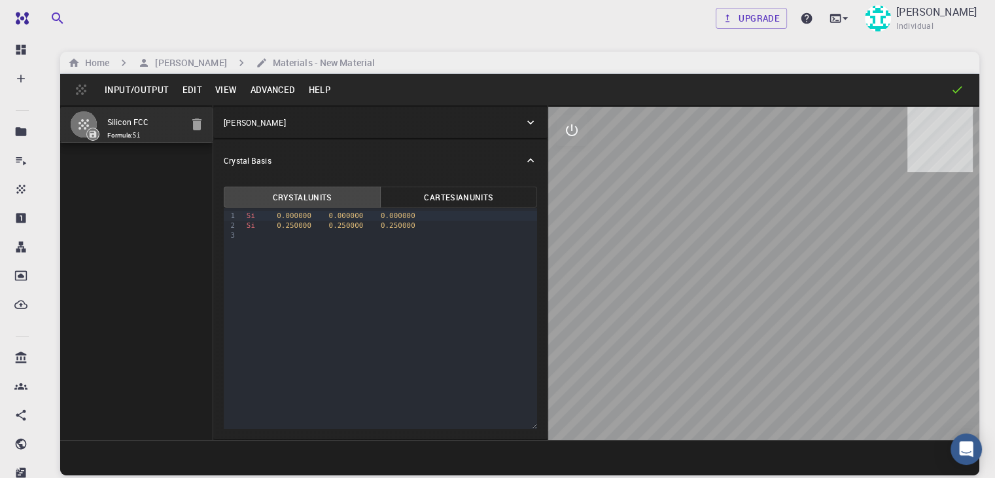
click at [957, 95] on icon at bounding box center [957, 89] width 13 height 13
click at [953, 92] on icon at bounding box center [957, 89] width 13 height 13
click at [958, 88] on icon at bounding box center [957, 89] width 13 height 13
click at [566, 130] on icon "interactive" at bounding box center [572, 130] width 12 height 12
click at [556, 149] on button "view" at bounding box center [571, 161] width 31 height 31
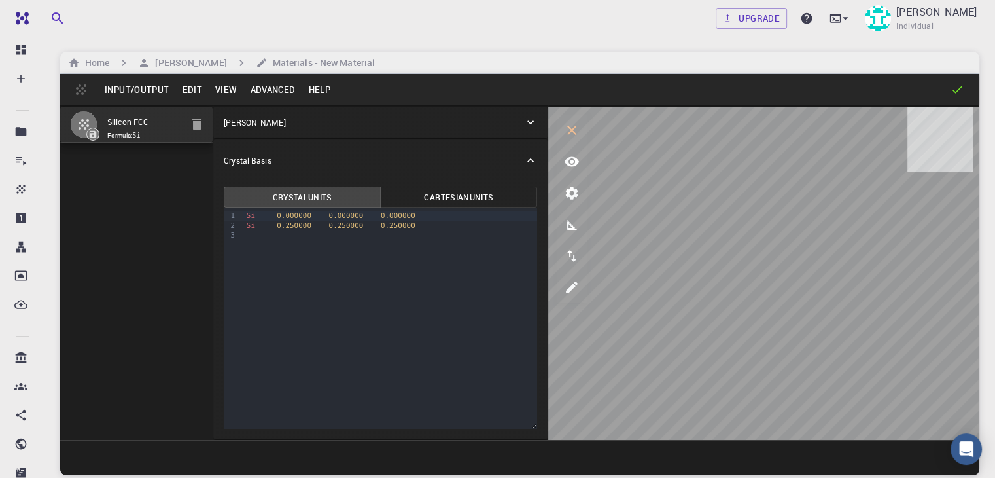
click at [958, 89] on icon at bounding box center [958, 89] width 10 height 7
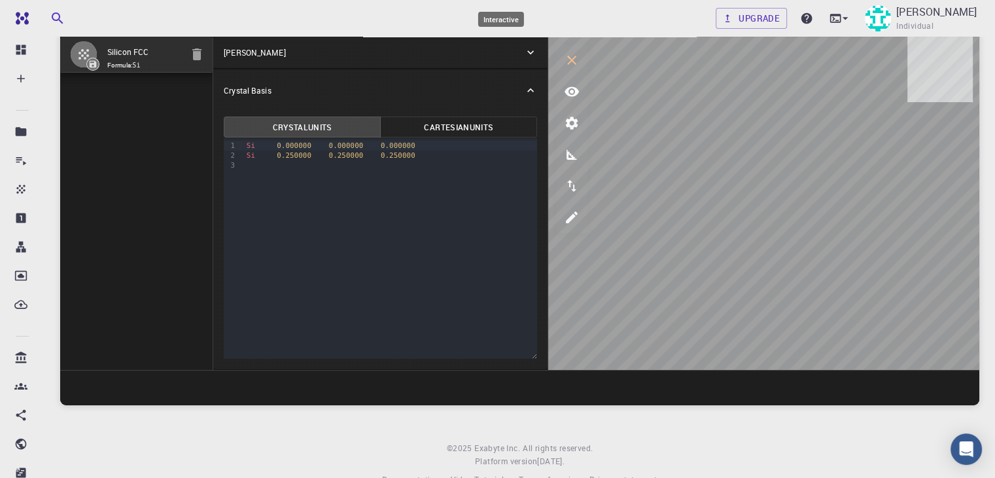
click at [564, 60] on icon "interactive" at bounding box center [572, 60] width 16 height 16
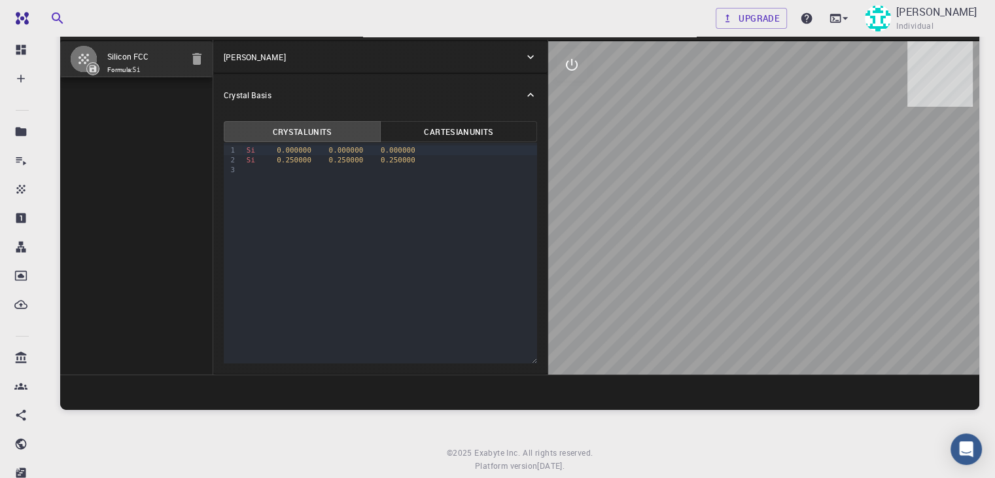
scroll to position [65, 0]
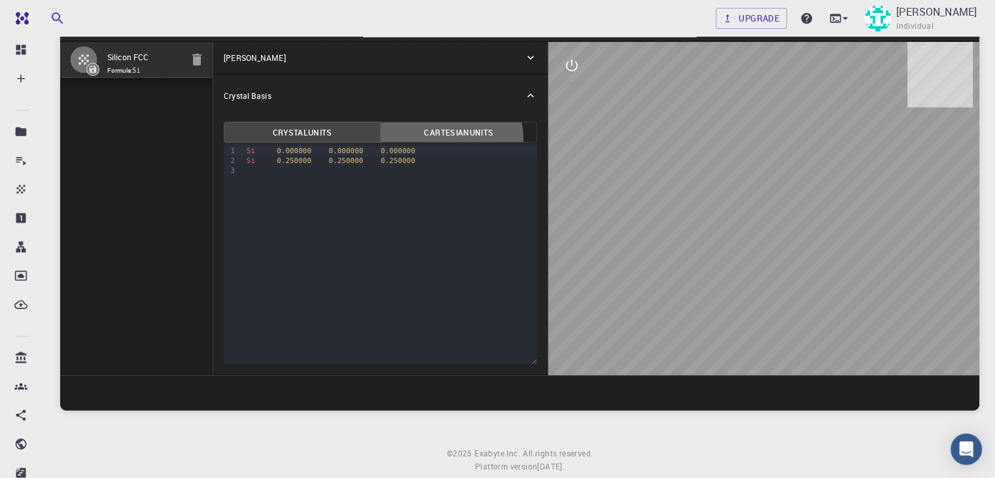
click at [393, 137] on button "Cartesian Units" at bounding box center [458, 132] width 157 height 21
click at [279, 129] on button "Crystal Units" at bounding box center [302, 132] width 157 height 21
click at [956, 25] on icon at bounding box center [957, 24] width 13 height 13
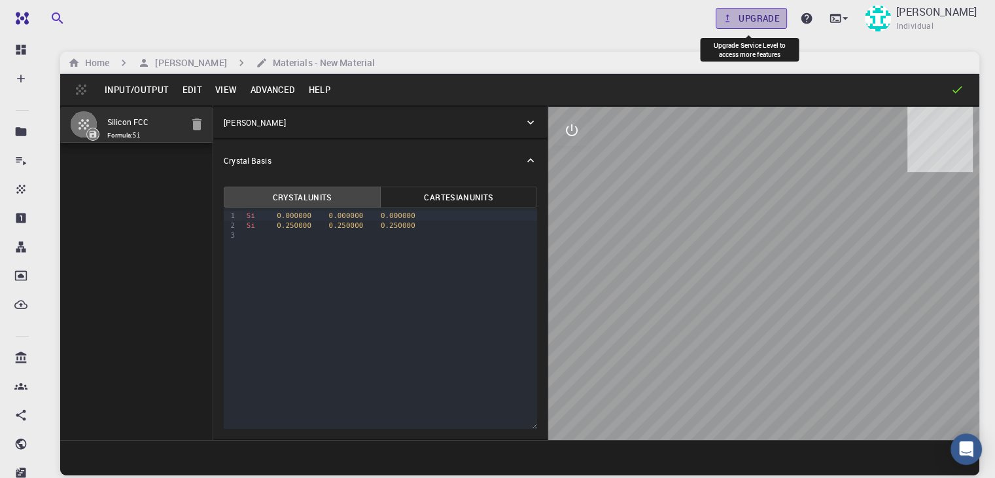
click at [762, 20] on link "Upgrade" at bounding box center [751, 18] width 71 height 21
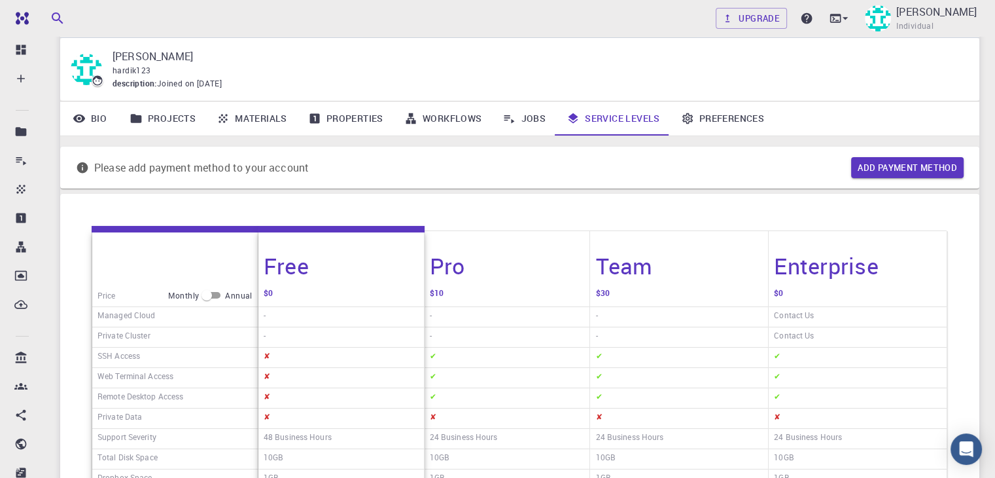
scroll to position [34, 0]
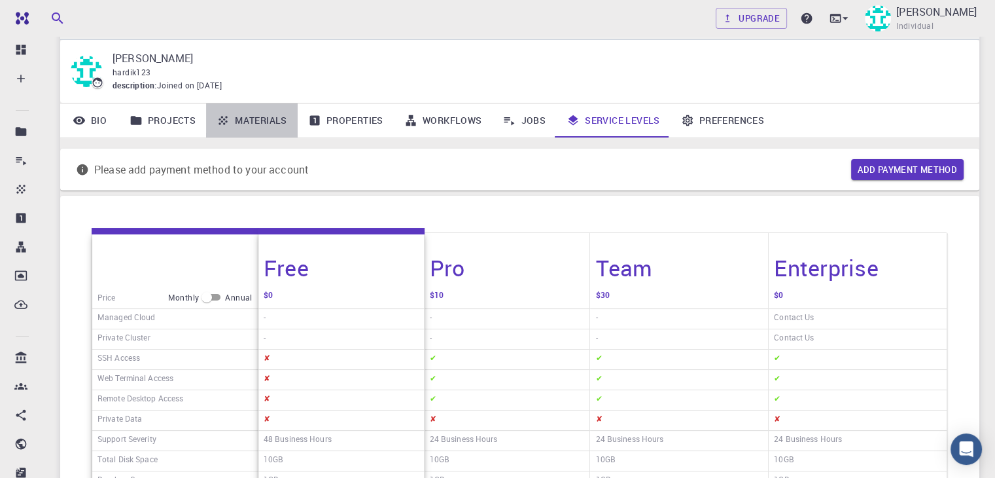
click at [250, 118] on link "Materials" at bounding box center [252, 120] width 92 height 34
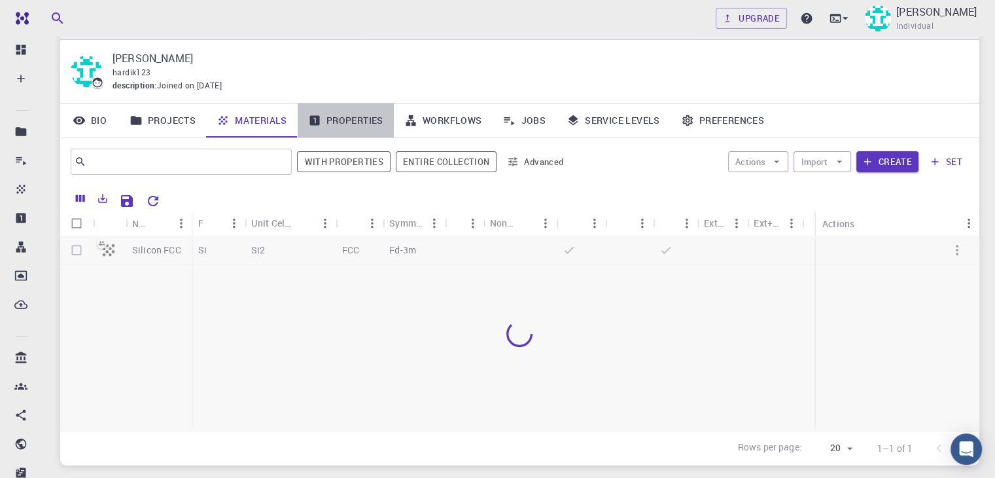
click at [371, 122] on link "Properties" at bounding box center [346, 120] width 96 height 34
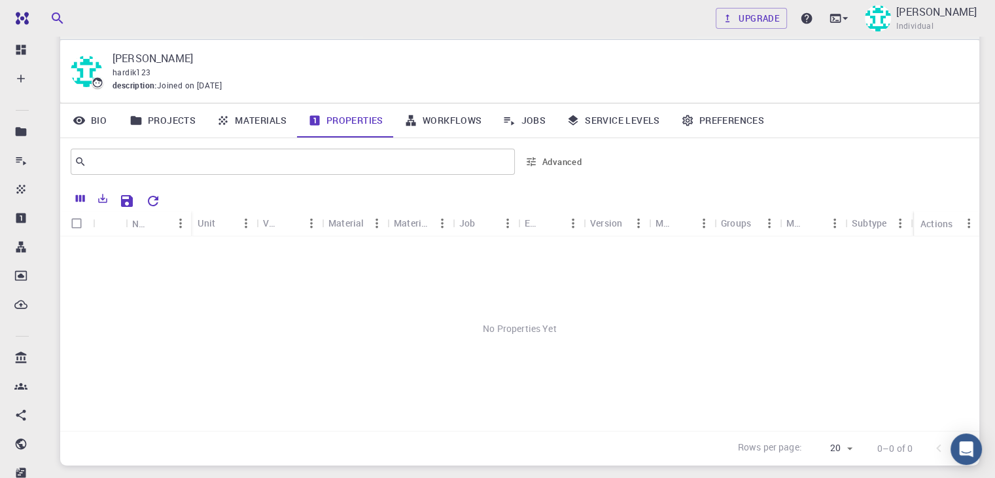
click at [275, 122] on link "Materials" at bounding box center [252, 120] width 92 height 34
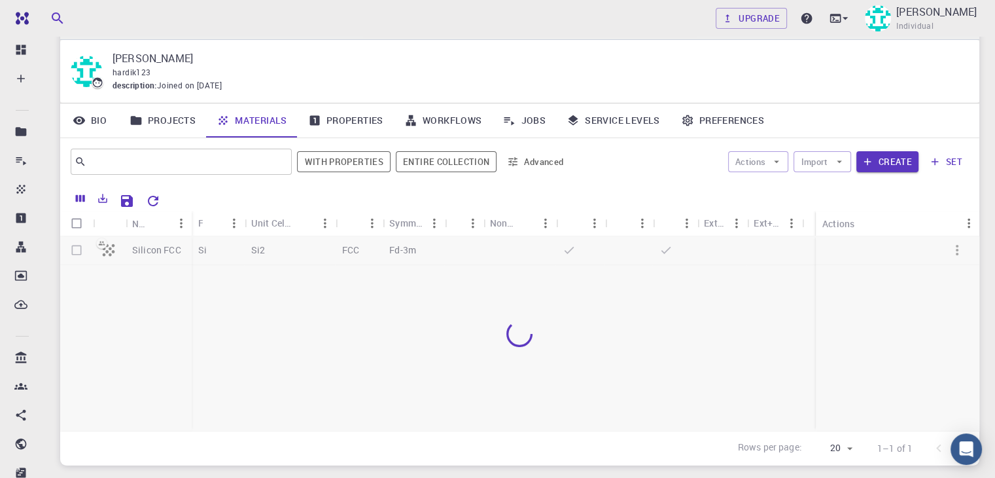
click at [523, 116] on link "Jobs" at bounding box center [524, 120] width 64 height 34
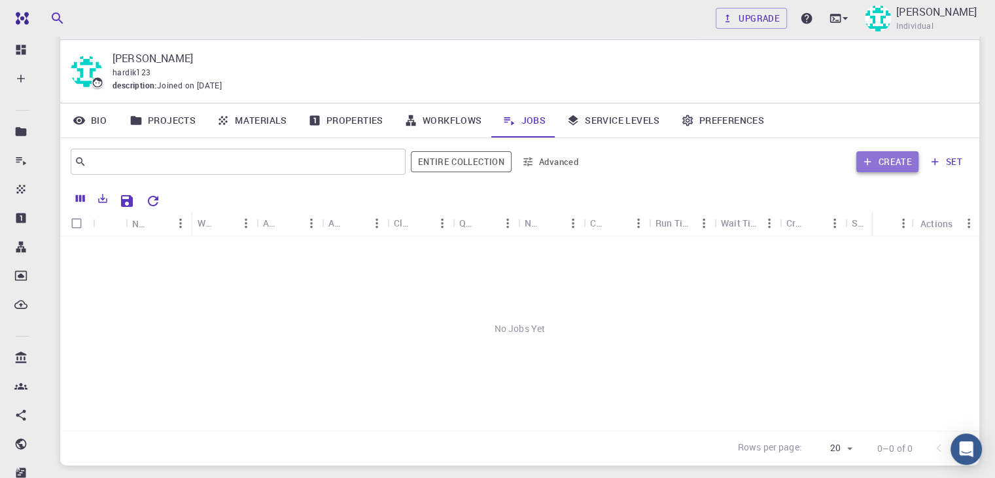
click at [900, 164] on button "Create" at bounding box center [888, 161] width 62 height 21
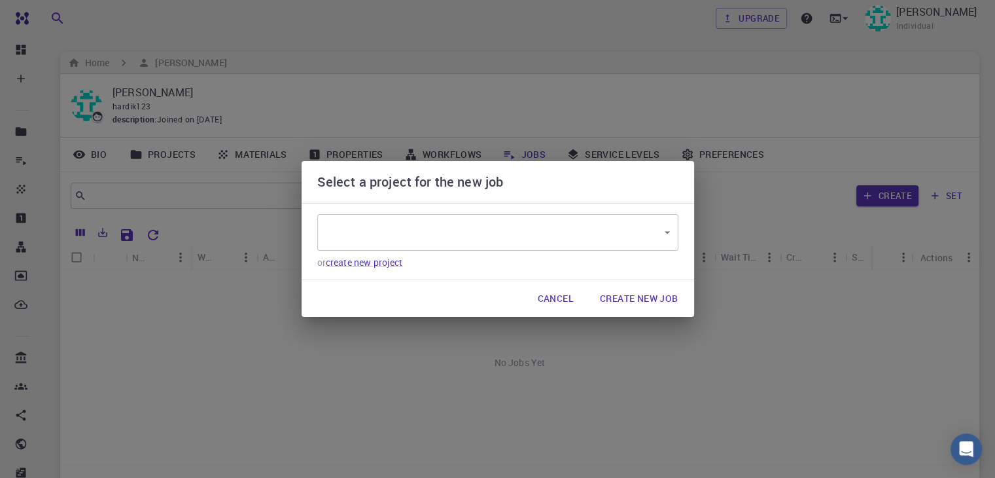
click at [648, 251] on body "Free Dashboard Create New Job New Material Create Material Upload File Import f…" at bounding box center [497, 300] width 995 height 601
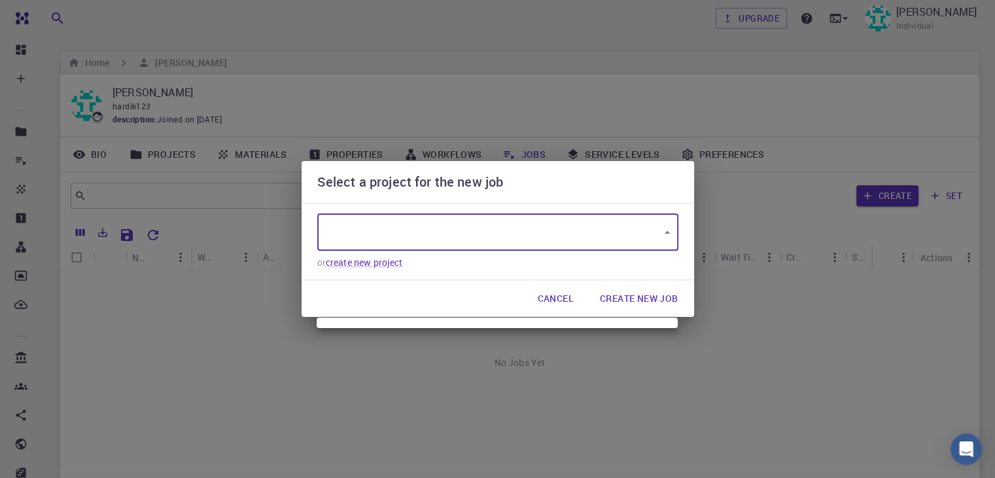
click at [654, 296] on div at bounding box center [497, 239] width 995 height 478
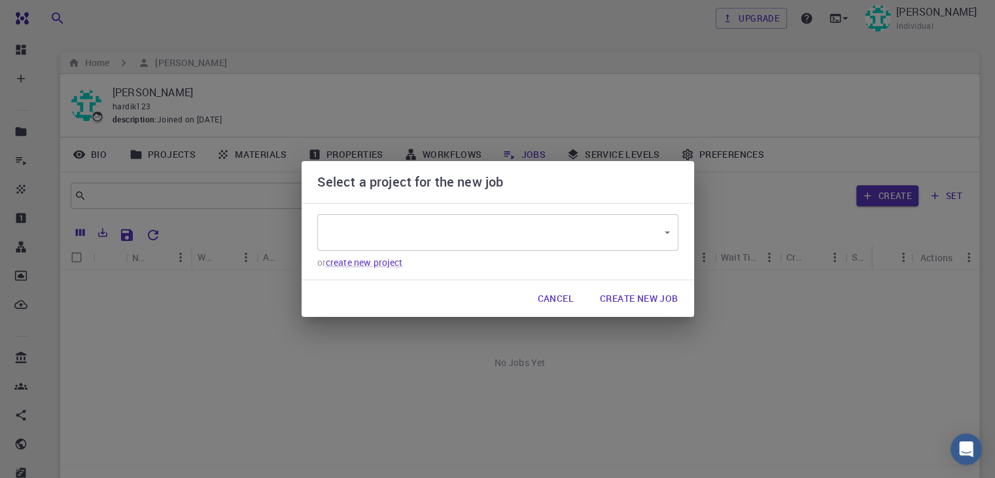
click at [754, 307] on div "Select a project for the new job ​ ​ or create new project Cancel Create New Job" at bounding box center [497, 239] width 995 height 478
click at [670, 296] on body "Free Dashboard Create New Job New Material Create Material Upload File Import f…" at bounding box center [497, 300] width 995 height 601
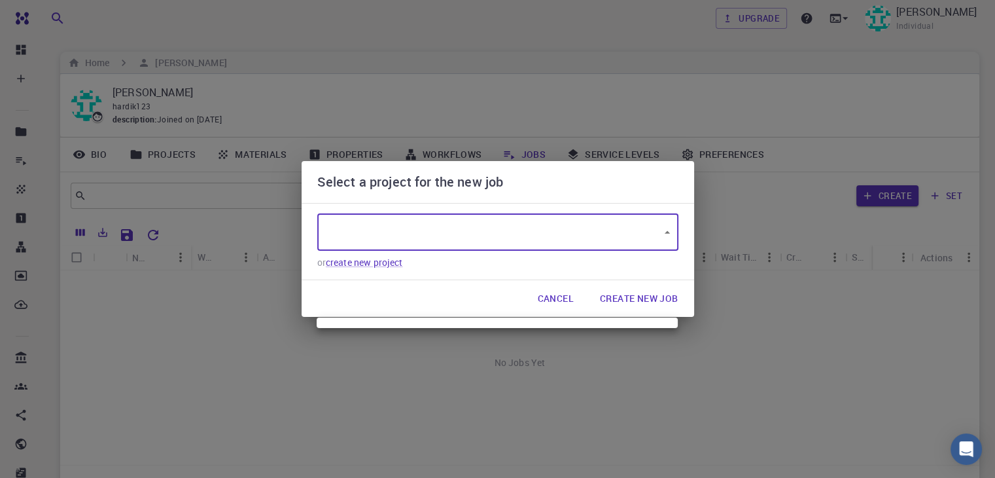
click at [593, 306] on div at bounding box center [497, 239] width 995 height 478
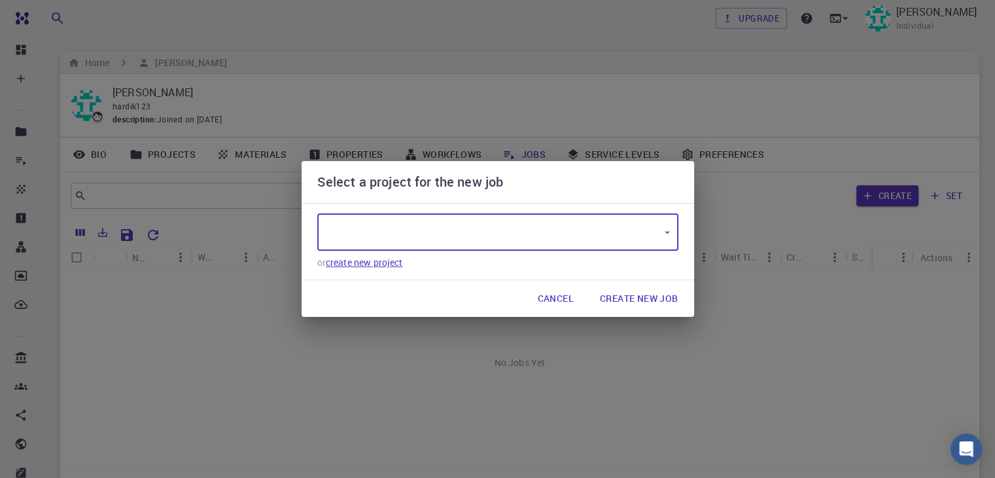
type input "DgsNAwv6B6uKCARob"
click at [400, 294] on body "Free Dashboard Create New Job New Material Create Material Upload File Import f…" at bounding box center [497, 300] width 995 height 601
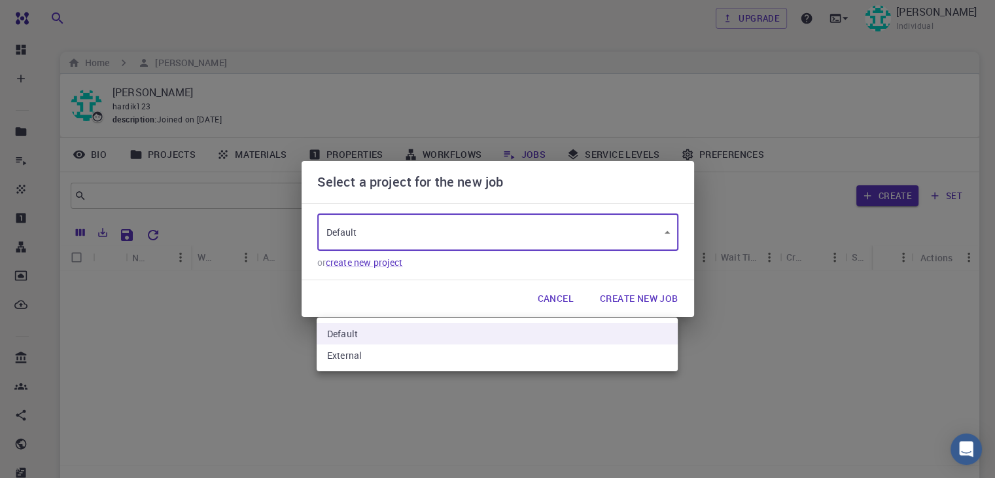
click at [700, 344] on div at bounding box center [497, 239] width 995 height 478
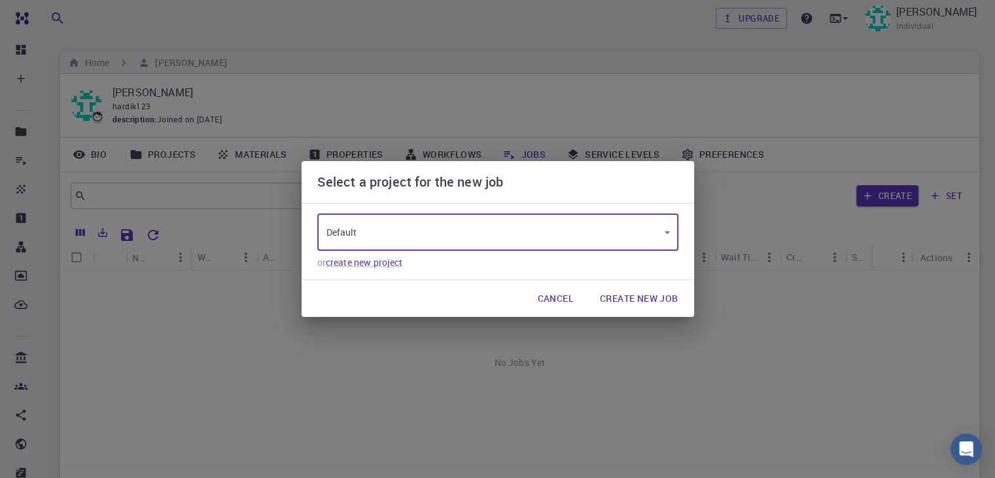
click at [616, 311] on button "Create New Job" at bounding box center [639, 298] width 99 height 26
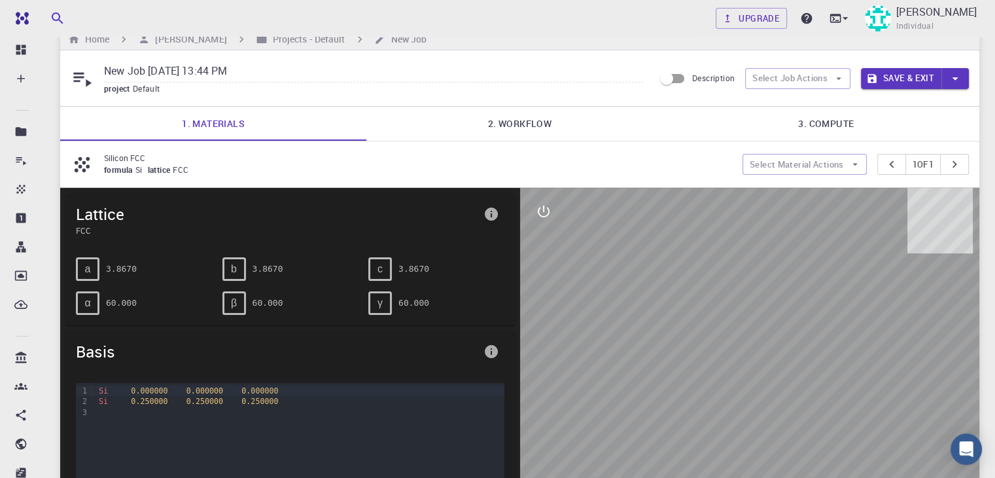
scroll to position [21, 0]
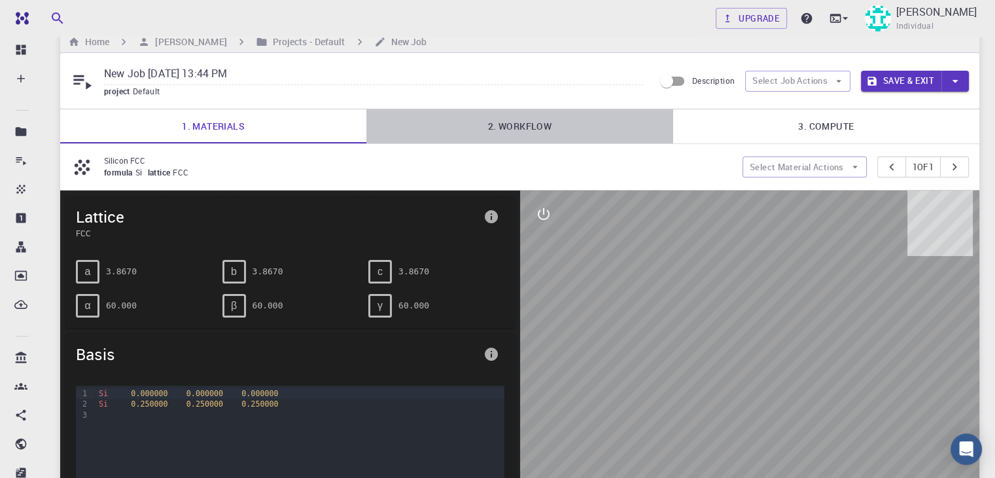
click at [548, 123] on link "2. Workflow" at bounding box center [519, 126] width 306 height 34
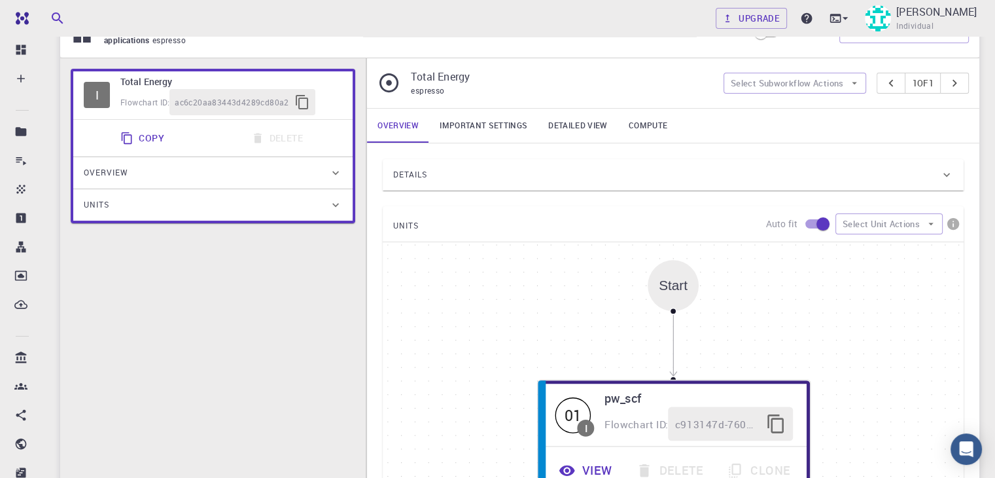
scroll to position [158, 0]
click at [258, 168] on div "Overview" at bounding box center [206, 171] width 245 height 21
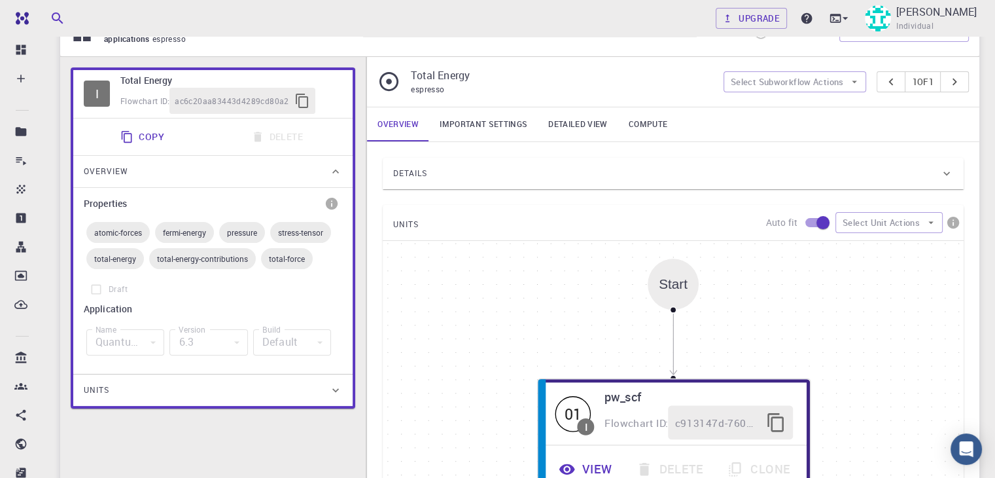
click at [125, 234] on span "atomic-forces" at bounding box center [117, 232] width 63 height 10
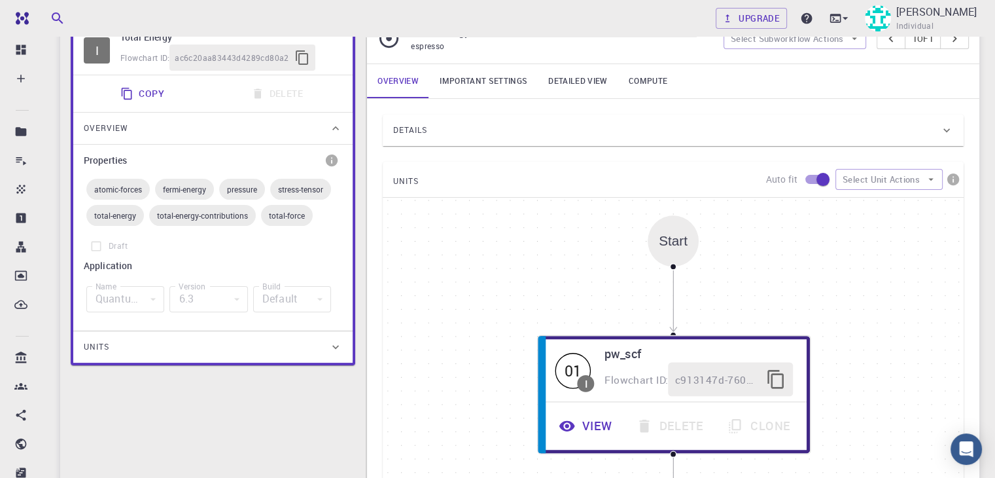
scroll to position [203, 0]
click at [253, 338] on div "Units" at bounding box center [206, 345] width 245 height 21
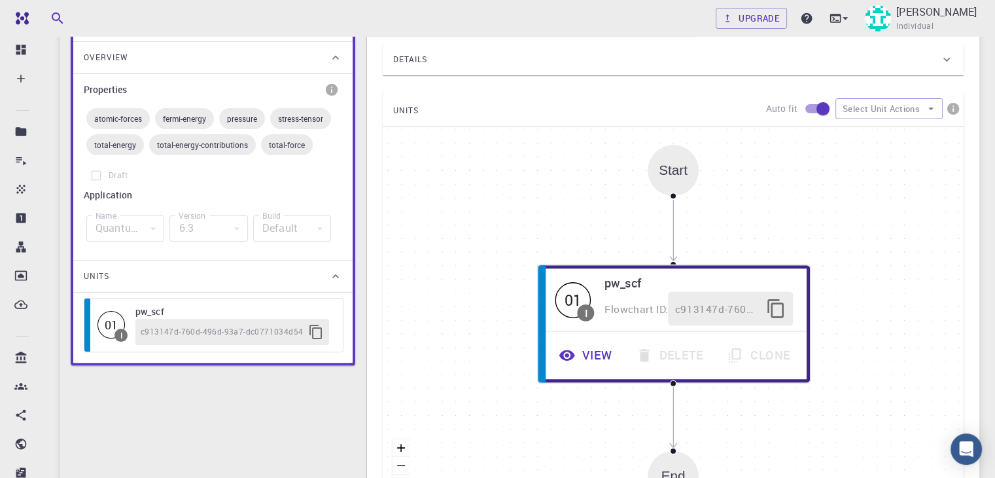
scroll to position [272, 0]
click at [213, 233] on div "6.3" at bounding box center [208, 228] width 78 height 26
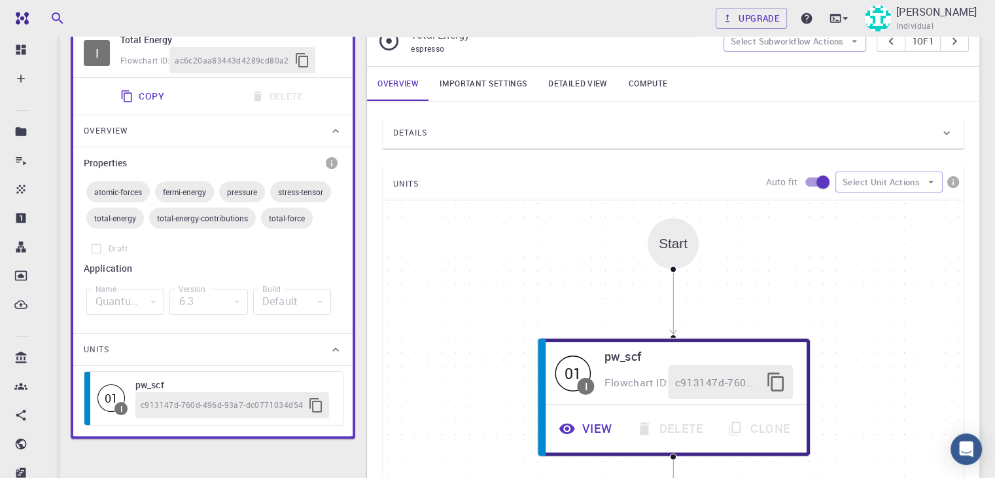
scroll to position [198, 0]
click at [490, 90] on link "Important settings" at bounding box center [483, 84] width 109 height 34
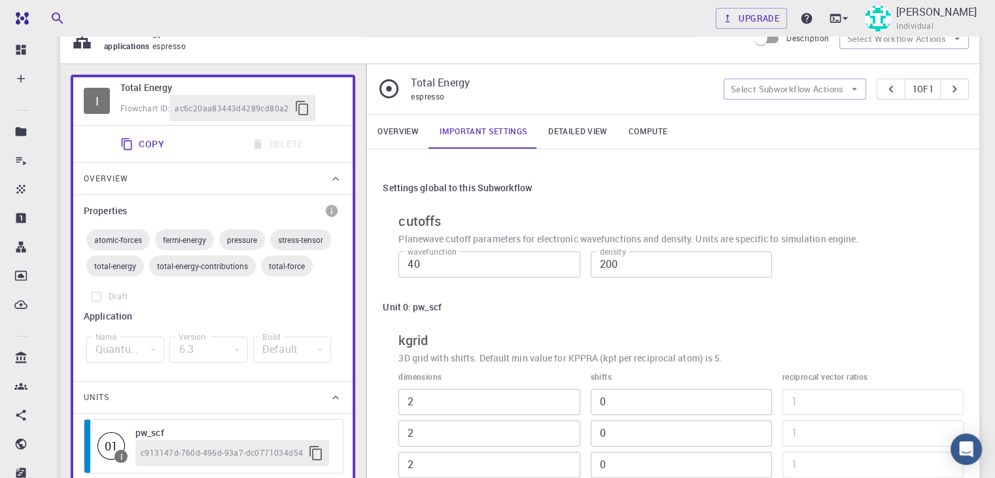
scroll to position [141, 0]
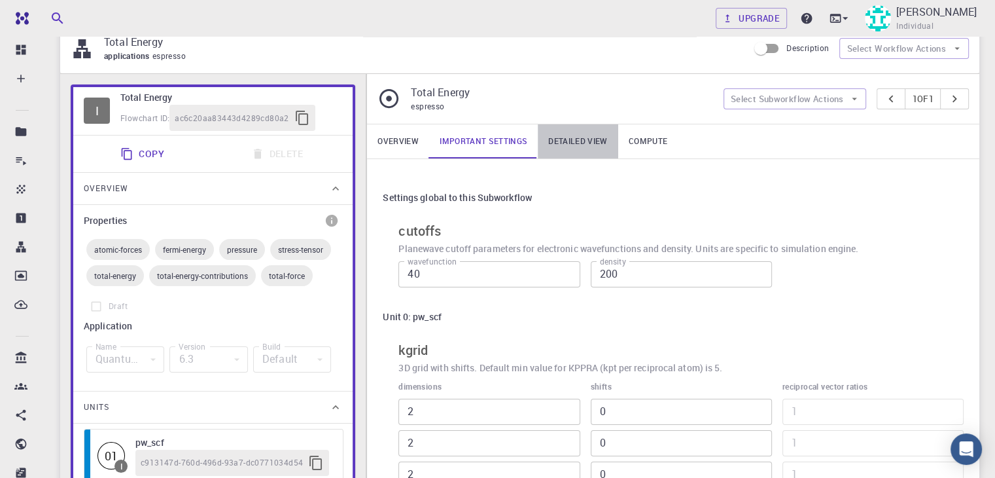
click at [578, 144] on link "Detailed view" at bounding box center [578, 141] width 80 height 34
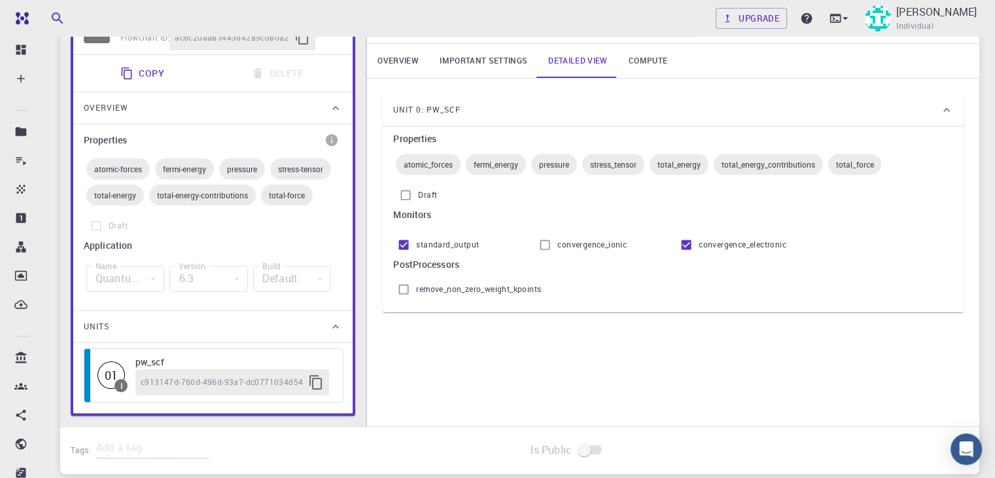
scroll to position [198, 0]
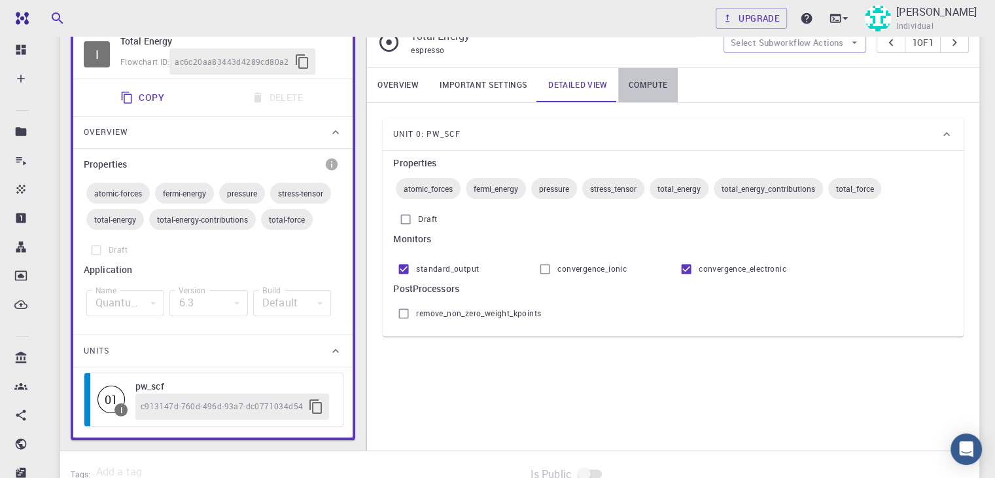
click at [648, 91] on link "Compute" at bounding box center [648, 85] width 60 height 34
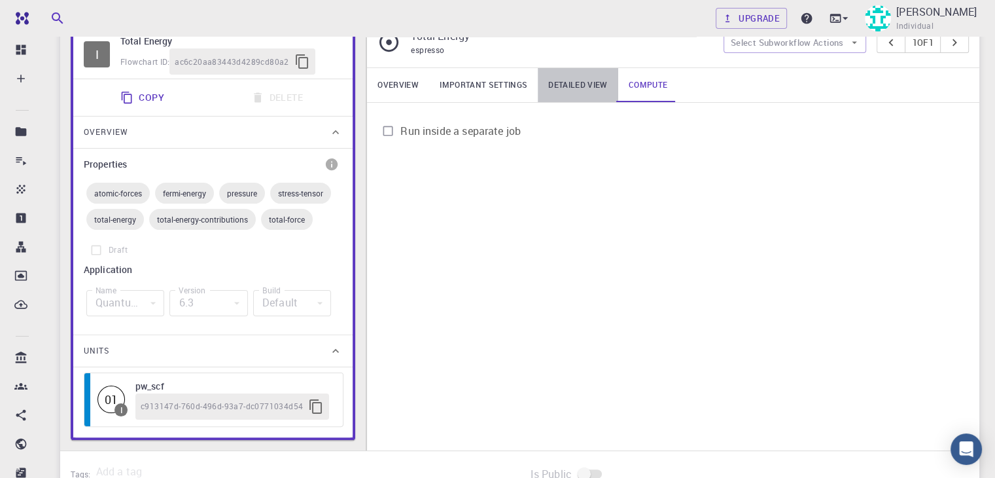
click at [585, 89] on link "Detailed view" at bounding box center [578, 85] width 80 height 34
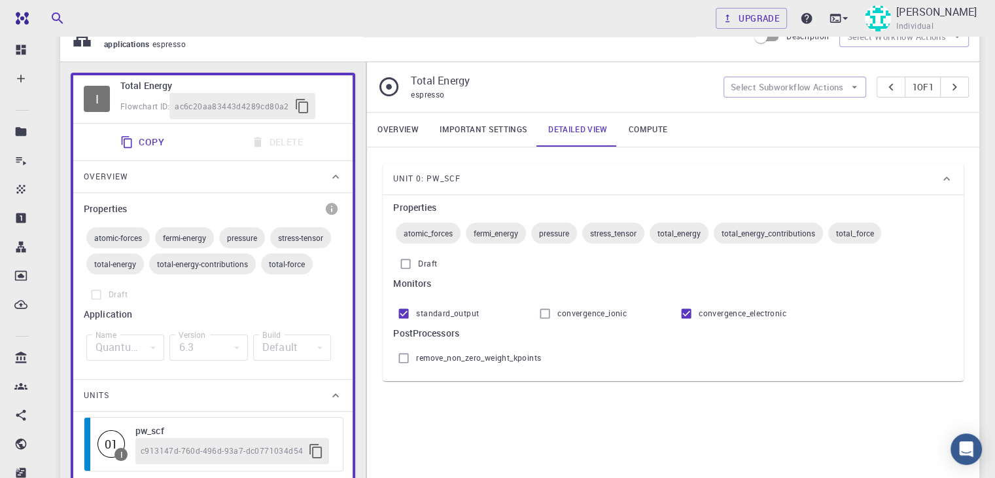
scroll to position [147, 0]
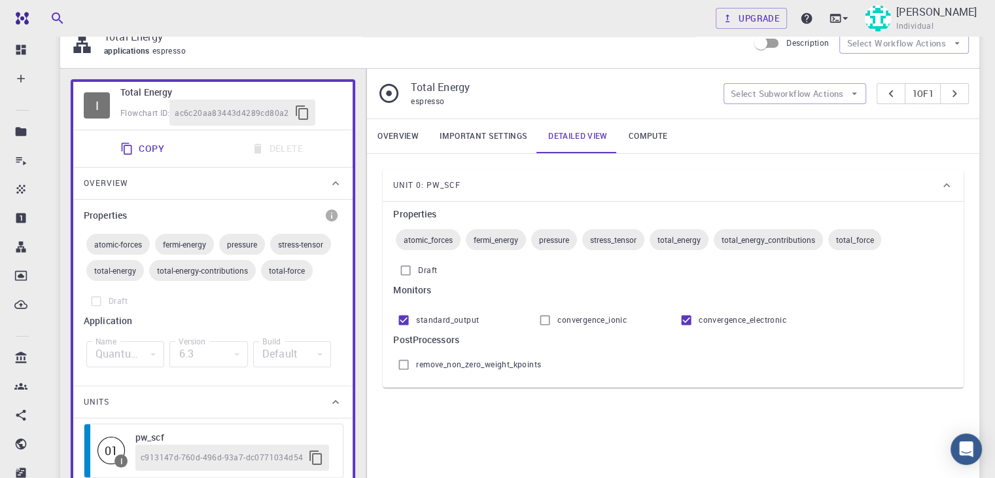
click at [645, 148] on link "Compute" at bounding box center [648, 136] width 60 height 34
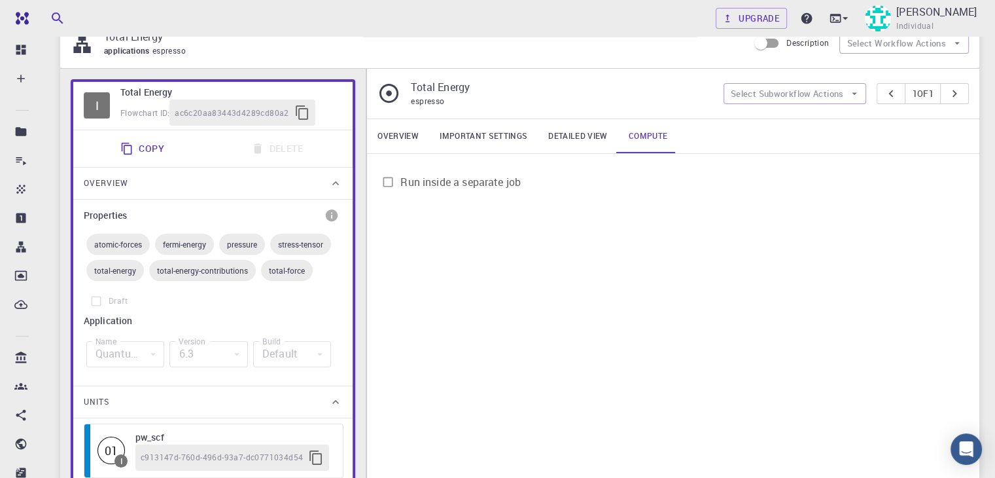
click at [521, 190] on span "Run inside a separate job" at bounding box center [460, 182] width 120 height 16
click at [400, 191] on input "Run inside a separate job" at bounding box center [388, 181] width 25 height 25
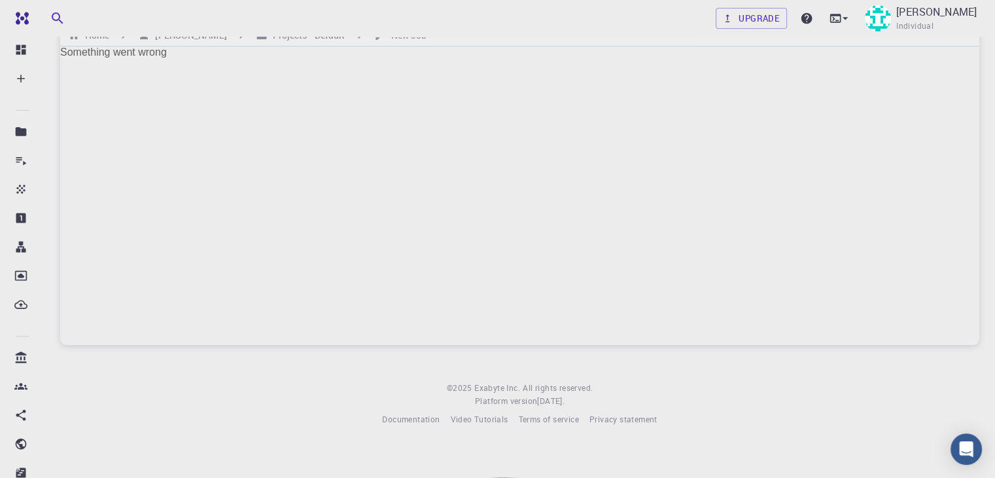
scroll to position [0, 0]
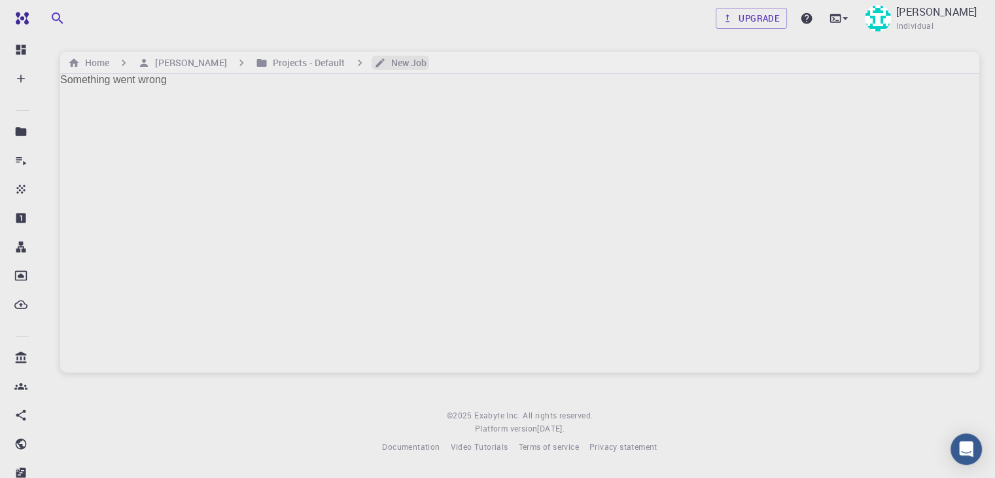
click at [398, 63] on h6 "New Job" at bounding box center [406, 63] width 41 height 14
click at [324, 69] on div "Home Hardik Chavadiya Projects - Default New Job" at bounding box center [519, 63] width 919 height 22
click at [329, 63] on h6 "Projects - Default" at bounding box center [307, 63] width 78 height 14
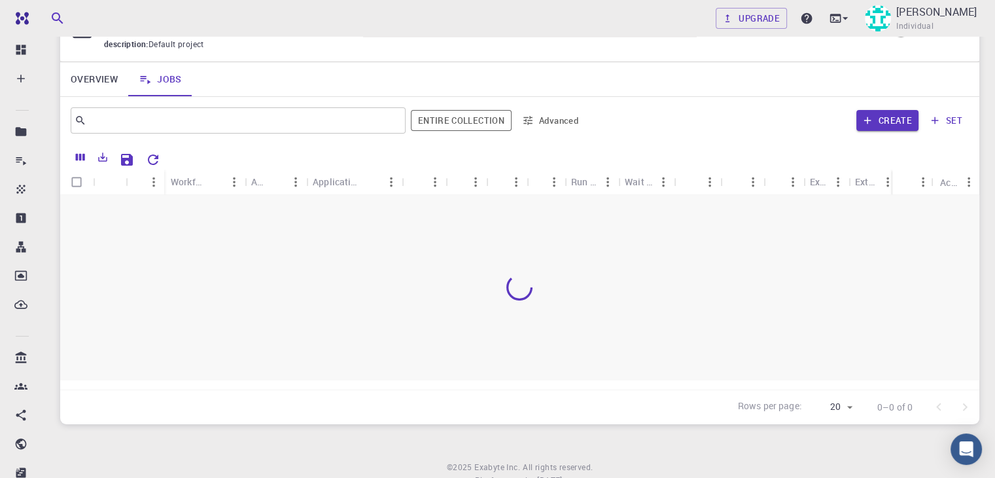
scroll to position [80, 0]
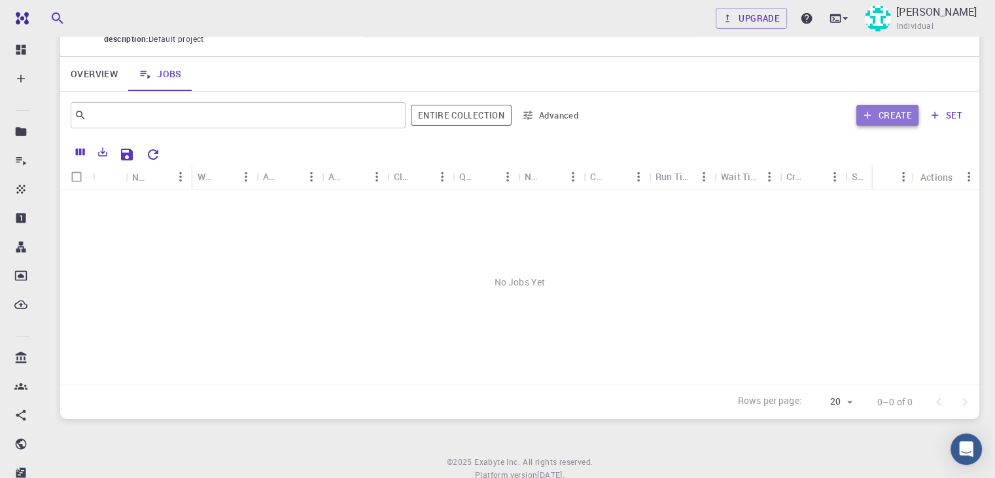
click at [895, 112] on button "Create" at bounding box center [888, 115] width 62 height 21
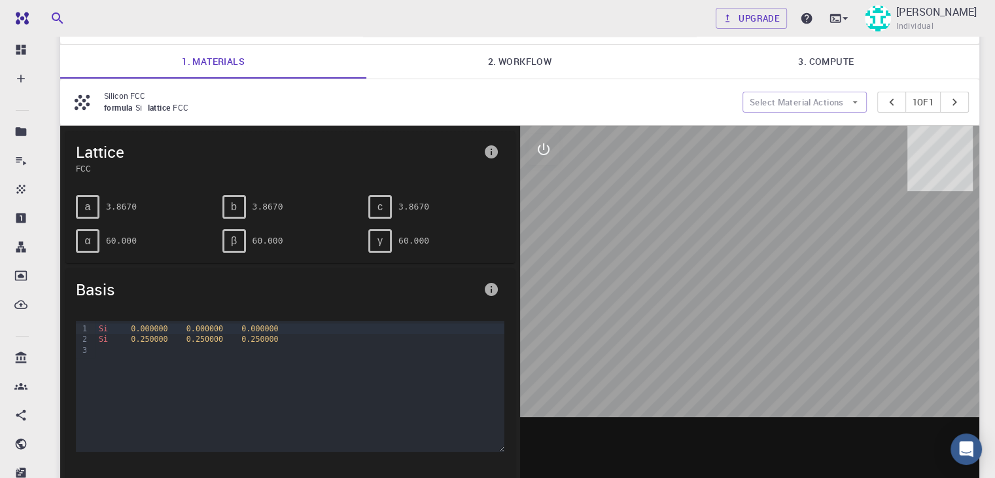
scroll to position [85, 0]
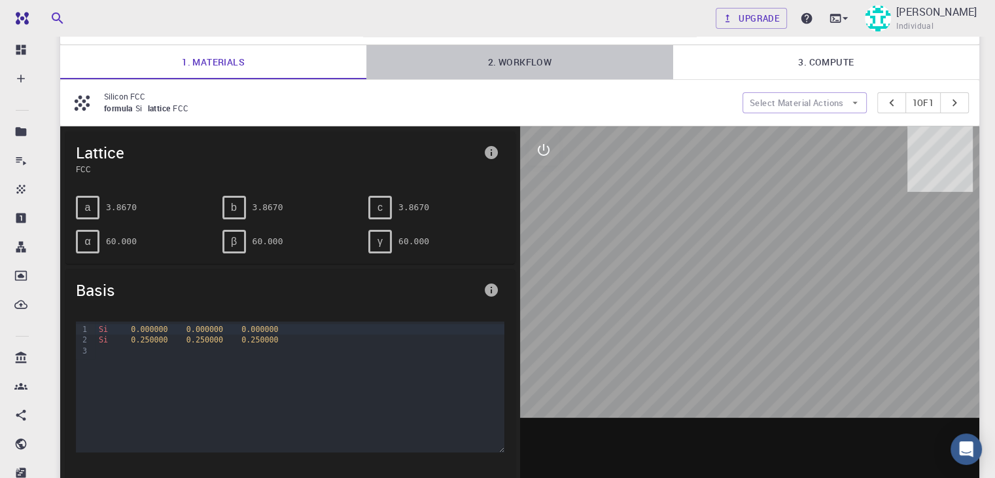
click at [560, 72] on link "2. Workflow" at bounding box center [519, 62] width 306 height 34
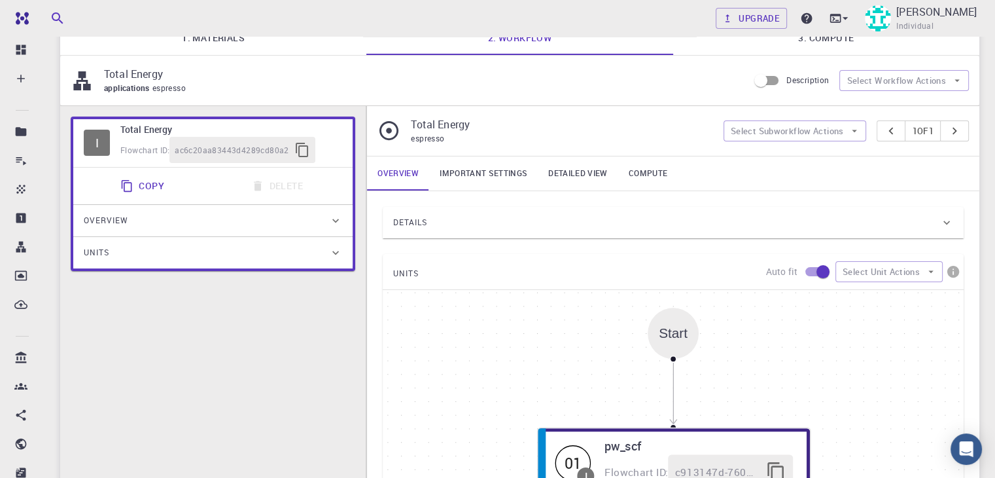
scroll to position [105, 0]
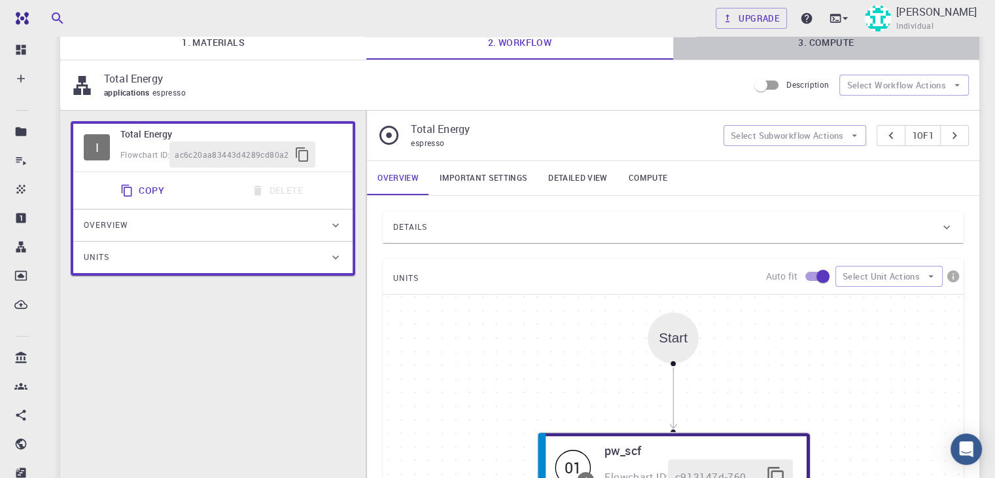
click at [828, 46] on link "3. Compute" at bounding box center [826, 43] width 306 height 34
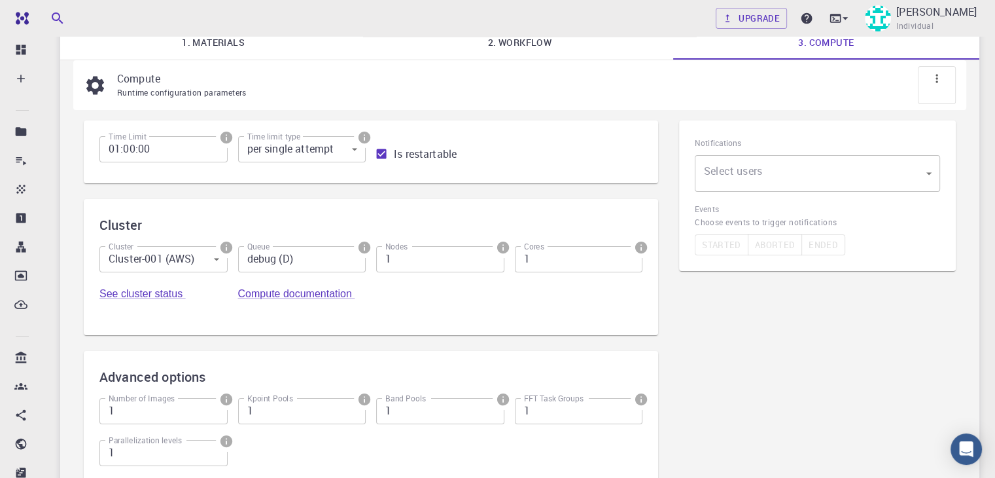
scroll to position [0, 0]
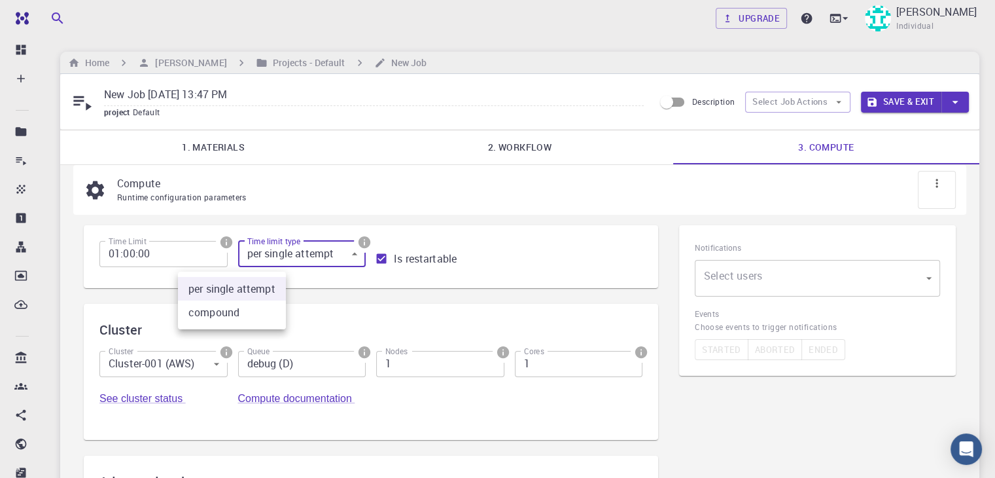
click at [264, 150] on body "Free Dashboard Create New Job New Material Create Material Upload File Import f…" at bounding box center [497, 363] width 995 height 726
click at [258, 262] on div at bounding box center [497, 239] width 995 height 478
click at [152, 275] on body "Free Dashboard Create New Job New Material Create Material Upload File Import f…" at bounding box center [497, 363] width 995 height 726
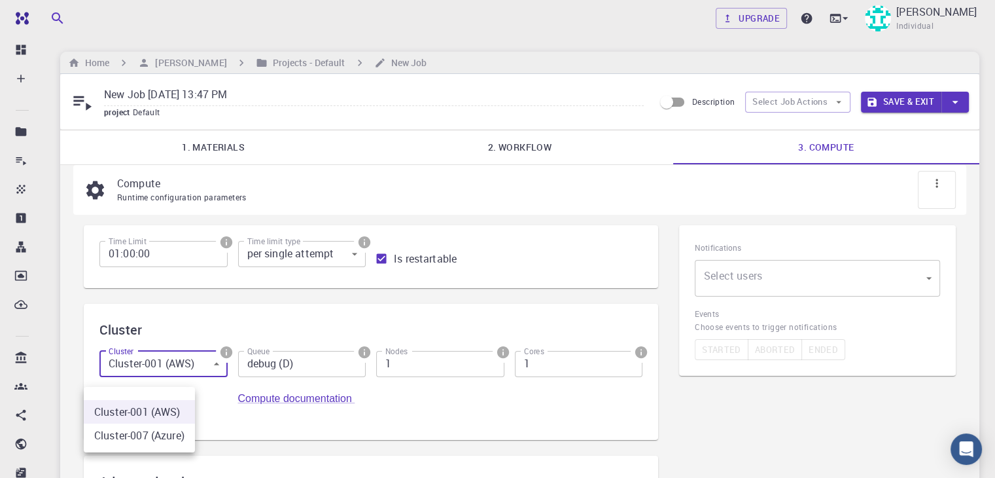
click at [160, 293] on div at bounding box center [497, 239] width 995 height 478
click at [169, 338] on body "Free Dashboard Create New Job New Material Create Material Upload File Import f…" at bounding box center [497, 363] width 995 height 726
click at [173, 333] on div at bounding box center [497, 239] width 995 height 478
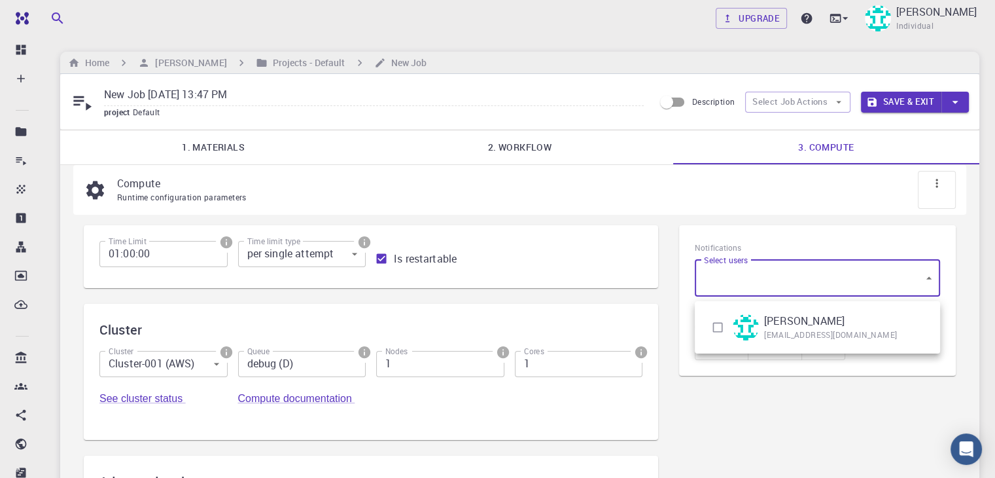
click at [855, 157] on body "Free Dashboard Create New Job New Material Create Material Upload File Import f…" at bounding box center [497, 363] width 995 height 726
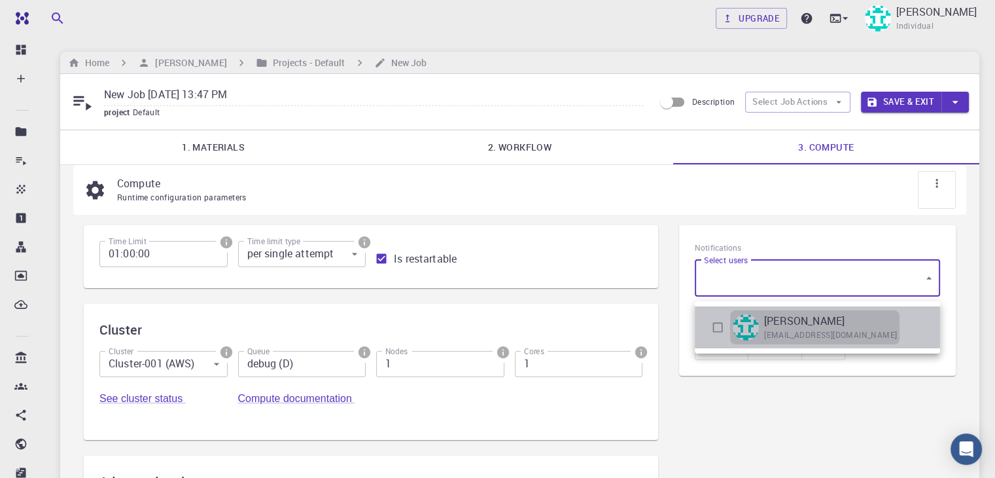
click at [850, 320] on div "Hardik Chavadiya hkk5430@gmail.com" at bounding box center [814, 327] width 169 height 34
type input "[object Object]"
checkbox input "true"
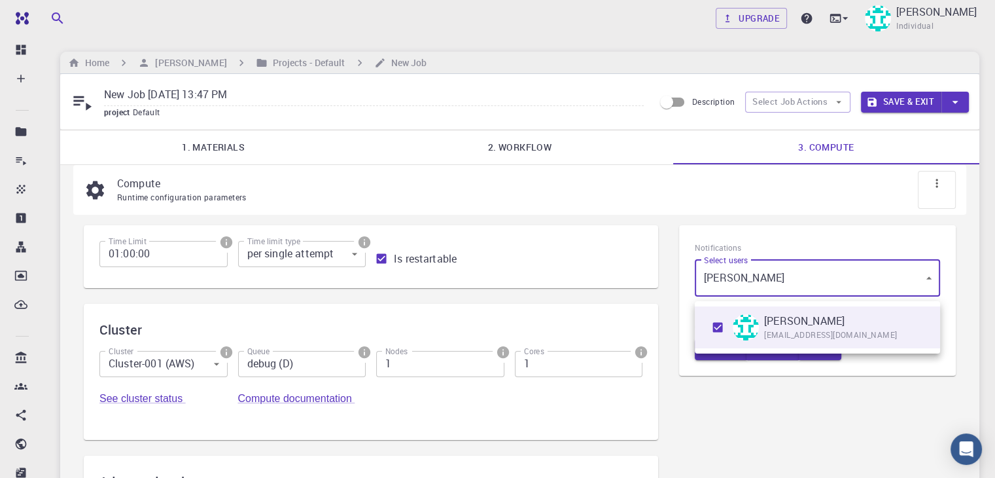
click at [865, 224] on div at bounding box center [497, 239] width 995 height 478
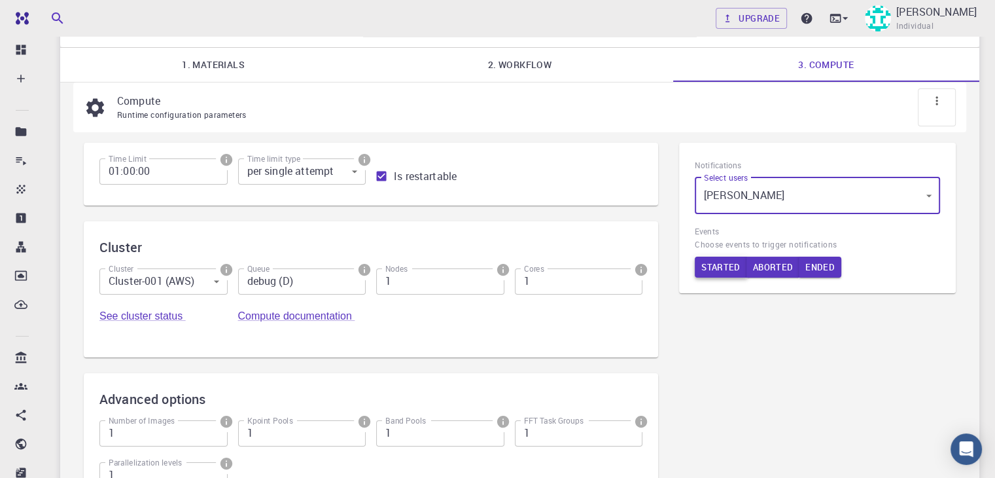
scroll to position [81, 0]
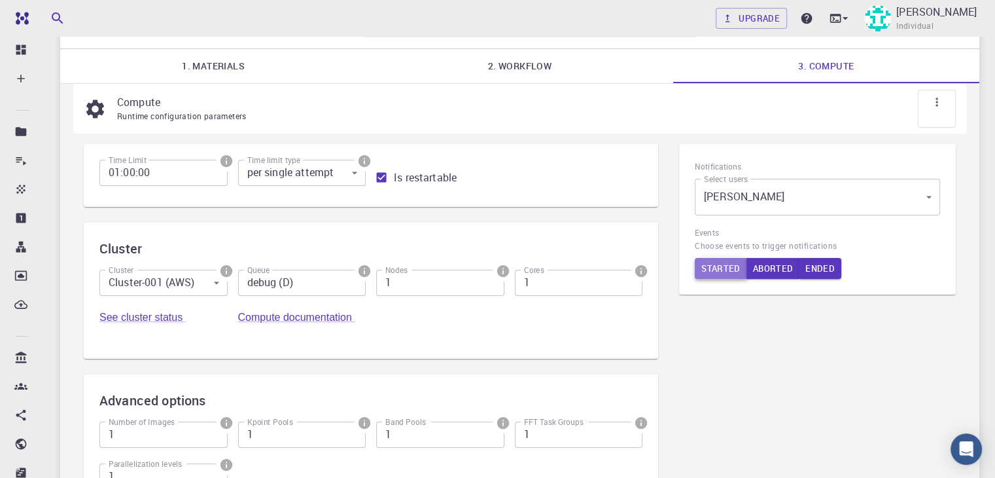
click at [730, 279] on button "Started" at bounding box center [721, 268] width 52 height 21
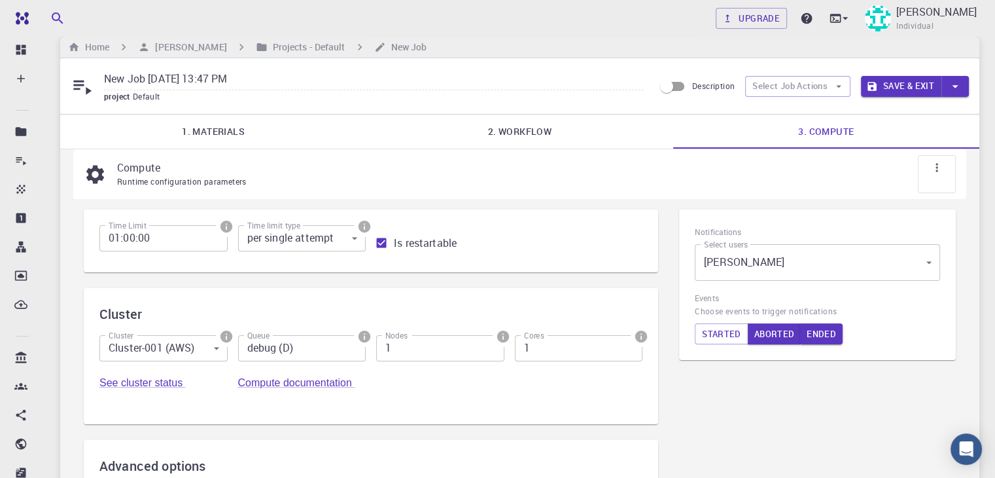
scroll to position [10, 0]
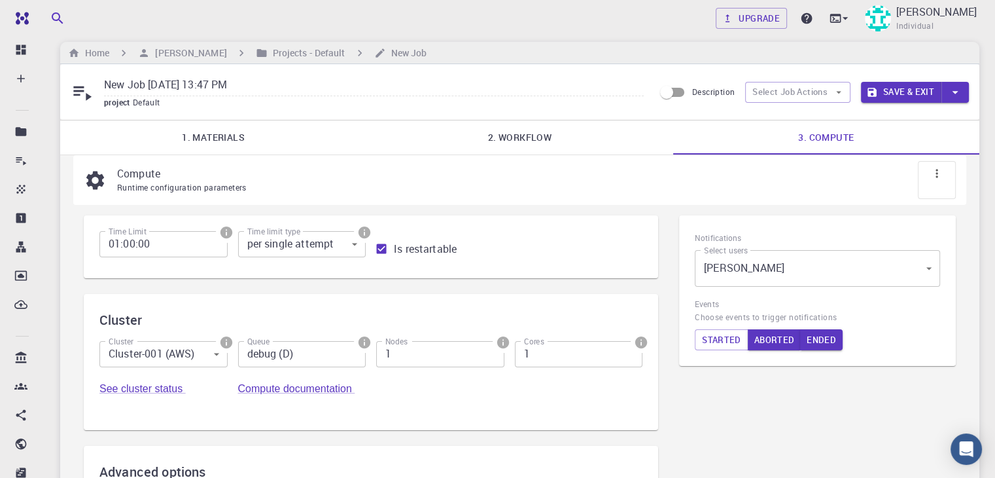
click at [936, 179] on icon at bounding box center [937, 173] width 13 height 13
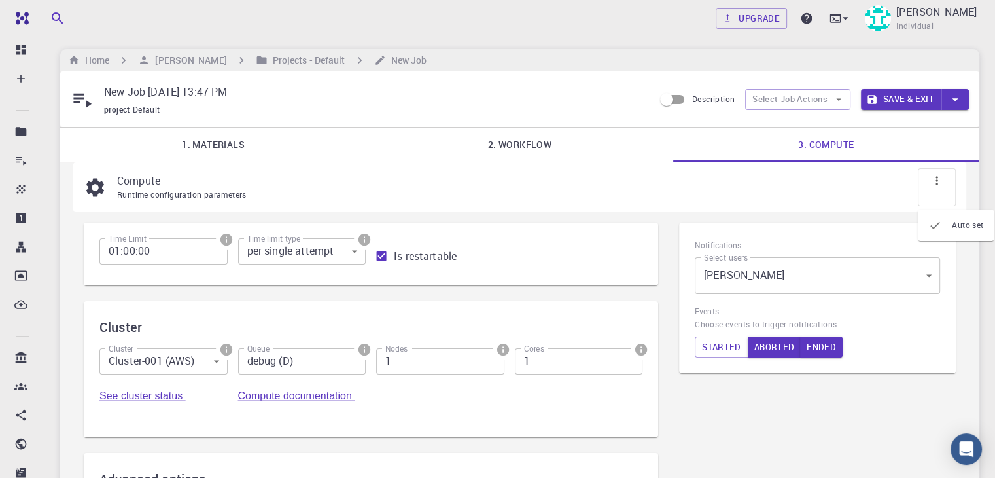
click at [936, 187] on icon at bounding box center [937, 180] width 13 height 13
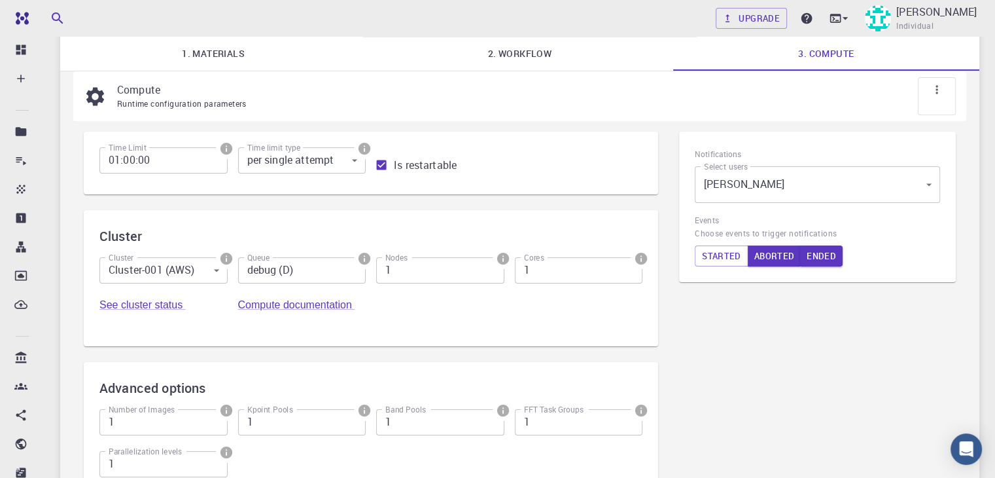
scroll to position [94, 0]
click at [228, 298] on div "See cluster status" at bounding box center [163, 313] width 128 height 31
click at [186, 298] on link "See cluster status" at bounding box center [142, 303] width 86 height 11
click at [355, 298] on link "Compute documentation" at bounding box center [296, 303] width 117 height 11
click at [724, 266] on button "Started" at bounding box center [722, 255] width 54 height 21
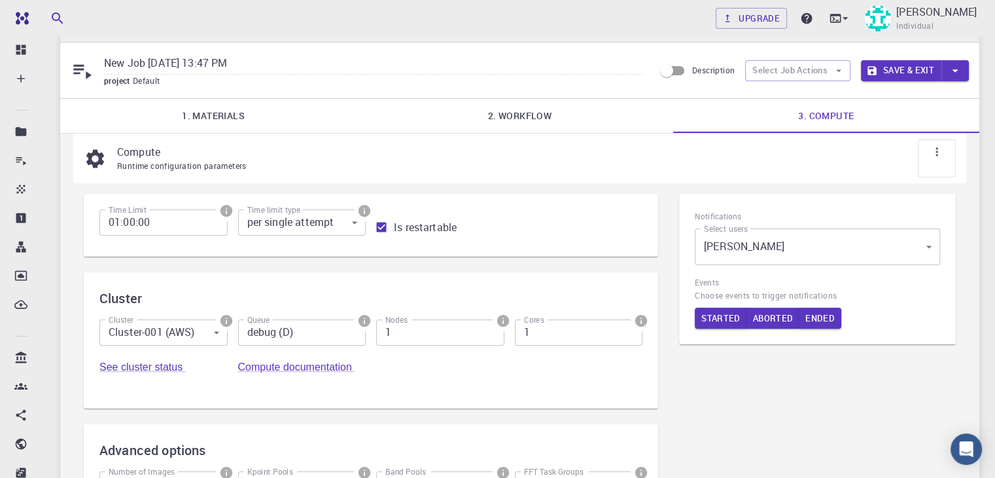
scroll to position [0, 0]
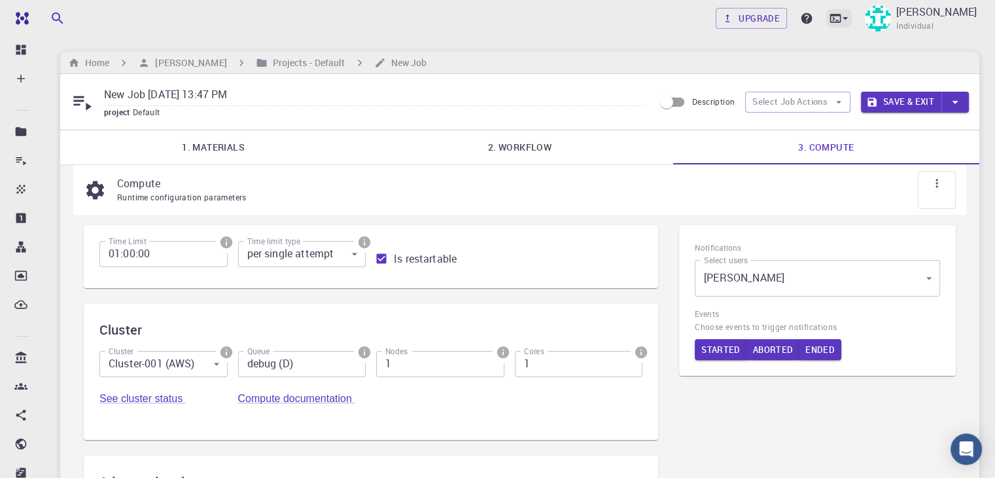
click at [839, 16] on icon at bounding box center [845, 18] width 13 height 13
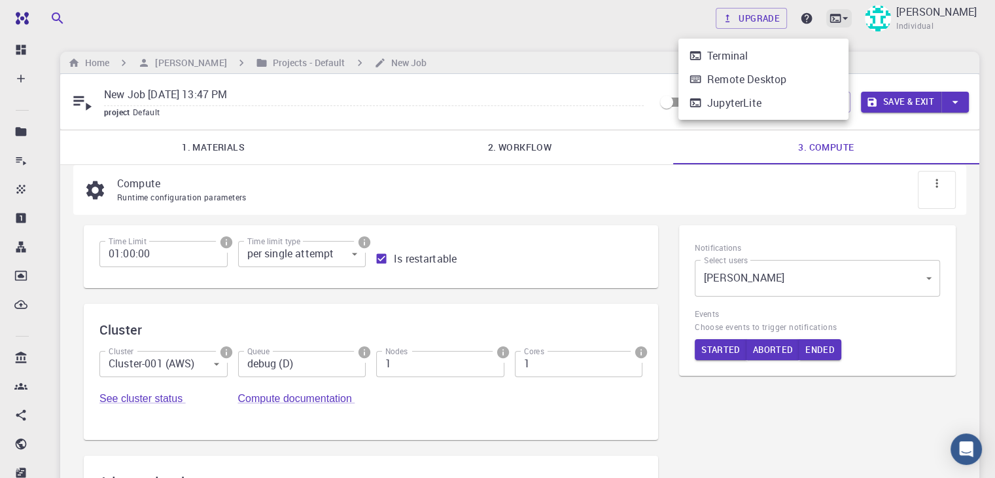
click at [839, 16] on div at bounding box center [497, 239] width 995 height 478
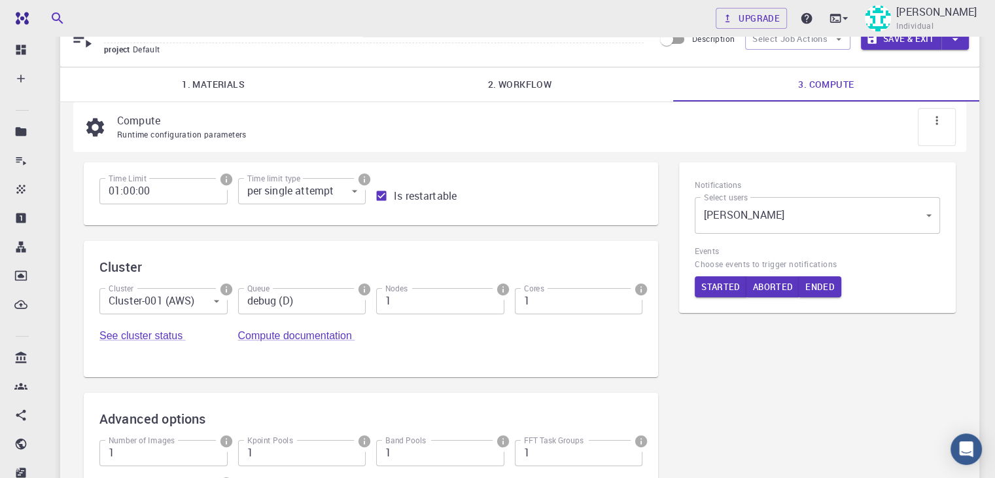
scroll to position [63, 0]
click at [817, 297] on button "Ended" at bounding box center [820, 286] width 43 height 21
click at [817, 297] on button "Ended" at bounding box center [821, 286] width 44 height 21
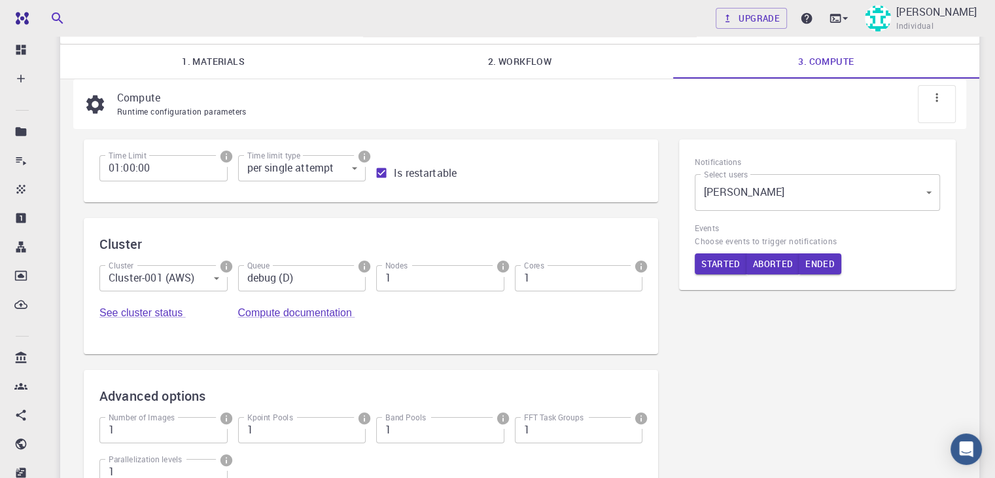
scroll to position [79, 0]
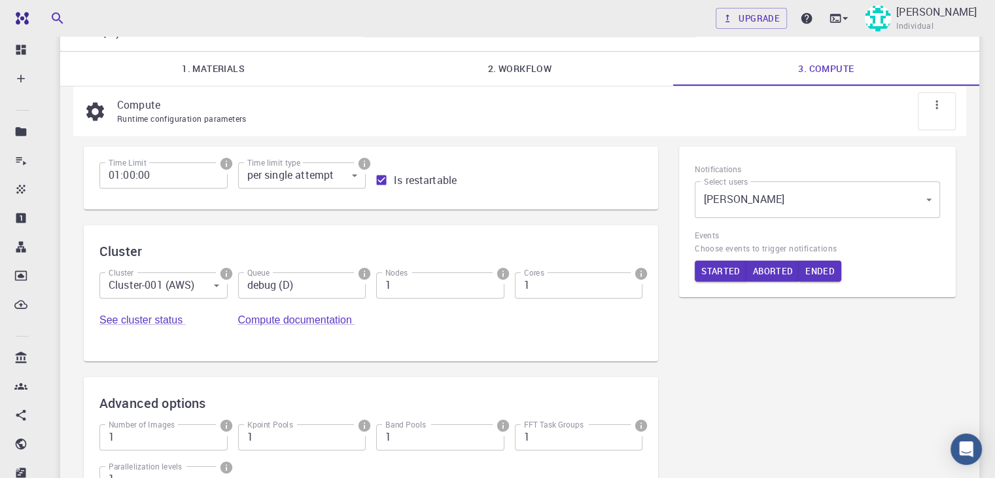
click at [224, 112] on p "Compute" at bounding box center [531, 105] width 828 height 16
click at [86, 116] on icon at bounding box center [95, 111] width 23 height 23
click at [788, 70] on link "3. Compute" at bounding box center [826, 69] width 306 height 34
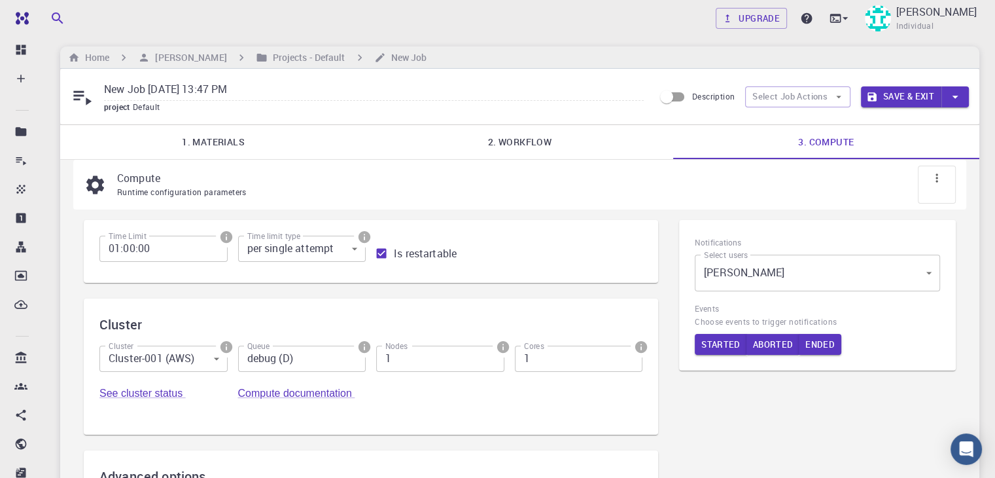
scroll to position [5, 0]
click at [824, 92] on button "Select Job Actions" at bounding box center [797, 96] width 105 height 21
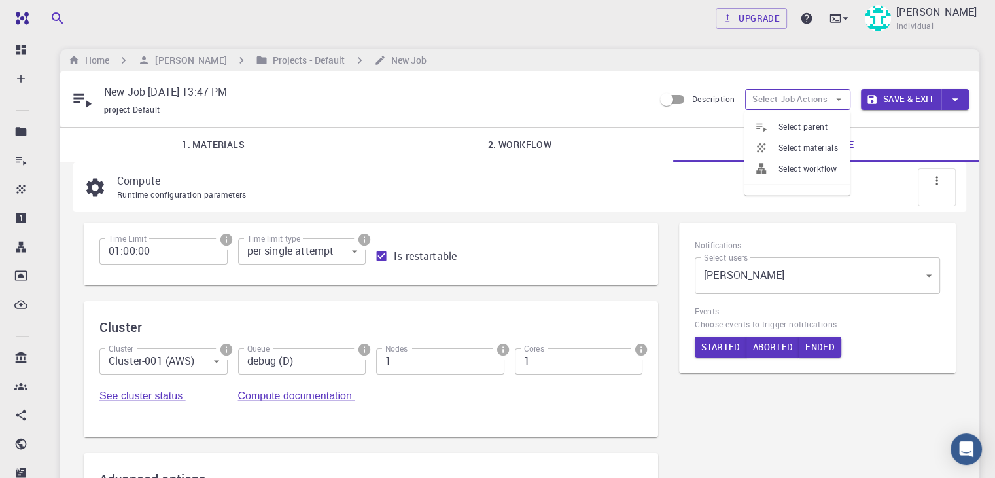
click at [824, 92] on button "Select Job Actions" at bounding box center [797, 99] width 105 height 21
click at [920, 96] on button "Save & Exit" at bounding box center [901, 99] width 80 height 21
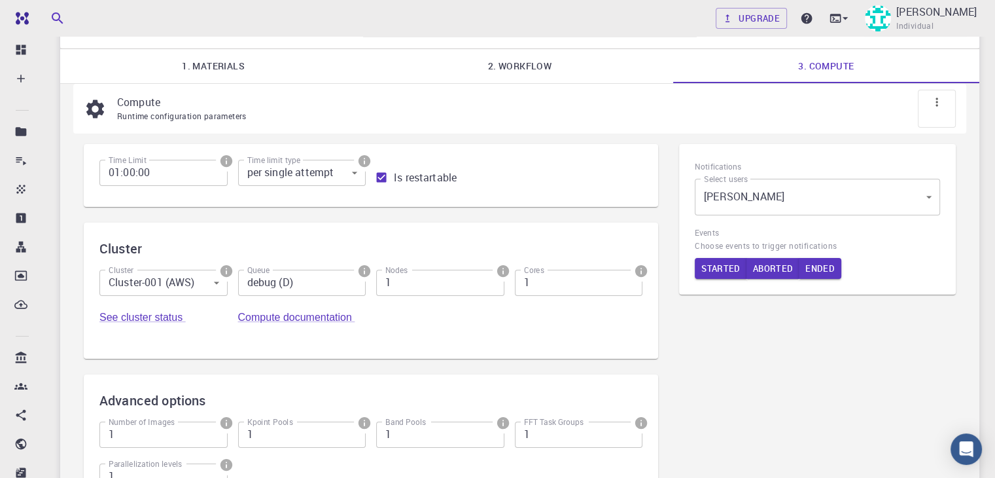
scroll to position [0, 0]
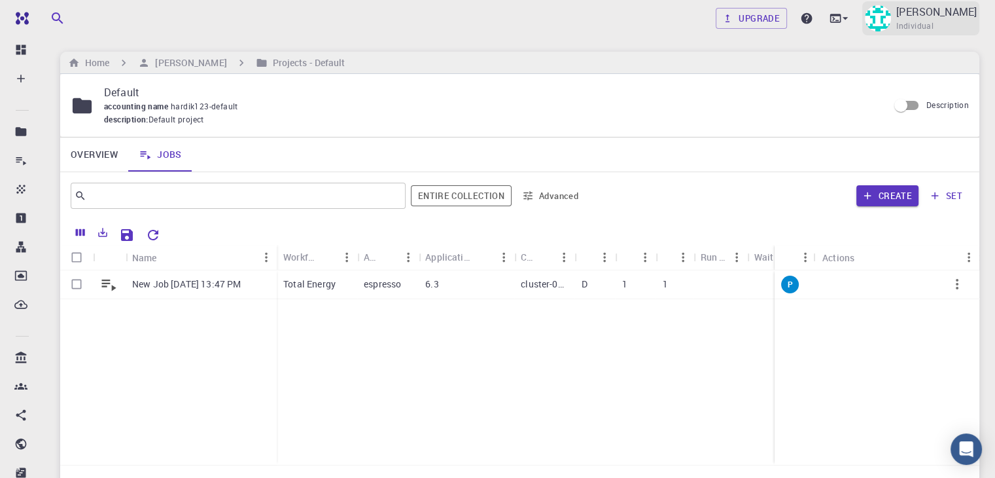
click at [946, 16] on p "[PERSON_NAME]" at bounding box center [936, 12] width 80 height 16
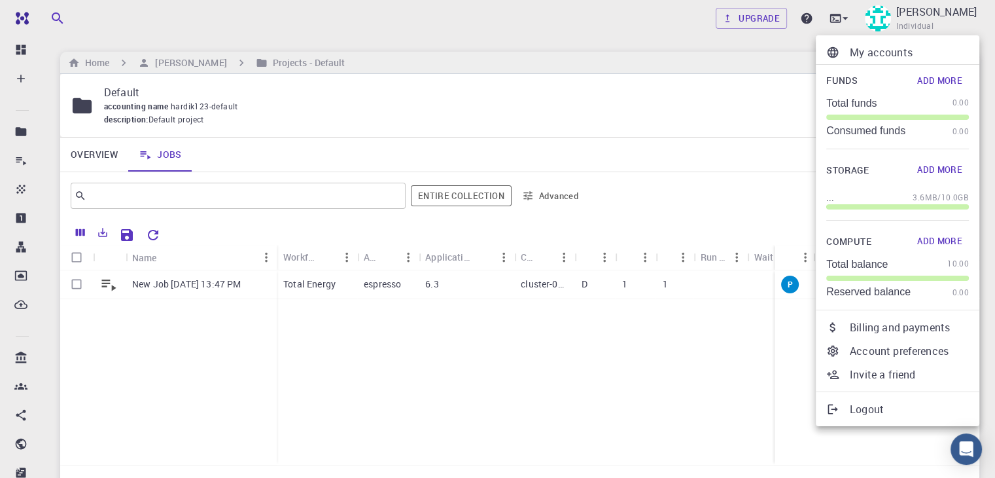
click at [608, 133] on div at bounding box center [497, 239] width 995 height 478
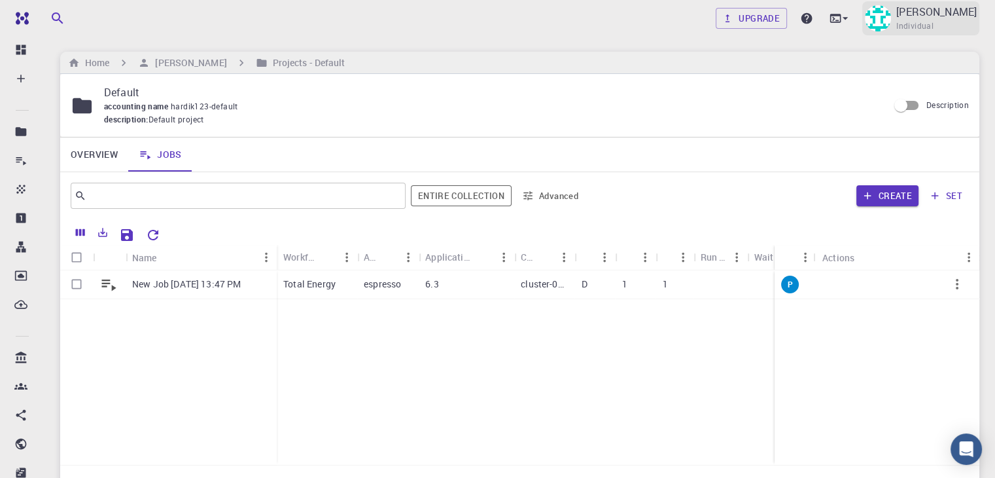
click at [944, 16] on p "[PERSON_NAME]" at bounding box center [936, 12] width 80 height 16
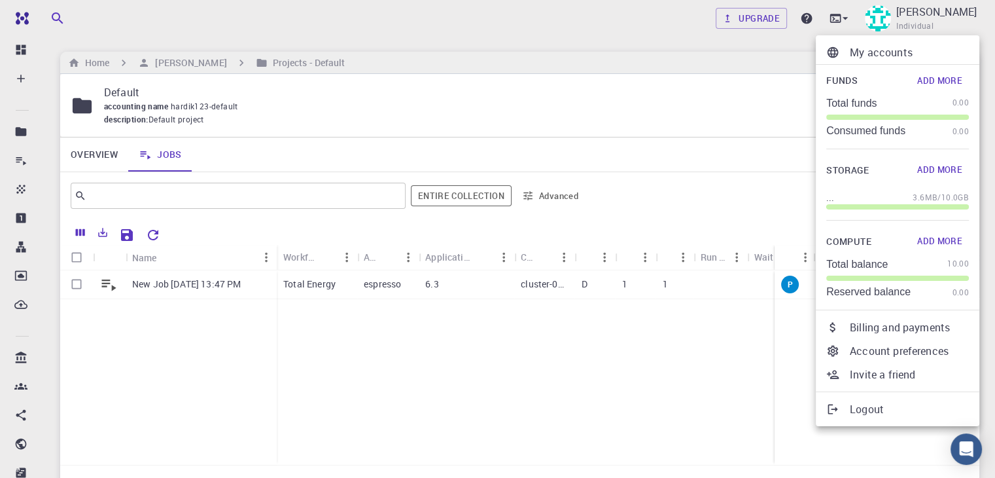
click at [887, 417] on p "Logout" at bounding box center [909, 409] width 119 height 16
